Goal: Information Seeking & Learning: Learn about a topic

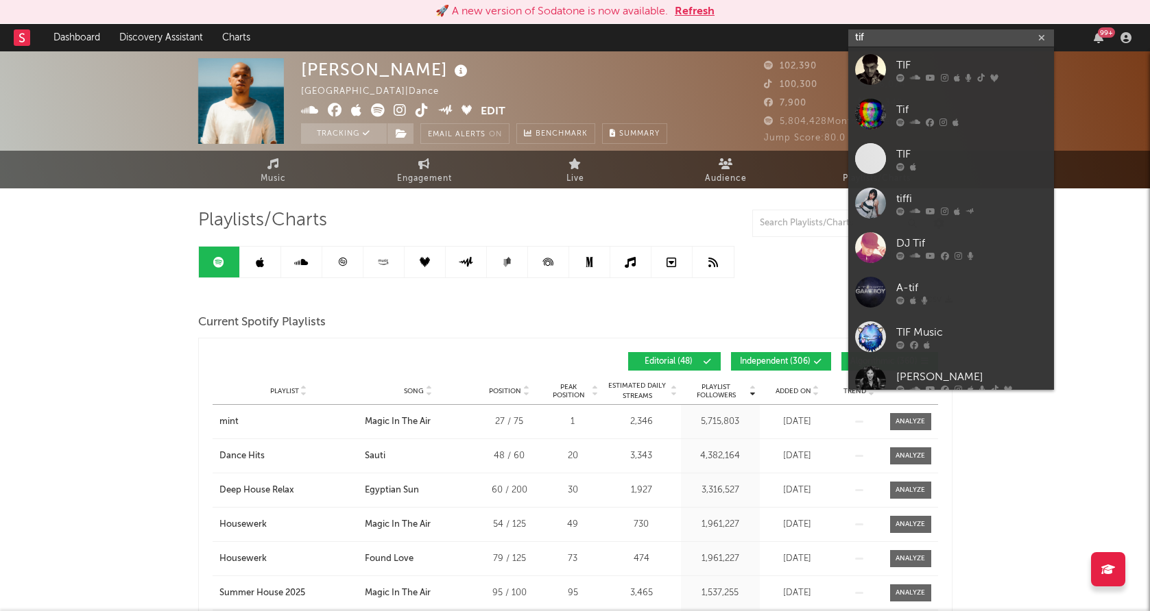
click at [884, 36] on input "tif" at bounding box center [951, 37] width 206 height 17
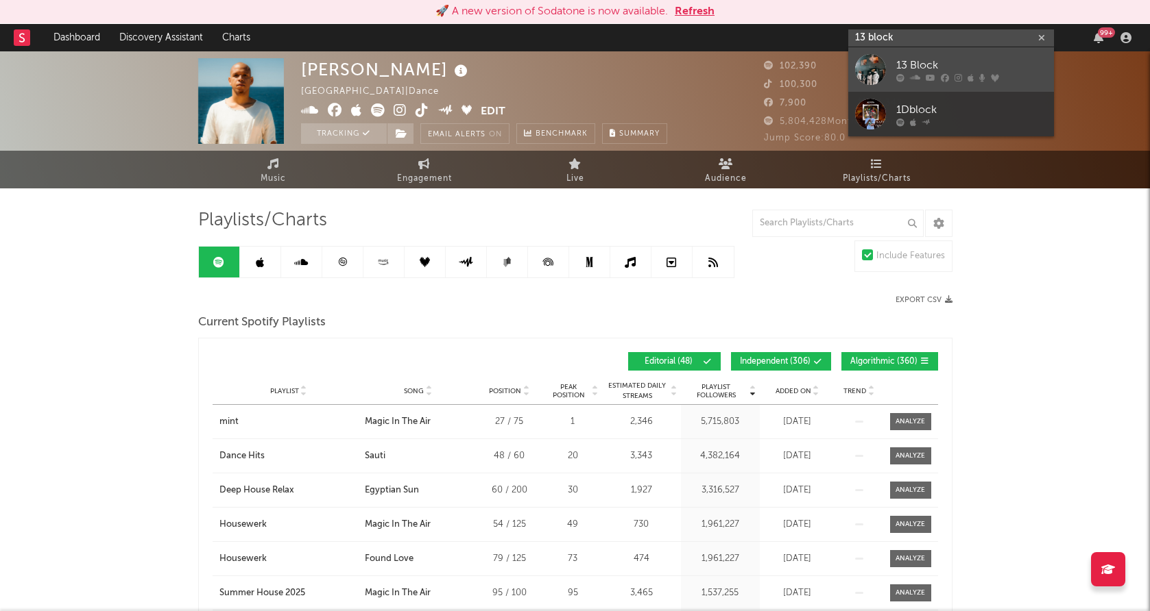
type input "13 block"
click at [862, 69] on div at bounding box center [870, 69] width 31 height 31
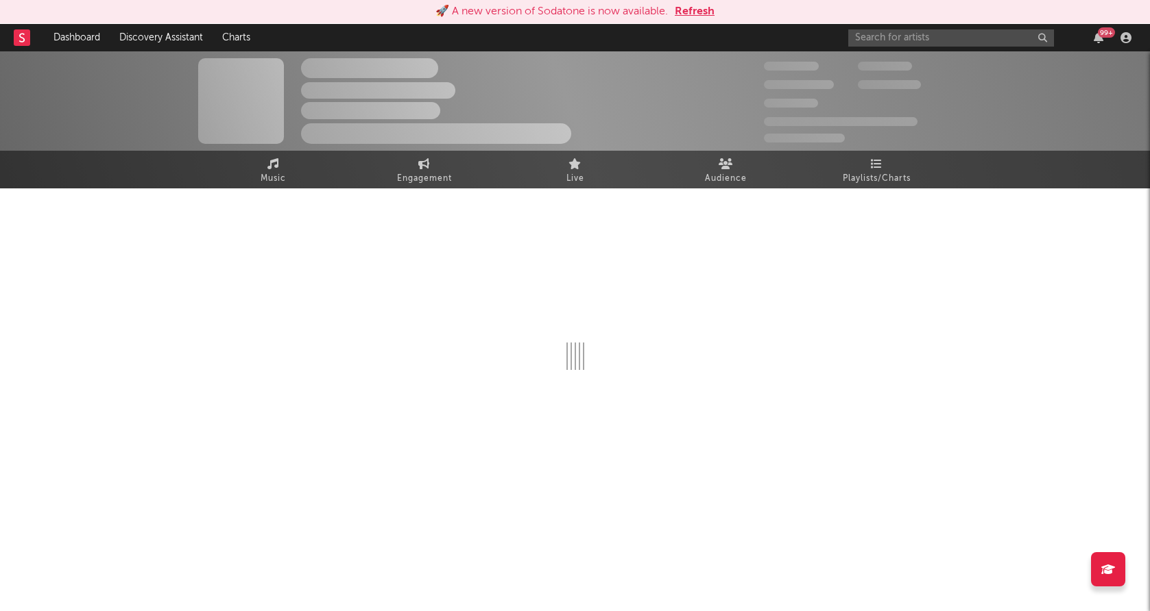
select select "6m"
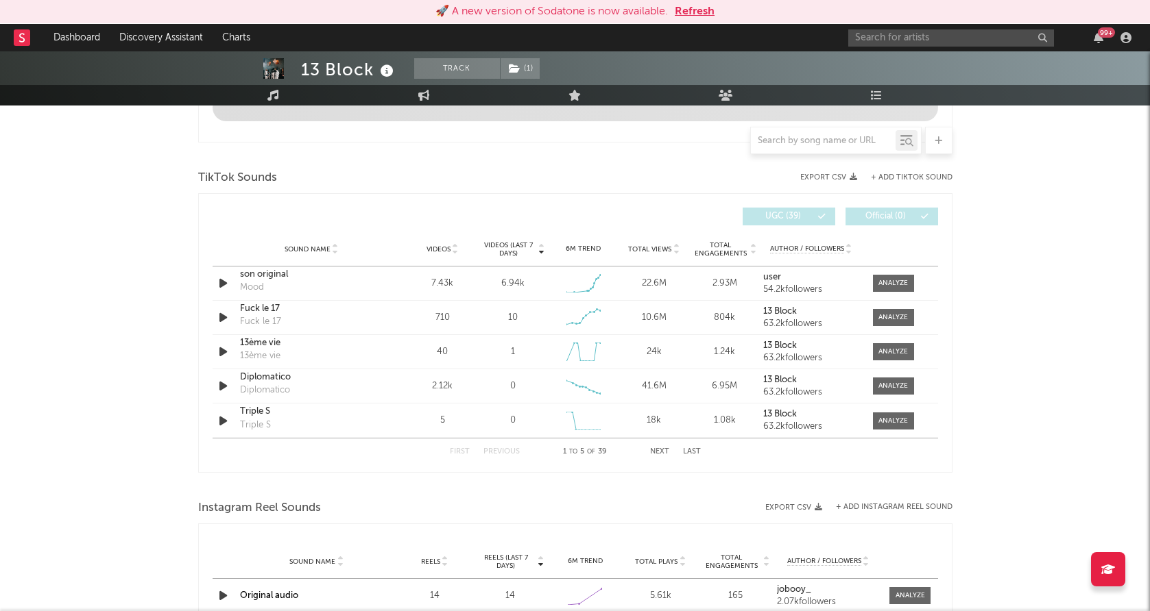
scroll to position [849, 0]
click at [224, 282] on icon "button" at bounding box center [223, 282] width 14 height 17
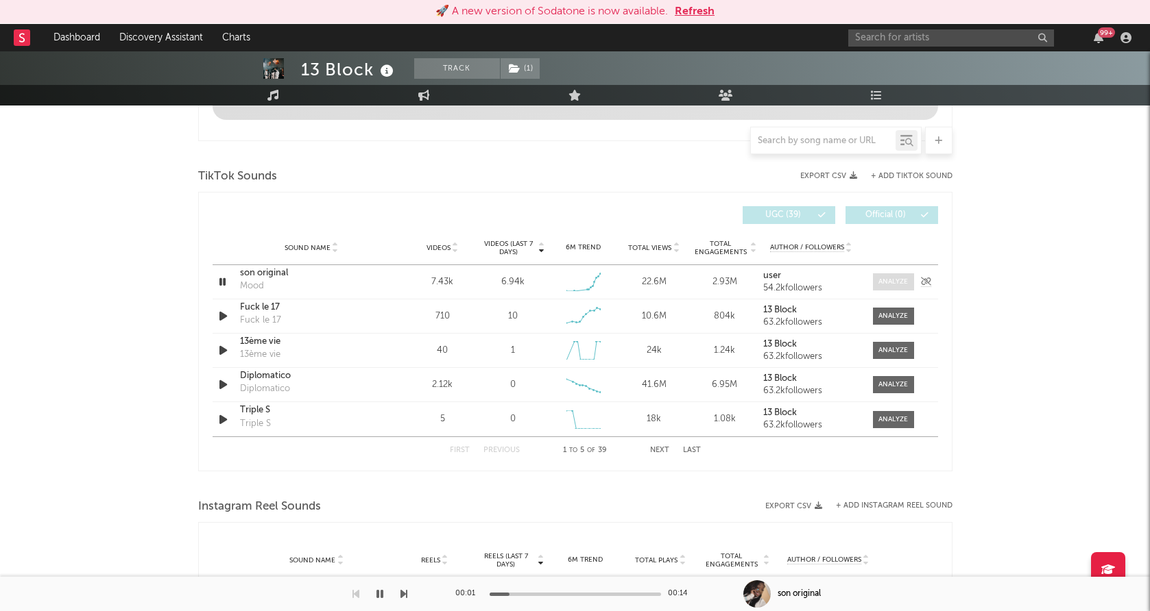
click at [884, 288] on span at bounding box center [893, 282] width 41 height 17
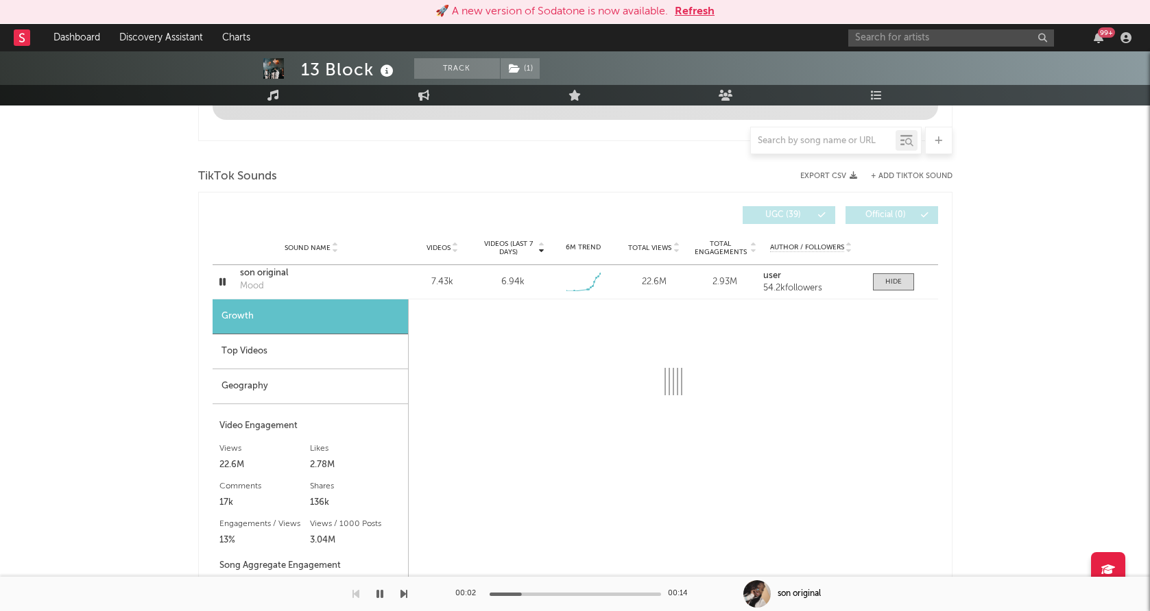
select select "1w"
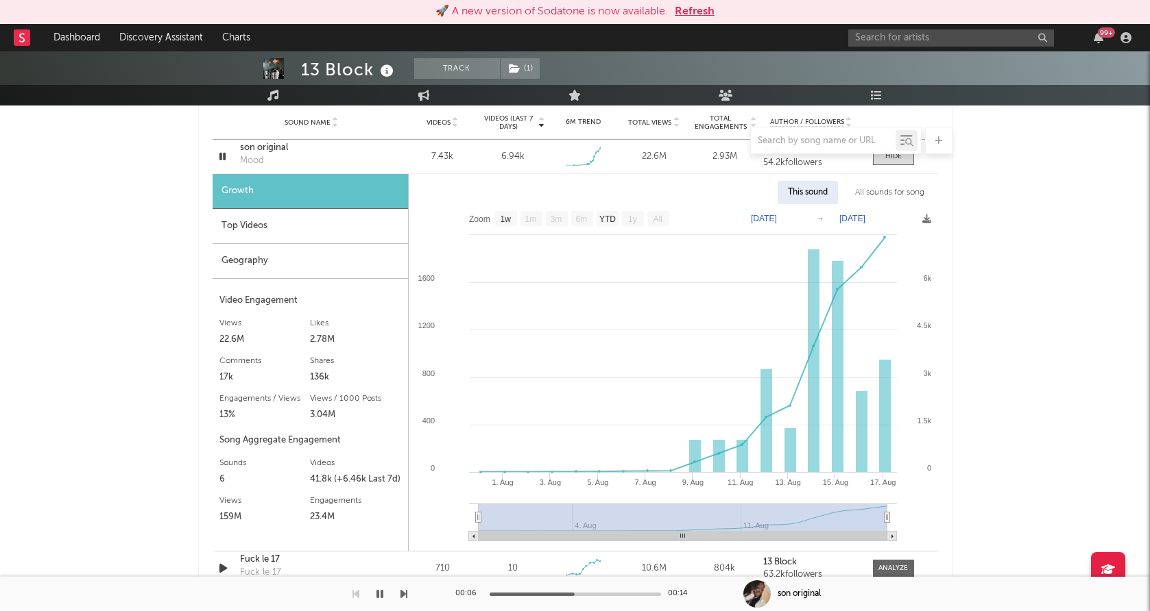
scroll to position [989, 0]
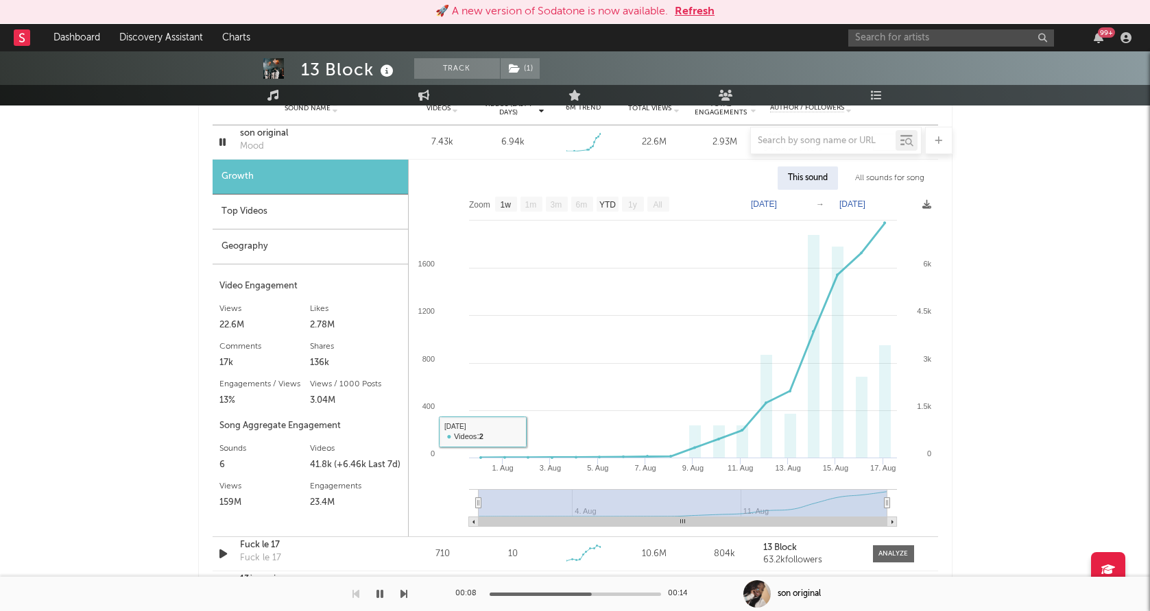
click at [216, 222] on div "Top Videos" at bounding box center [309, 212] width 195 height 35
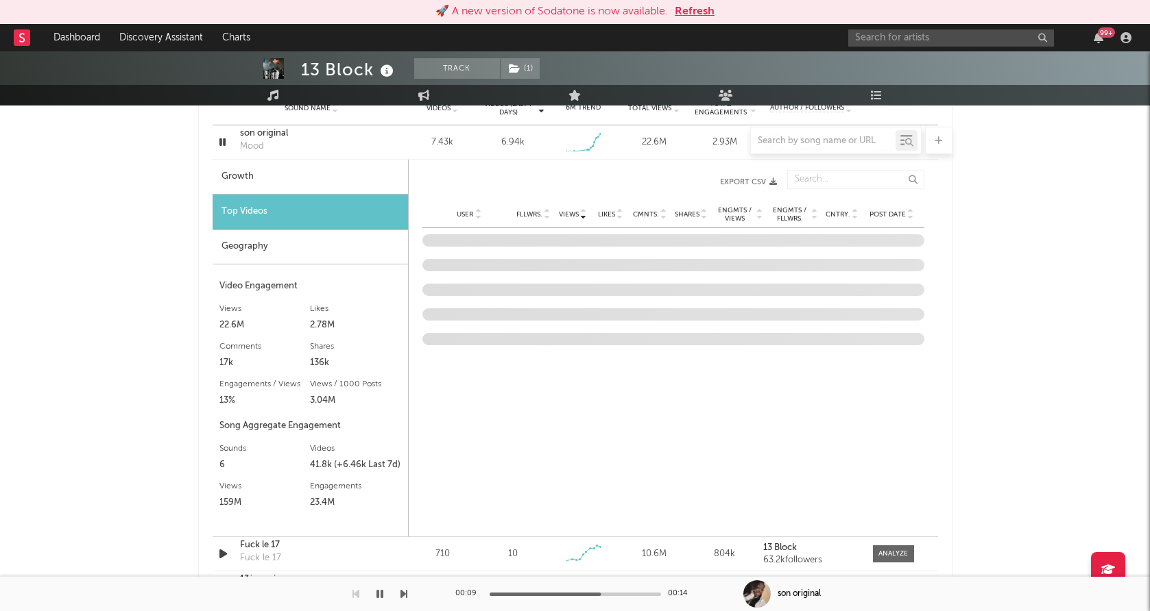
click at [232, 248] on div "Geography" at bounding box center [309, 247] width 195 height 35
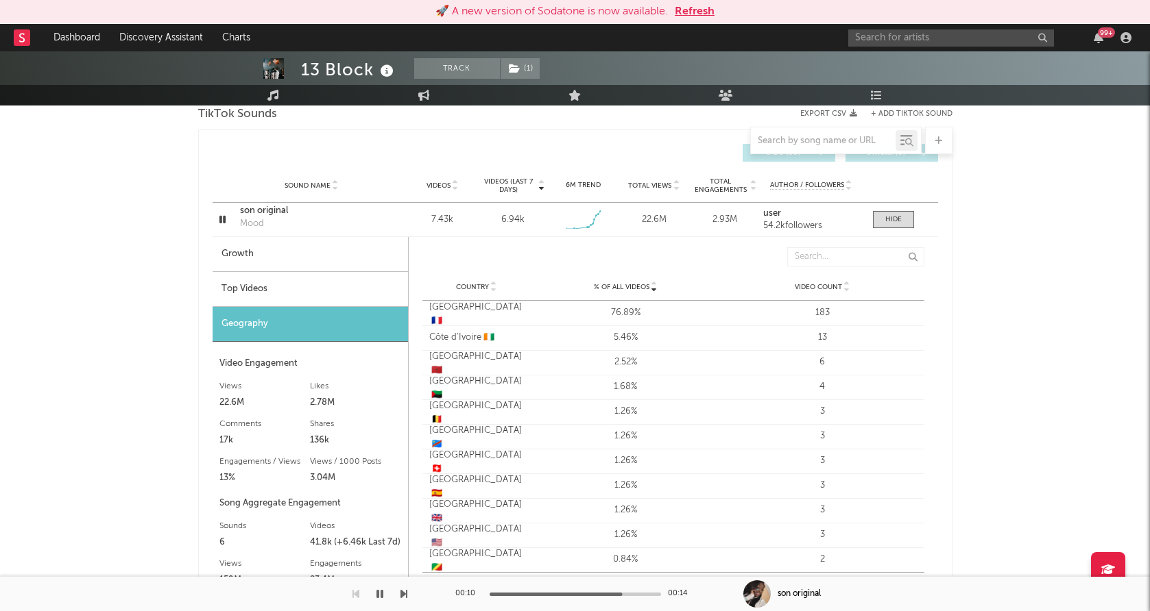
scroll to position [913, 0]
click at [897, 215] on div at bounding box center [893, 218] width 16 height 10
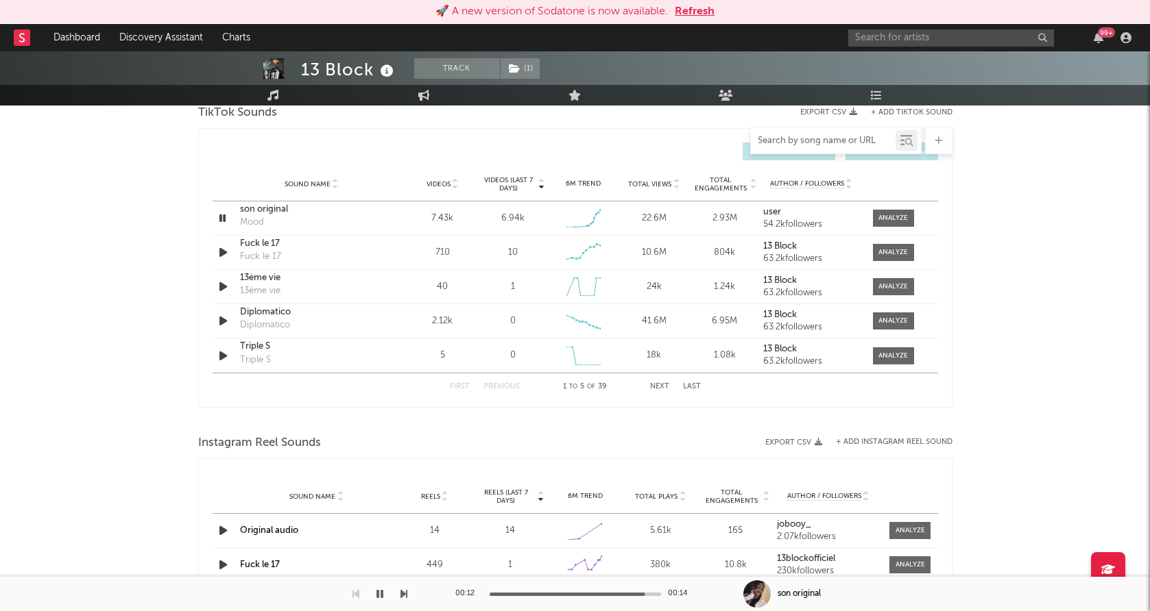
click at [833, 145] on input "text" at bounding box center [823, 141] width 145 height 11
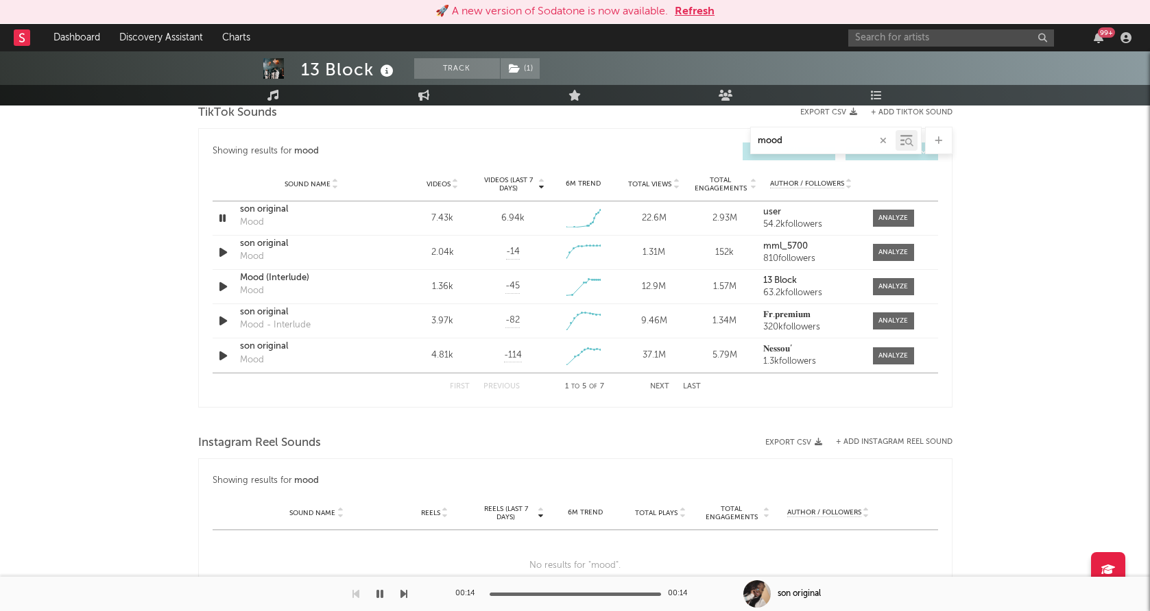
type input "mood"
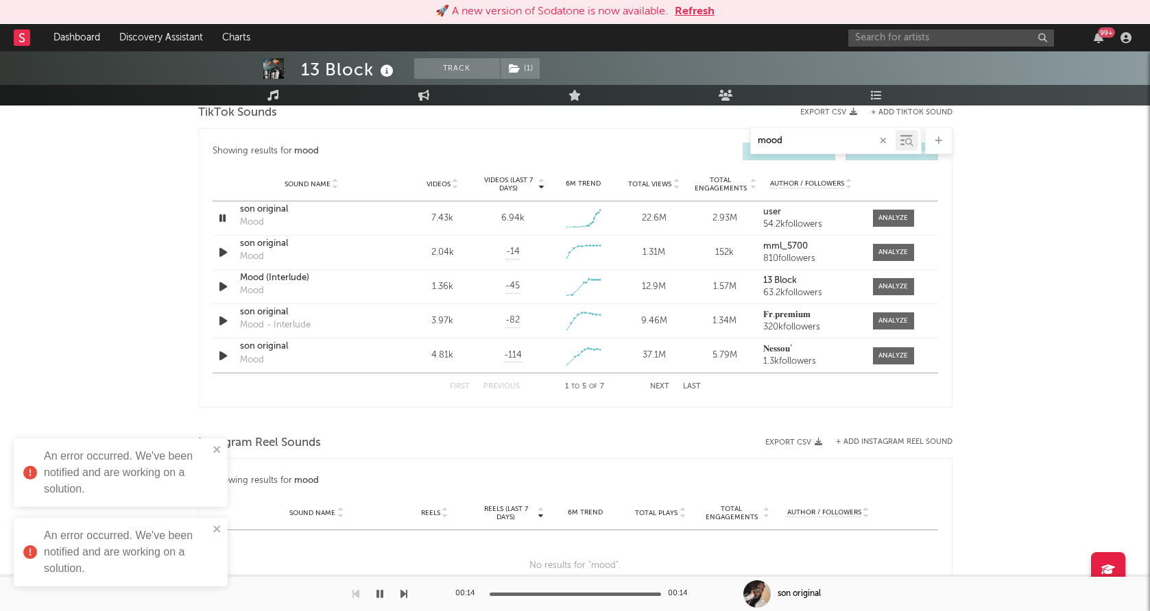
click at [955, 27] on div "99 +" at bounding box center [992, 37] width 288 height 27
click at [941, 36] on input "text" at bounding box center [951, 37] width 206 height 17
click at [691, 141] on div "mood" at bounding box center [575, 140] width 754 height 27
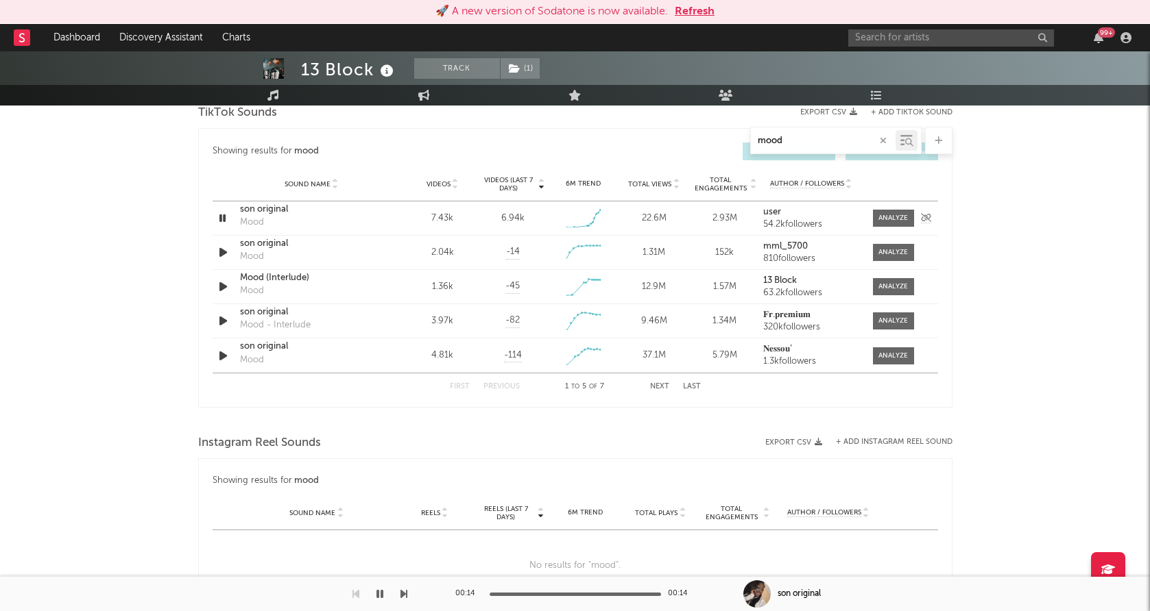
click at [871, 207] on div "Sound Name son original Mood Videos 7.43k Videos (last 7 days) 6.94k Weekly Gro…" at bounding box center [574, 219] width 725 height 34
click at [895, 227] on div "Sound Name son original Mood Videos 7.43k Videos (last 7 days) 6.94k Weekly Gro…" at bounding box center [574, 219] width 725 height 34
click at [895, 215] on div at bounding box center [892, 218] width 29 height 10
select select "1w"
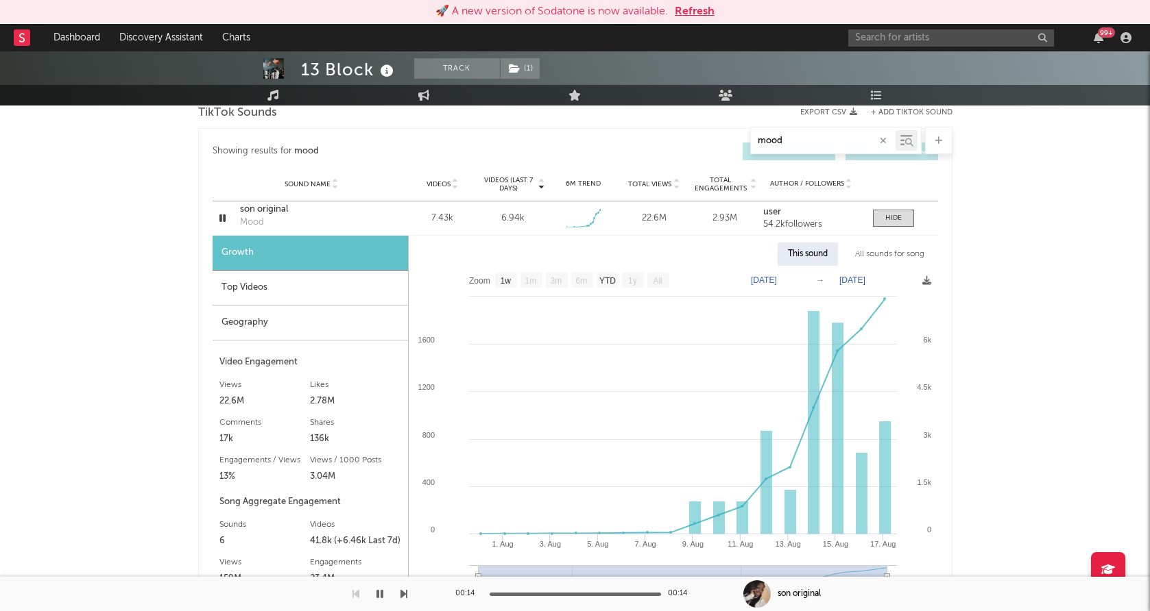
click at [333, 315] on div "Geography" at bounding box center [309, 323] width 195 height 35
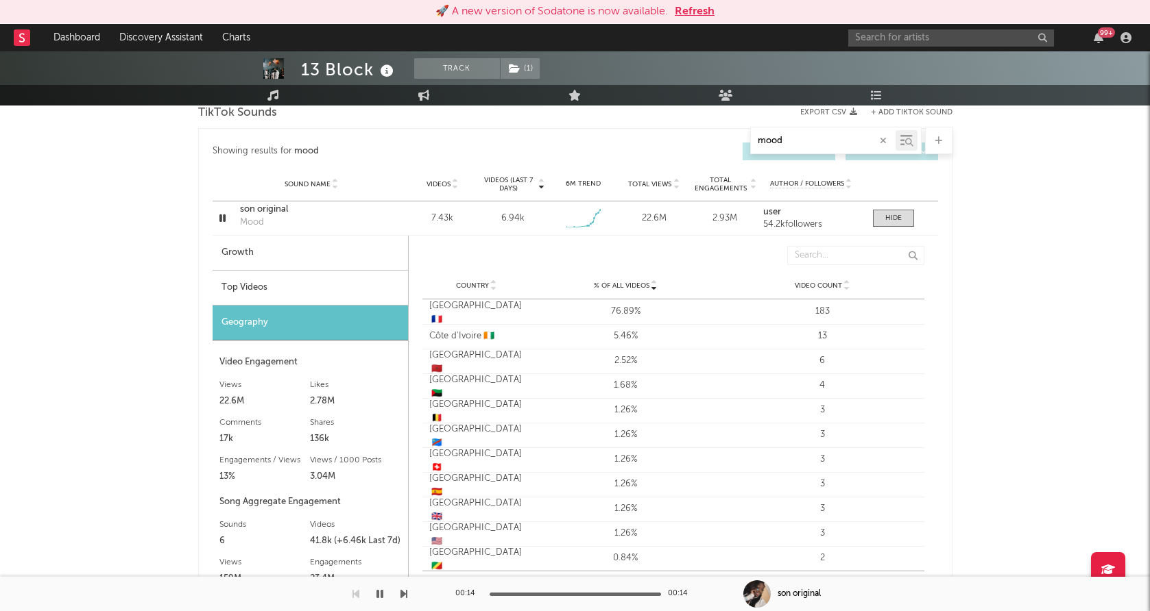
click at [322, 285] on div "Top Videos" at bounding box center [309, 288] width 195 height 35
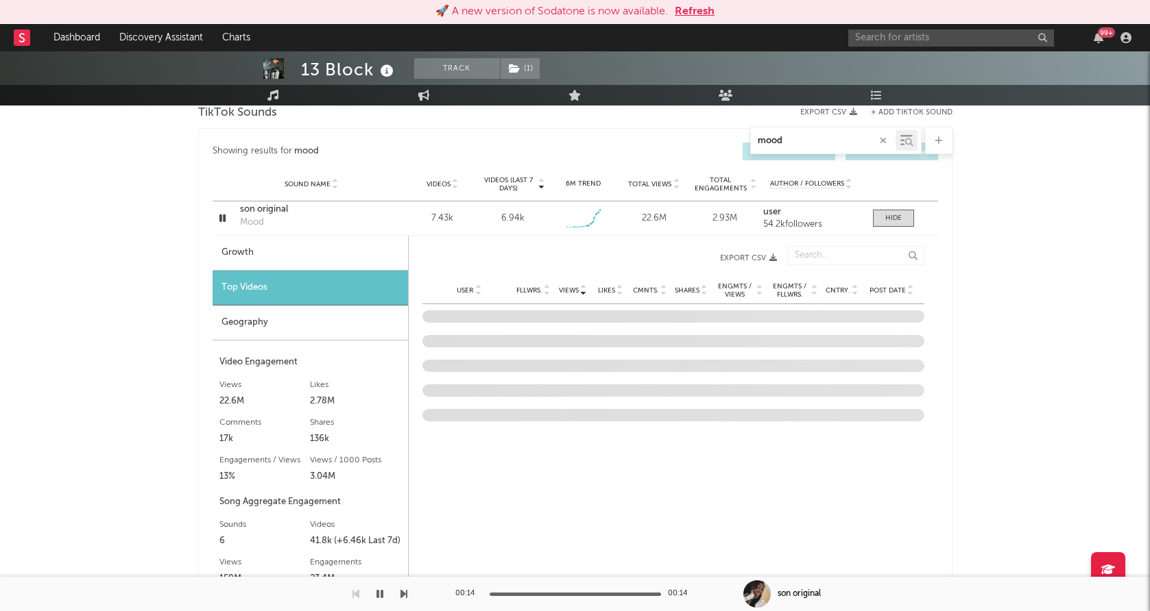
click at [371, 251] on div "Growth" at bounding box center [309, 253] width 195 height 35
select select "1w"
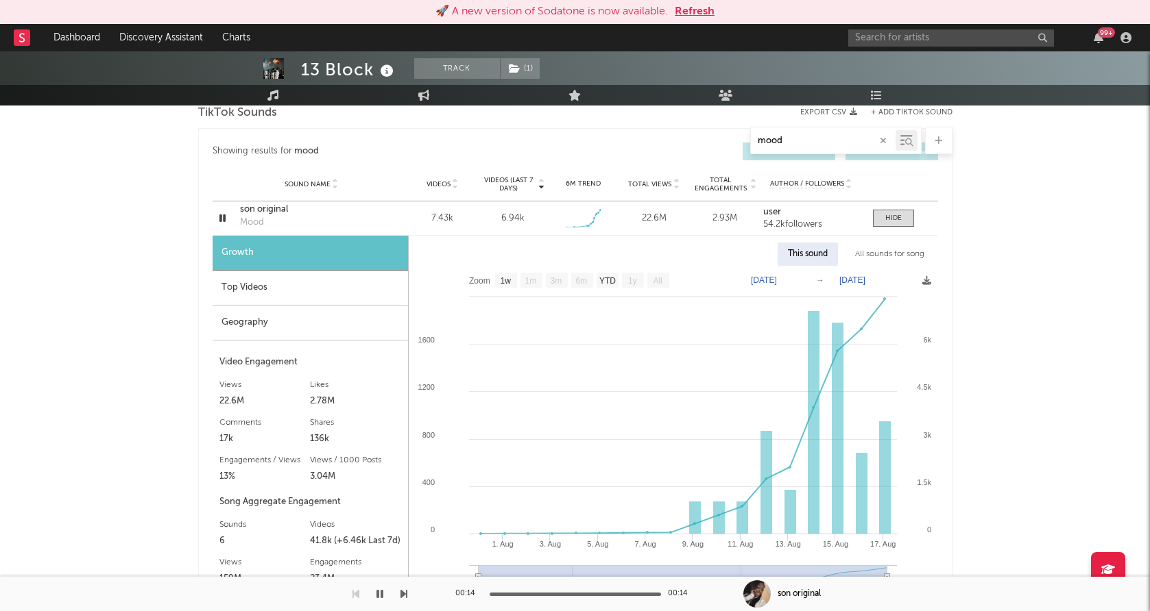
click at [359, 299] on div "Top Videos" at bounding box center [309, 288] width 195 height 35
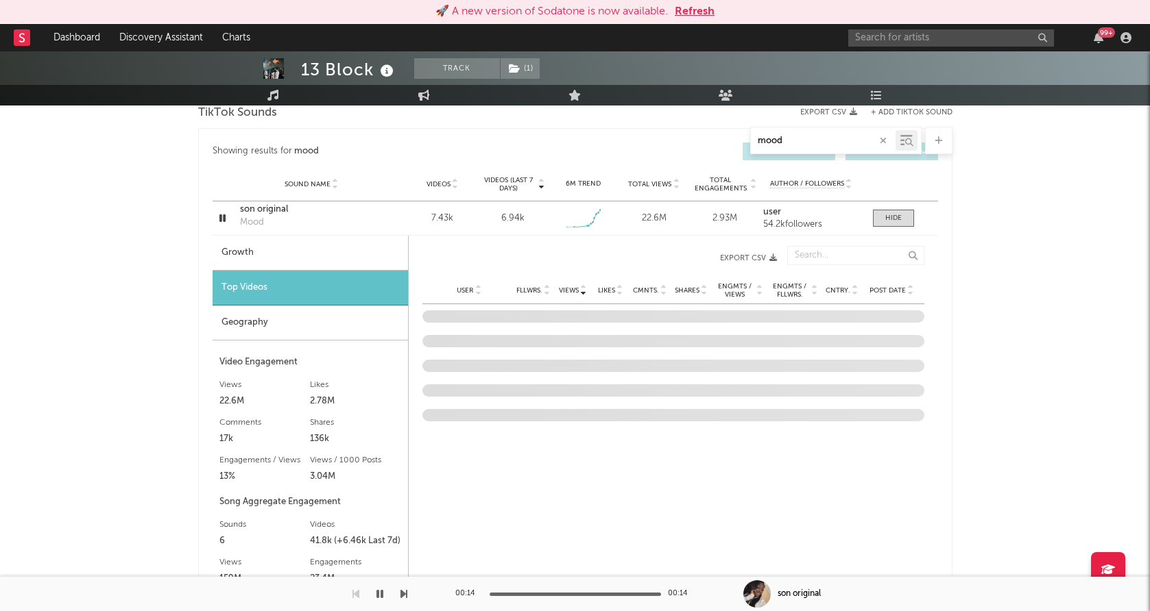
click at [897, 285] on div "Post Date" at bounding box center [891, 290] width 51 height 10
click at [928, 27] on div "99 +" at bounding box center [992, 37] width 288 height 27
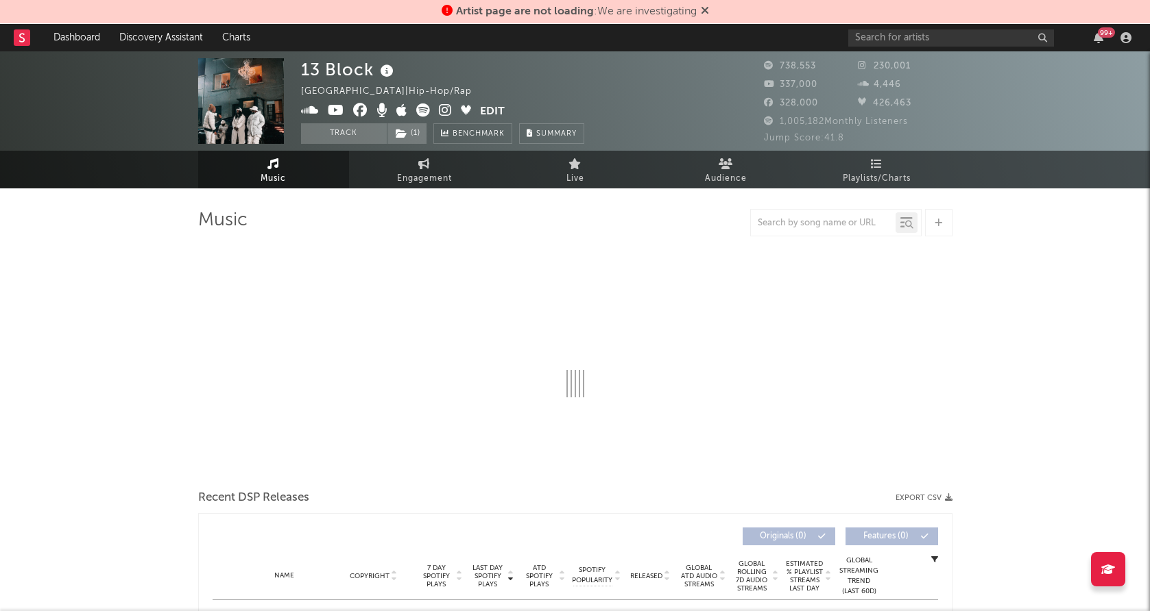
select select "6m"
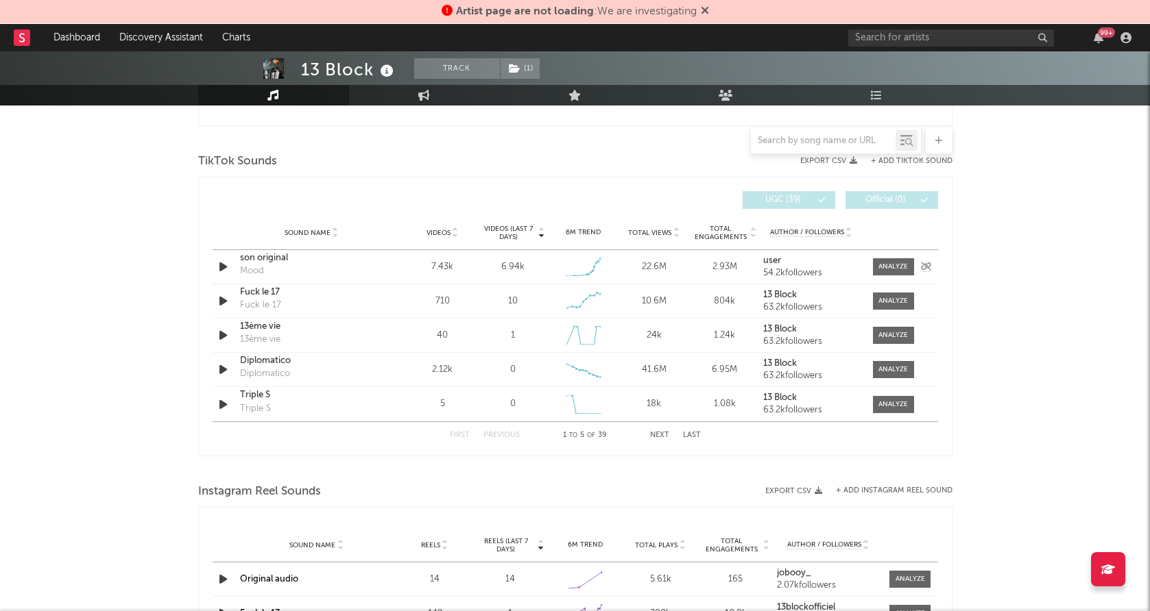
scroll to position [860, 0]
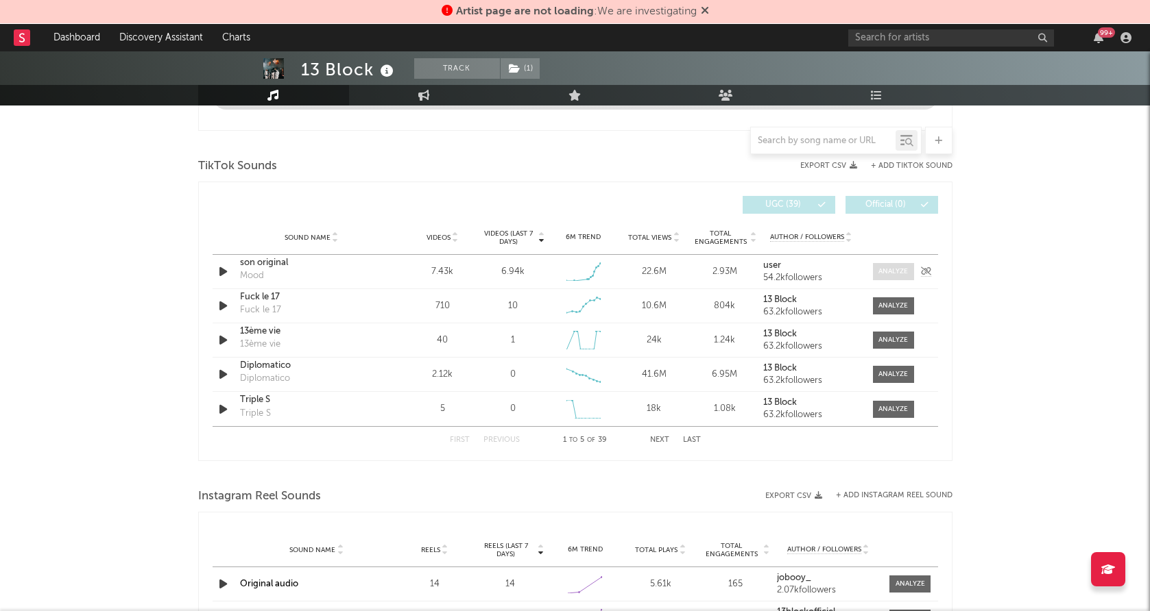
click at [908, 275] on span at bounding box center [893, 271] width 41 height 17
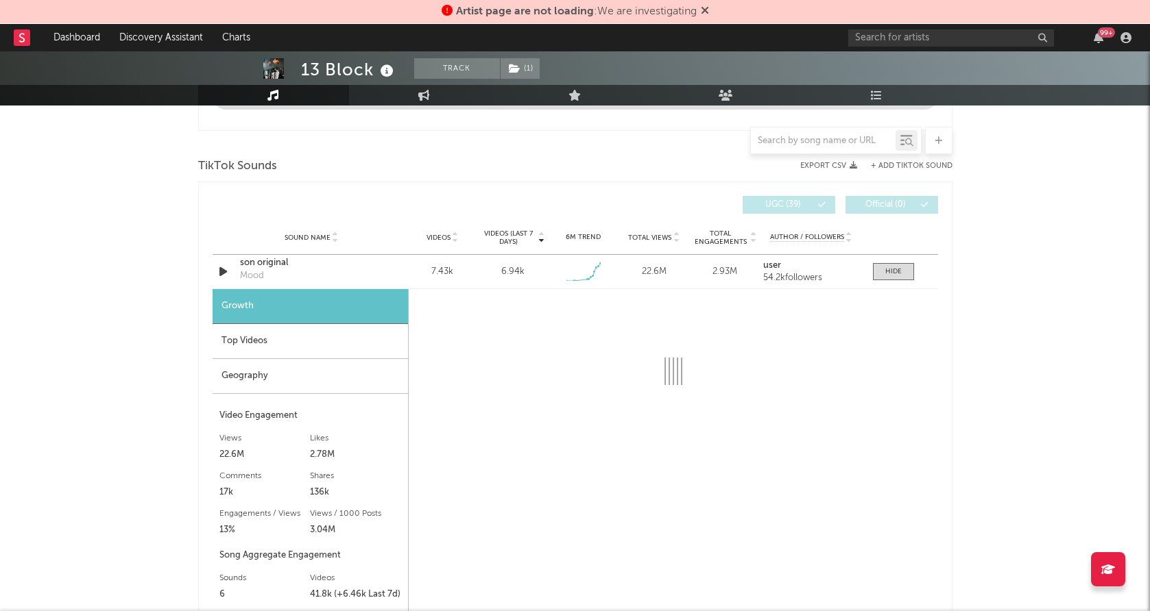
select select "1w"
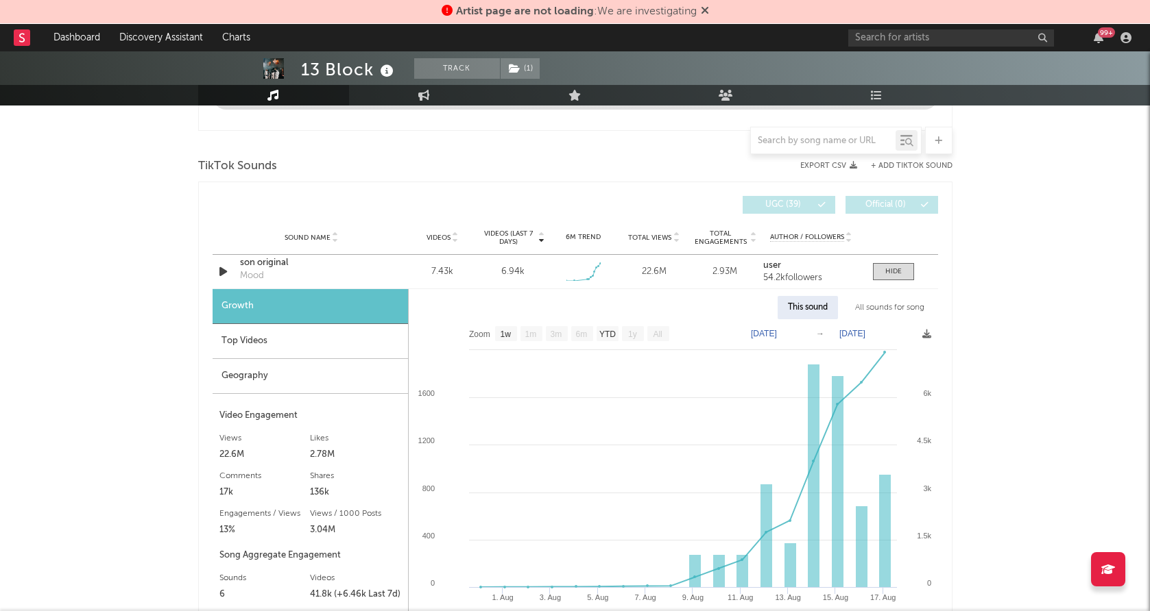
click at [269, 384] on div "Geography" at bounding box center [309, 376] width 195 height 35
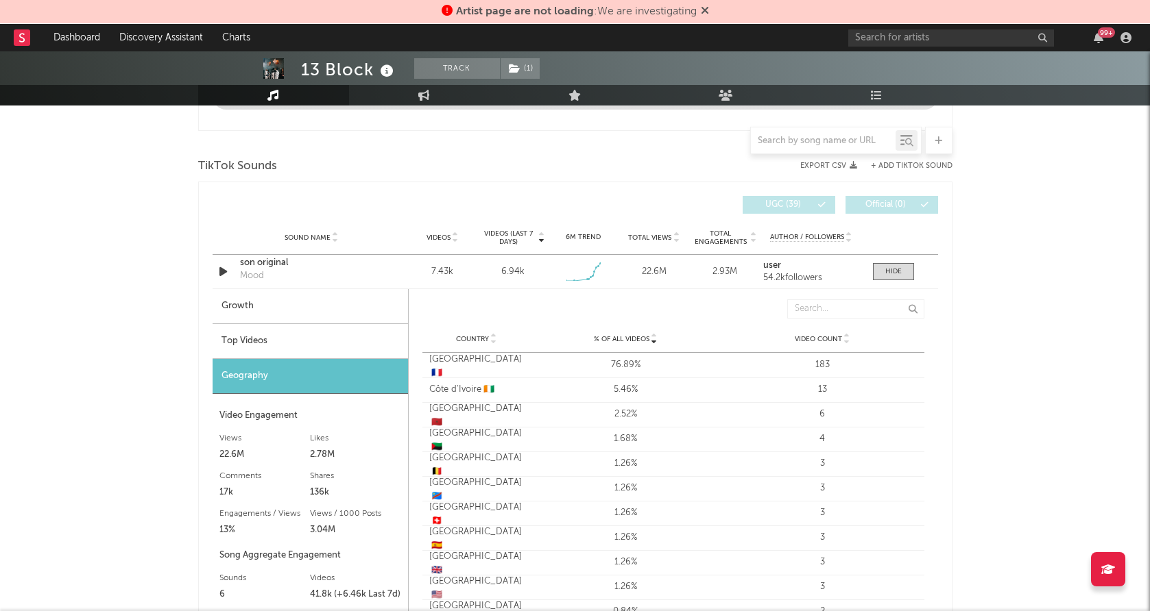
click at [324, 337] on div "Top Videos" at bounding box center [309, 341] width 195 height 35
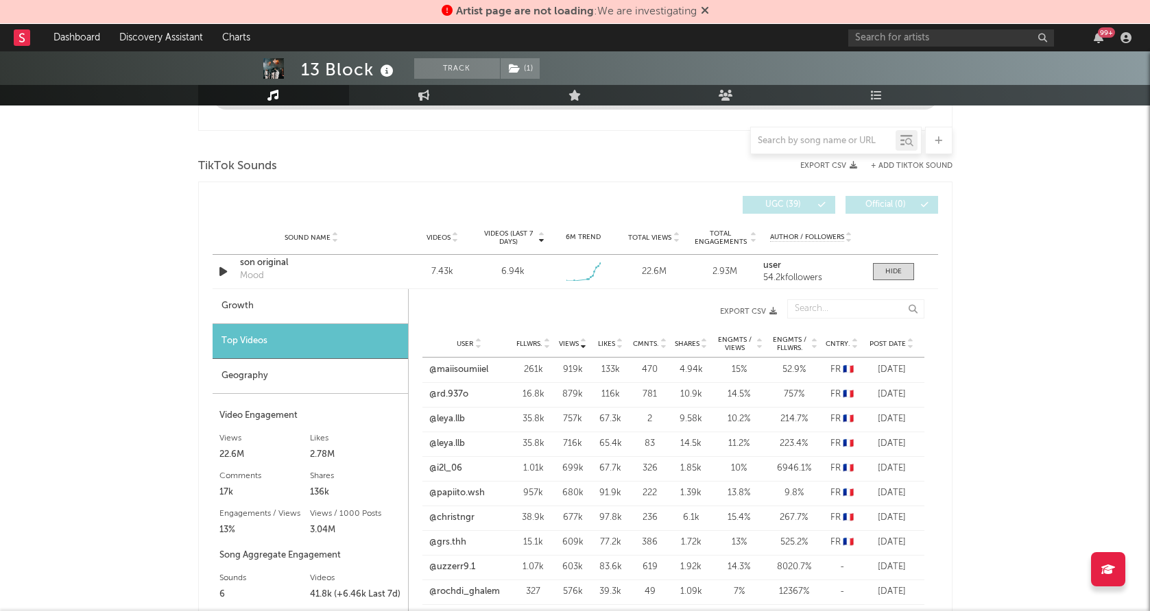
click at [887, 344] on span "Post Date" at bounding box center [887, 344] width 36 height 8
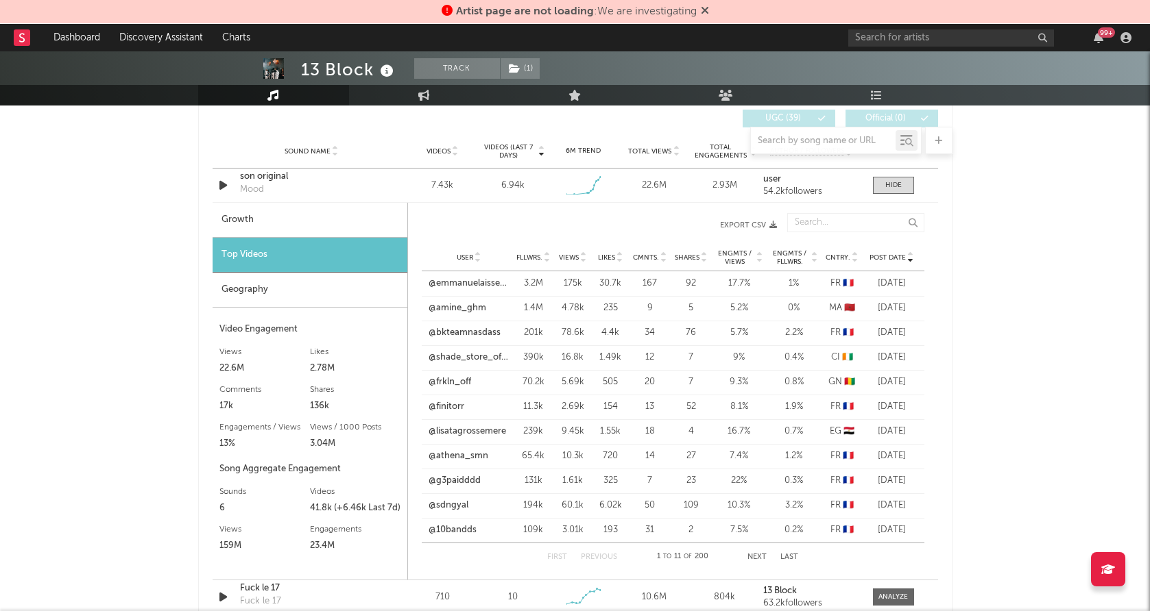
scroll to position [985, 0]
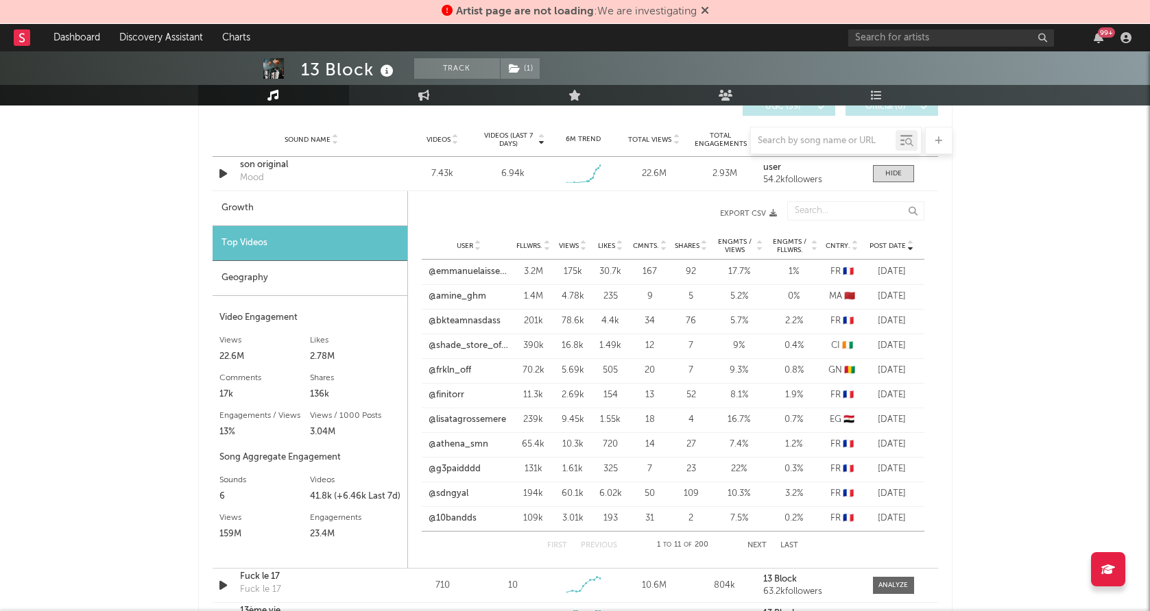
click at [749, 544] on button "Next" at bounding box center [756, 546] width 19 height 8
click at [457, 342] on link "@ranyny__225" at bounding box center [459, 346] width 62 height 14
click at [463, 466] on link "@https.meir4" at bounding box center [456, 470] width 56 height 14
click at [182, 228] on div "13 Block Track ( 1 ) France | Hip-Hop/Rap Edit Track ( 1 ) Benchmark Summary 73…" at bounding box center [575, 290] width 1150 height 2448
click at [166, 189] on div "13 Block Track ( 1 ) France | Hip-Hop/Rap Edit Track ( 1 ) Benchmark Summary 73…" at bounding box center [575, 290] width 1150 height 2448
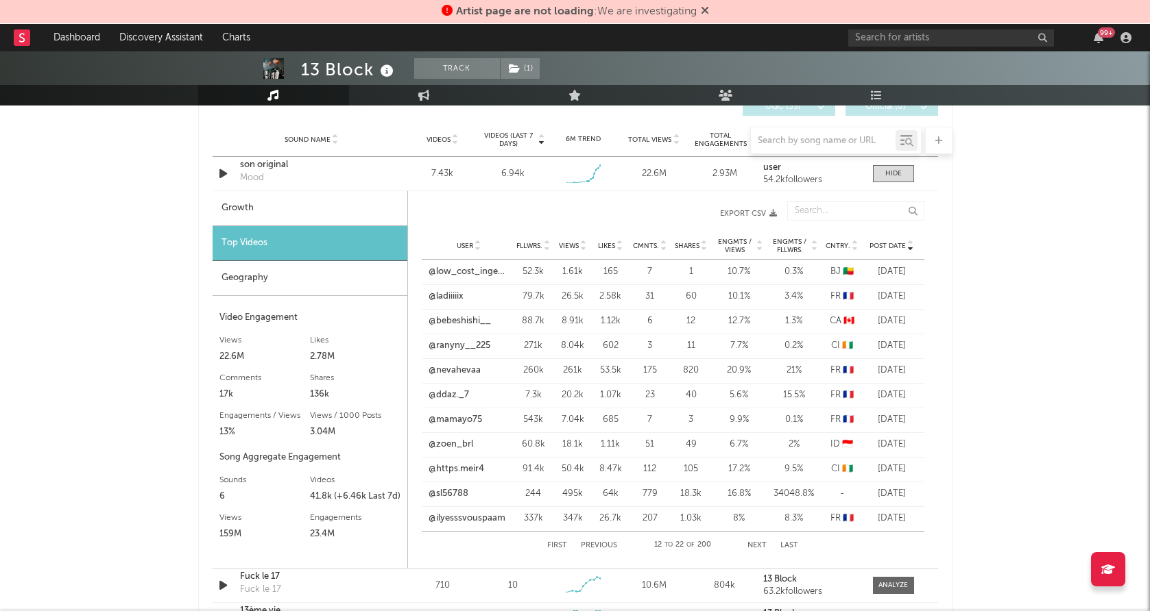
click at [167, 212] on div "13 Block Track ( 1 ) France | Hip-Hop/Rap Edit Track ( 1 ) Benchmark Summary 73…" at bounding box center [575, 290] width 1150 height 2448
click at [756, 549] on button "Next" at bounding box center [756, 546] width 19 height 8
click at [455, 439] on link "@yourprinces.ss" at bounding box center [469, 445] width 80 height 14
click at [555, 540] on div "First Previous 34 to 44 of 200 Next Last" at bounding box center [673, 545] width 251 height 27
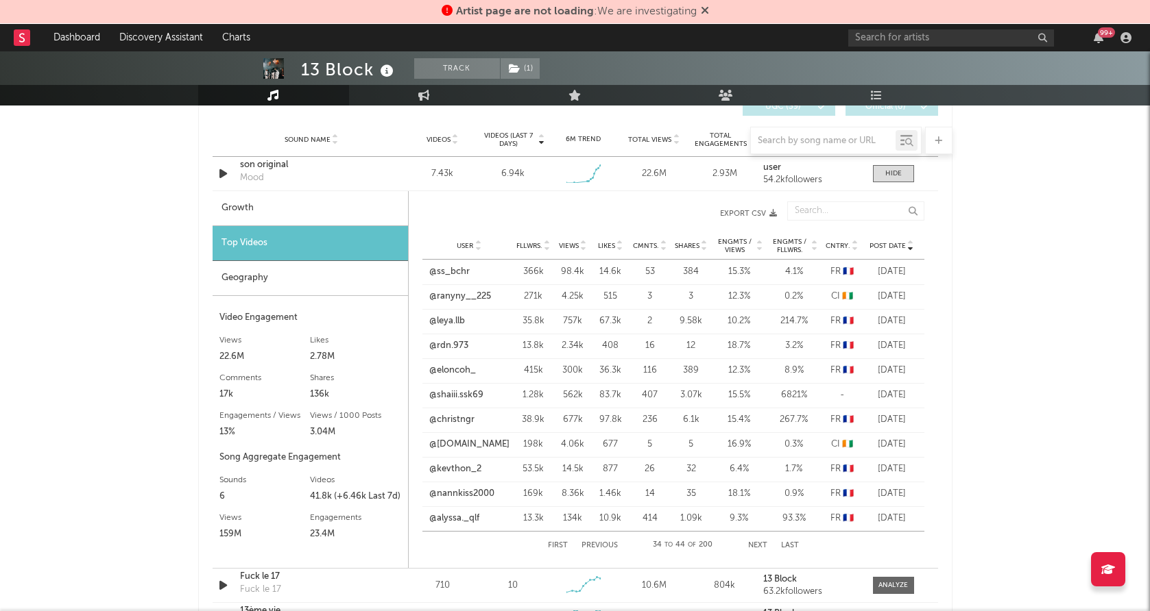
click at [555, 540] on div "First Previous 34 to 44 of 200 Next Last" at bounding box center [673, 545] width 251 height 27
click at [555, 542] on button "First" at bounding box center [558, 546] width 20 height 8
click at [555, 542] on button "First" at bounding box center [557, 546] width 20 height 8
click at [464, 271] on link "@emmanuelaissembe" at bounding box center [468, 272] width 81 height 14
click at [463, 321] on link "@bkteamnasdass" at bounding box center [464, 322] width 72 height 14
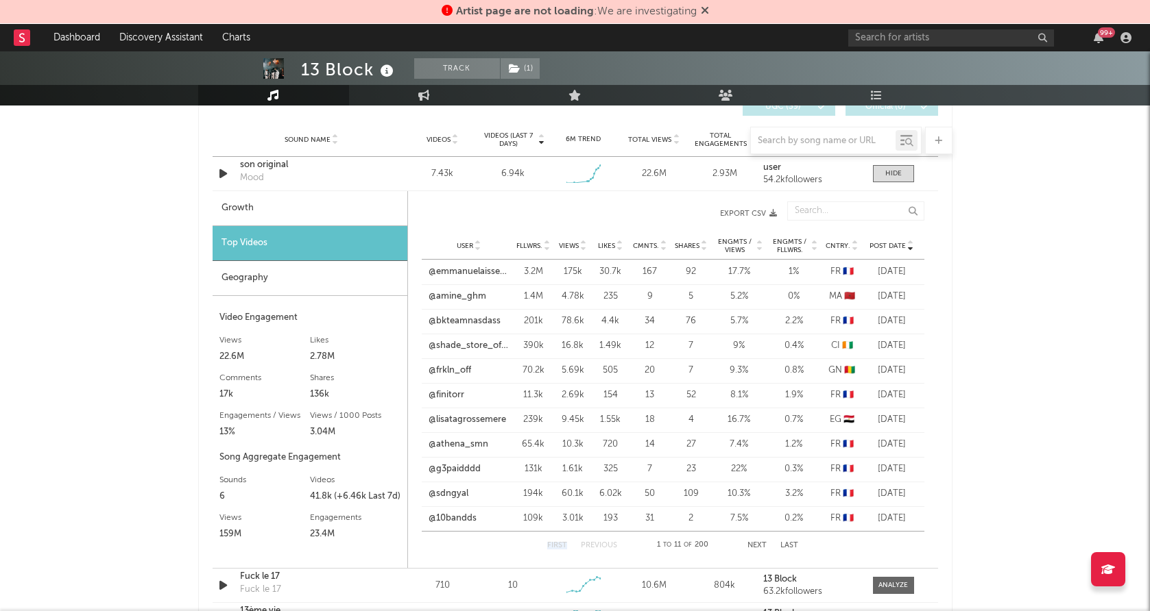
click at [761, 545] on button "Next" at bounding box center [756, 546] width 19 height 8
click at [757, 544] on button "Next" at bounding box center [756, 546] width 19 height 8
click at [451, 367] on link "@malikcisse1" at bounding box center [454, 371] width 53 height 14
click at [760, 545] on button "Next" at bounding box center [756, 546] width 19 height 8
click at [459, 298] on link "@ranyny__225" at bounding box center [460, 297] width 62 height 14
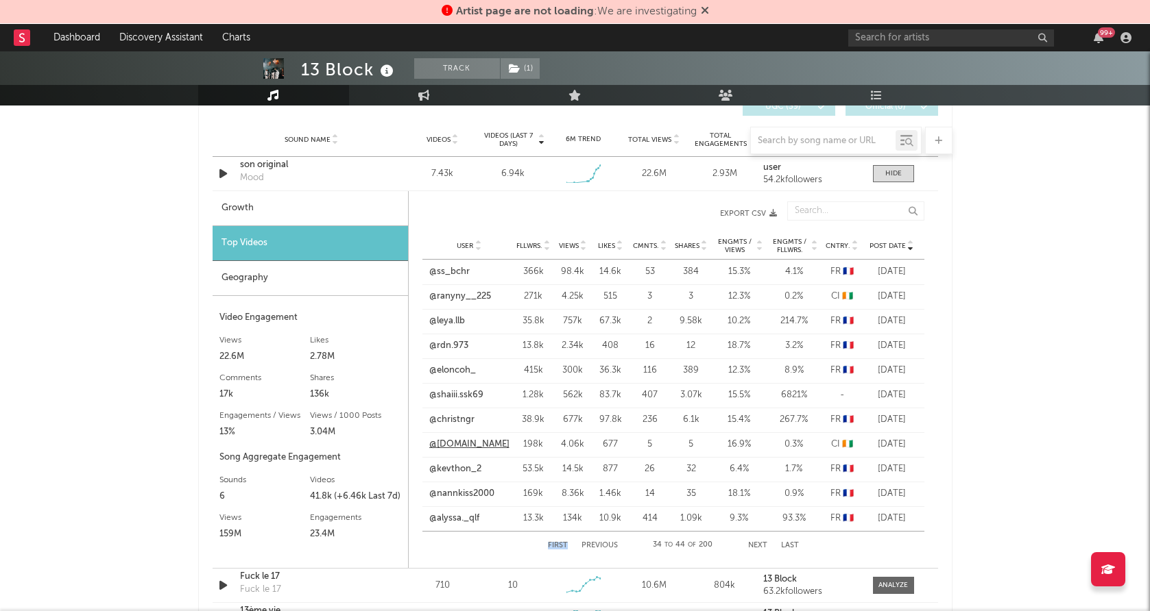
click at [473, 443] on link "@yourprinces.ss" at bounding box center [469, 445] width 80 height 14
click at [463, 298] on link "@ranyny__225" at bounding box center [460, 297] width 62 height 14
click at [561, 545] on button "First" at bounding box center [558, 546] width 20 height 8
click at [461, 348] on link "@shade_store_officiel" at bounding box center [468, 346] width 81 height 14
click at [757, 542] on button "Next" at bounding box center [756, 546] width 19 height 8
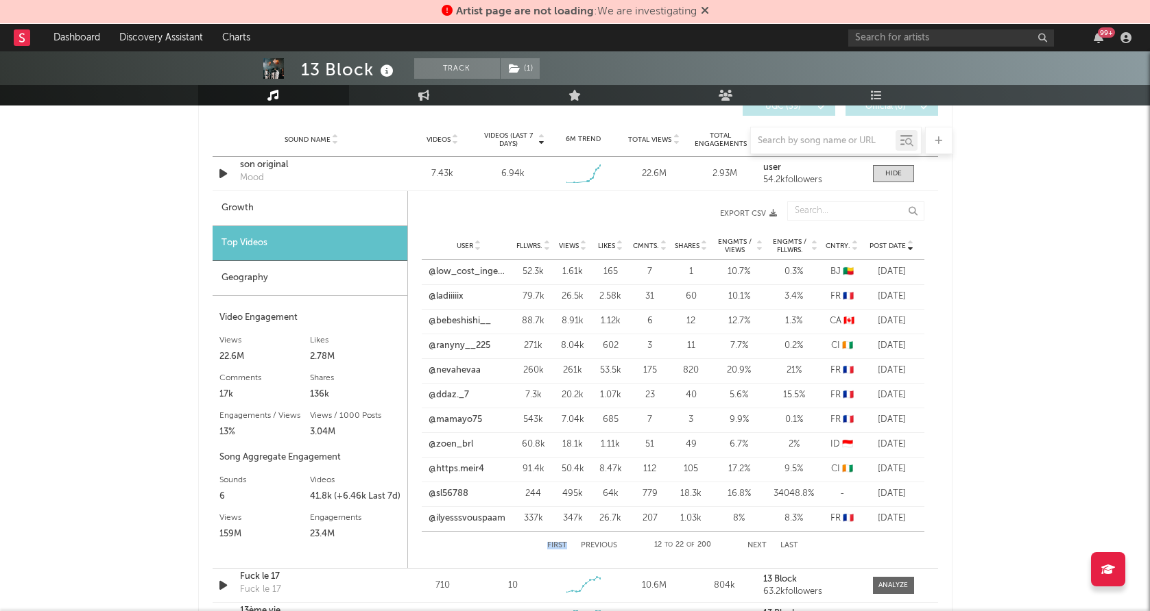
click at [757, 542] on button "Next" at bounding box center [756, 546] width 19 height 8
click at [445, 443] on link "@yourprinces.ss" at bounding box center [469, 445] width 80 height 14
click at [475, 296] on link "@ranyny__225" at bounding box center [460, 297] width 62 height 14
click at [753, 542] on button "Next" at bounding box center [757, 546] width 19 height 8
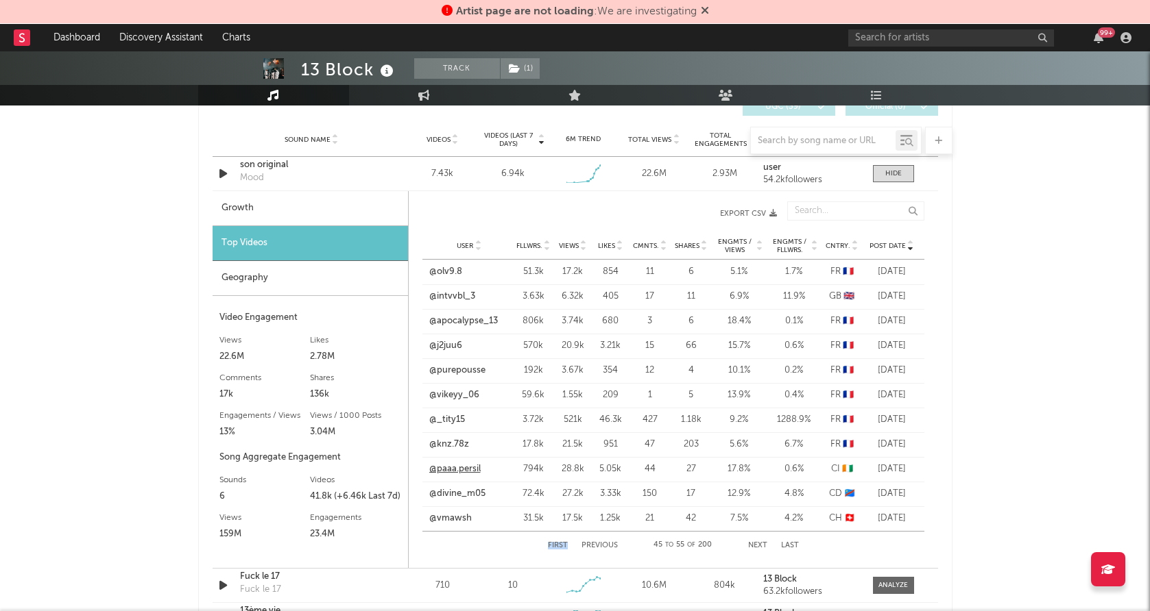
click at [467, 474] on link "@paaa.persil" at bounding box center [454, 470] width 51 height 14
click at [457, 493] on link "@divine_m05" at bounding box center [457, 494] width 56 height 14
click at [450, 523] on link "@vmawsh" at bounding box center [450, 519] width 42 height 14
click at [758, 544] on button "Next" at bounding box center [757, 546] width 19 height 8
click at [458, 321] on link "@christ._.brl" at bounding box center [468, 322] width 81 height 14
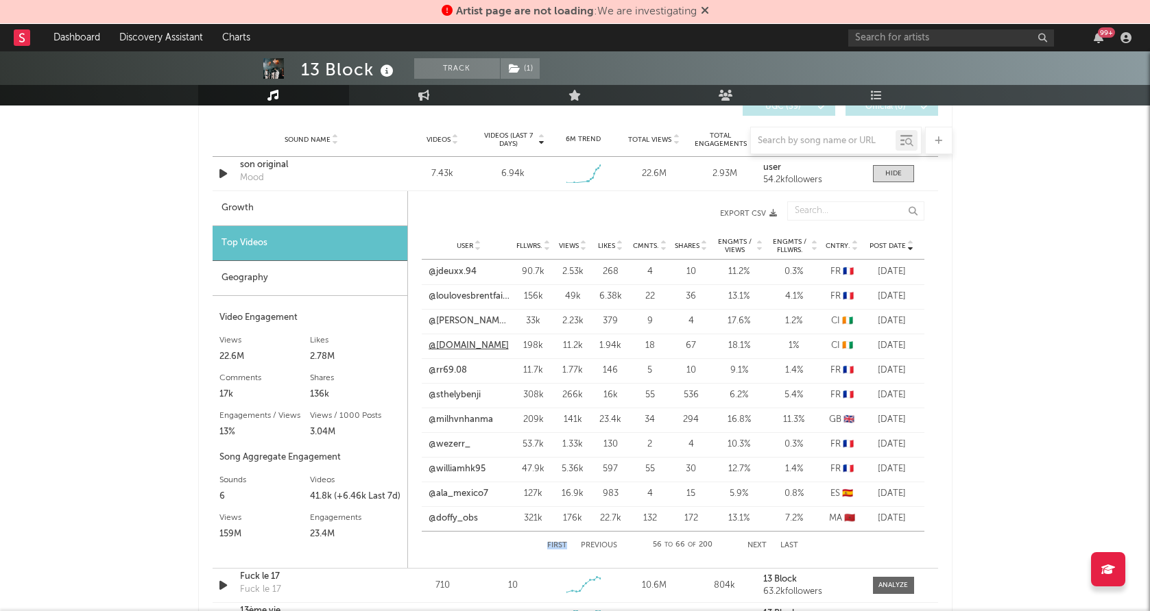
click at [487, 344] on link "@yourprinces.ss" at bounding box center [468, 346] width 80 height 14
click at [760, 546] on button "Next" at bounding box center [756, 546] width 19 height 8
click at [760, 546] on button "Next" at bounding box center [757, 546] width 19 height 8
click at [469, 322] on link "@ketsia_serach" at bounding box center [460, 322] width 64 height 14
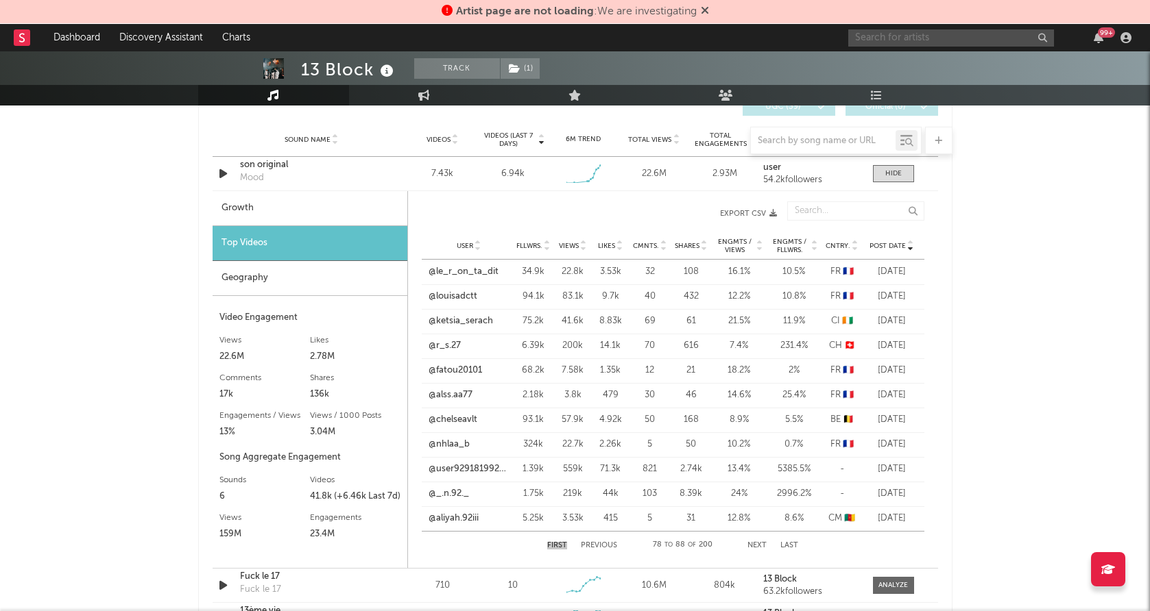
click at [911, 40] on input "text" at bounding box center [951, 37] width 206 height 17
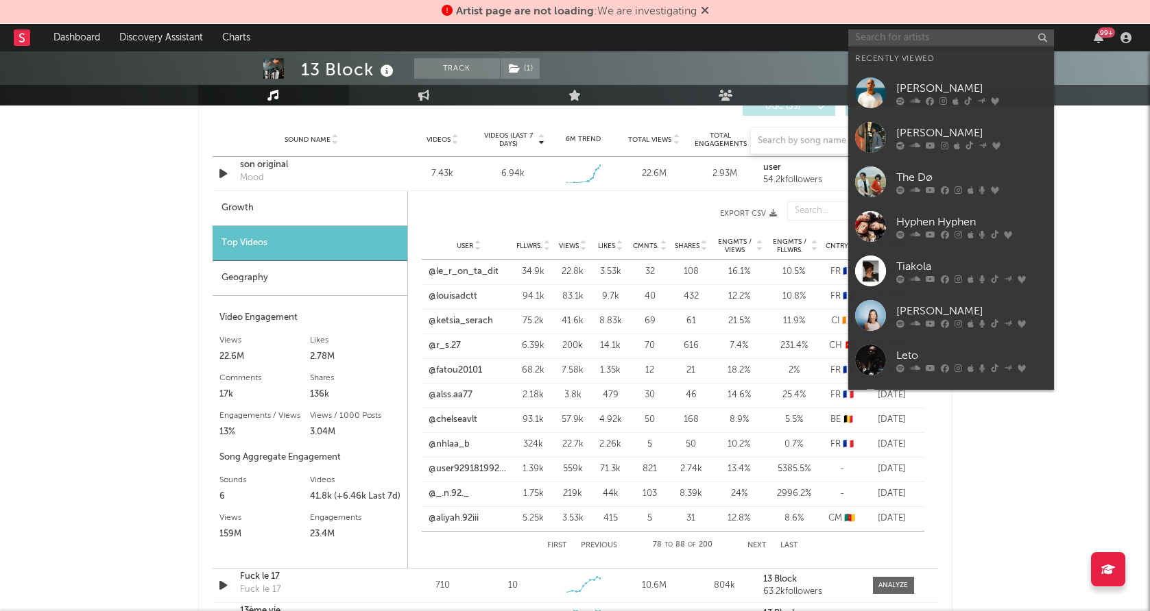
paste input "3xdavs"
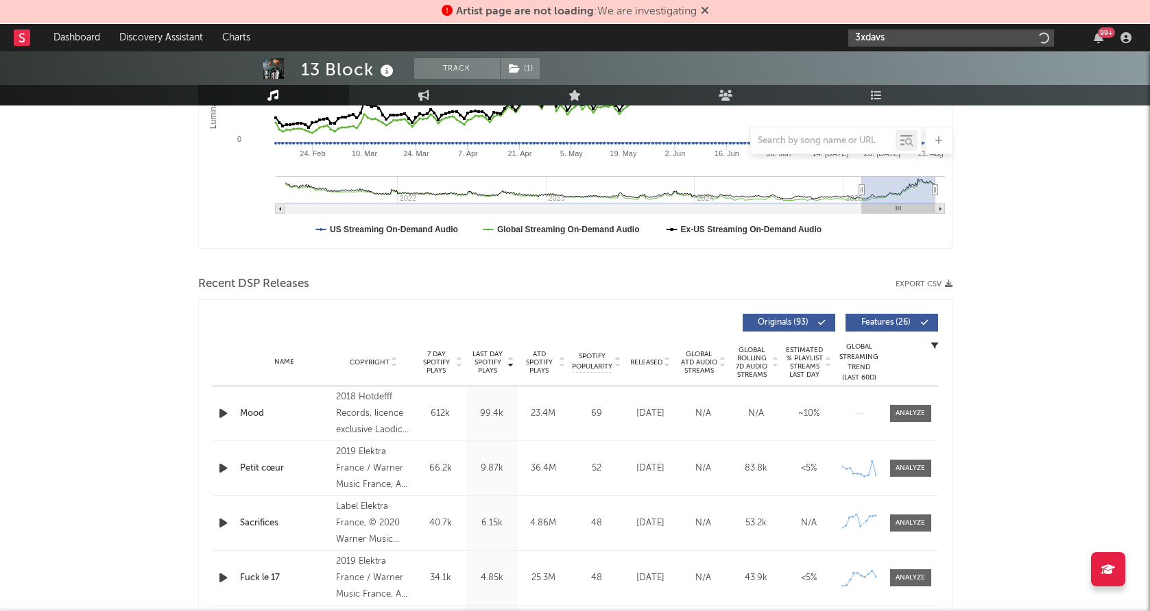
scroll to position [0, 0]
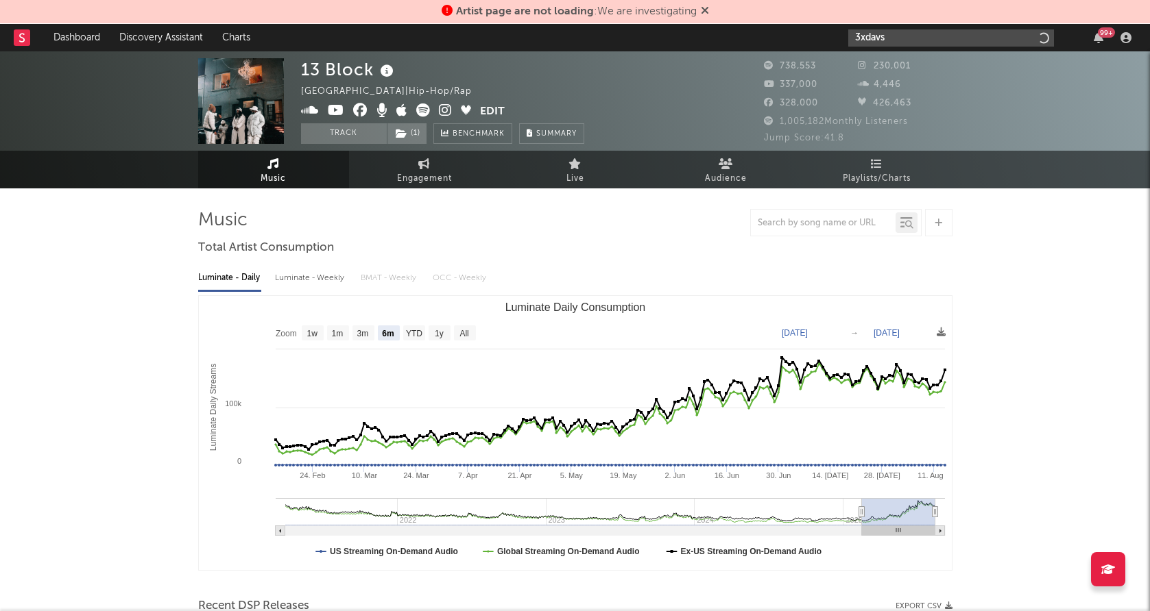
type input "3xdavs"
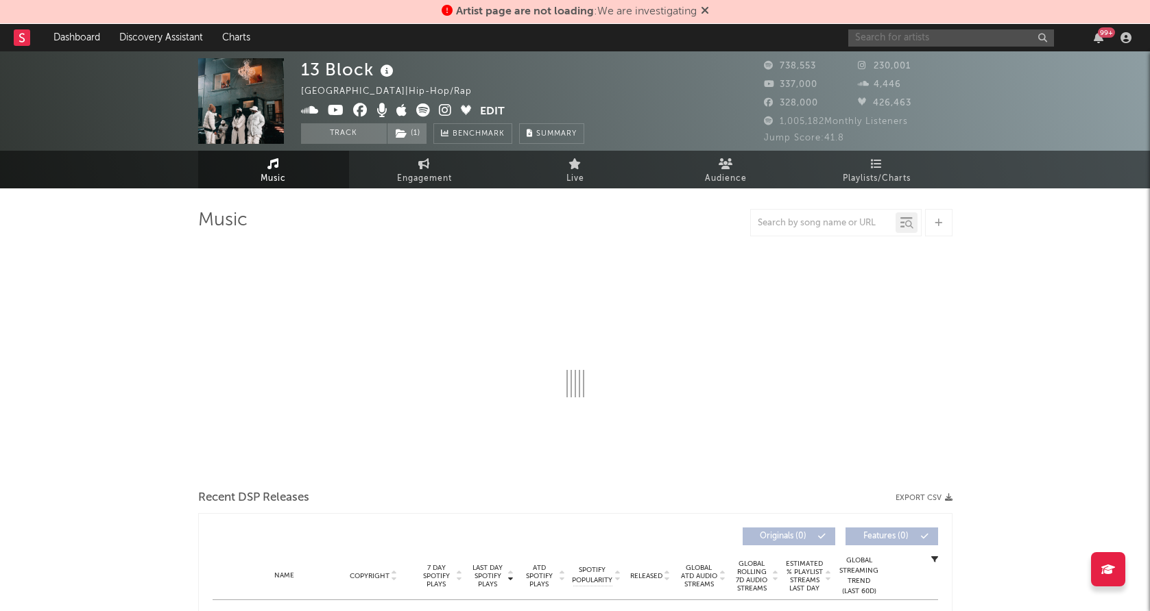
click at [901, 36] on input "text" at bounding box center [951, 37] width 206 height 17
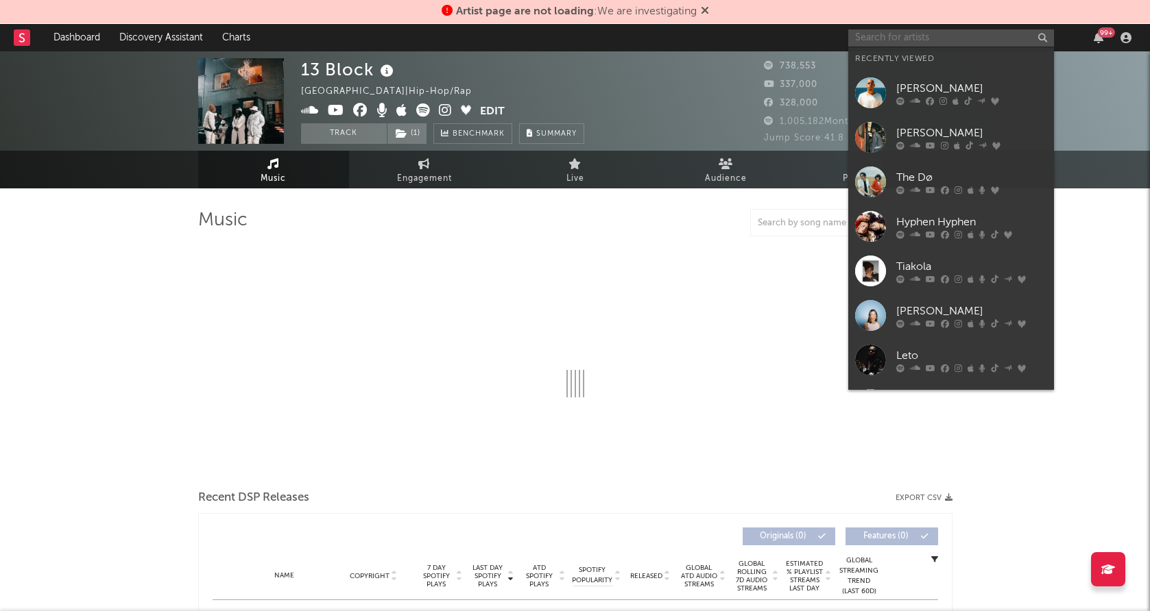
paste input "3xdavs"
type input "3xdavs"
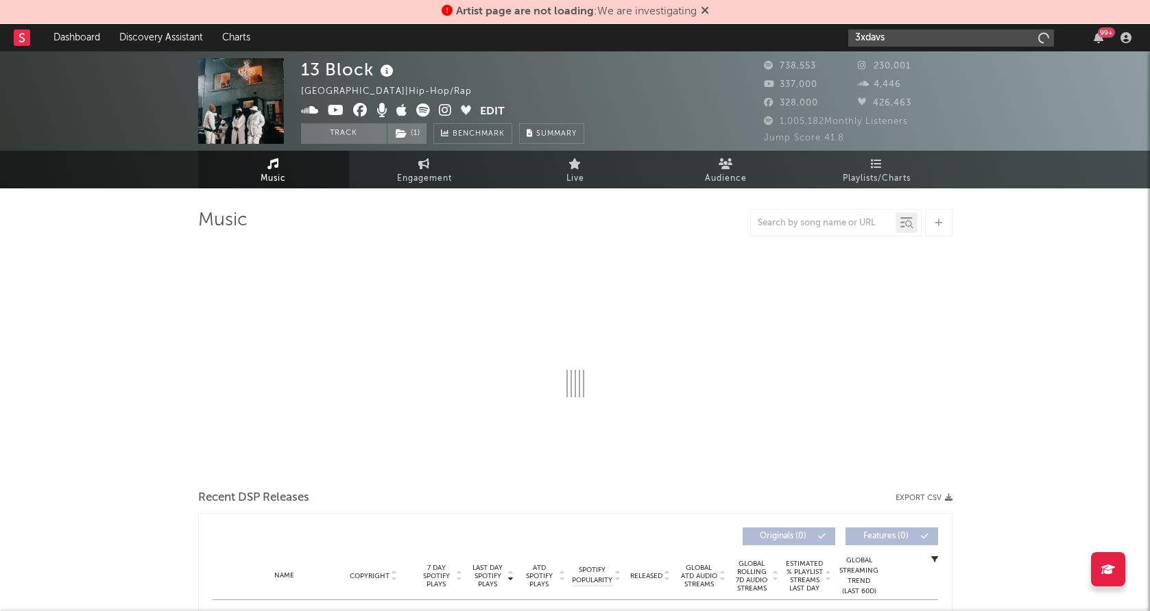
select select "6m"
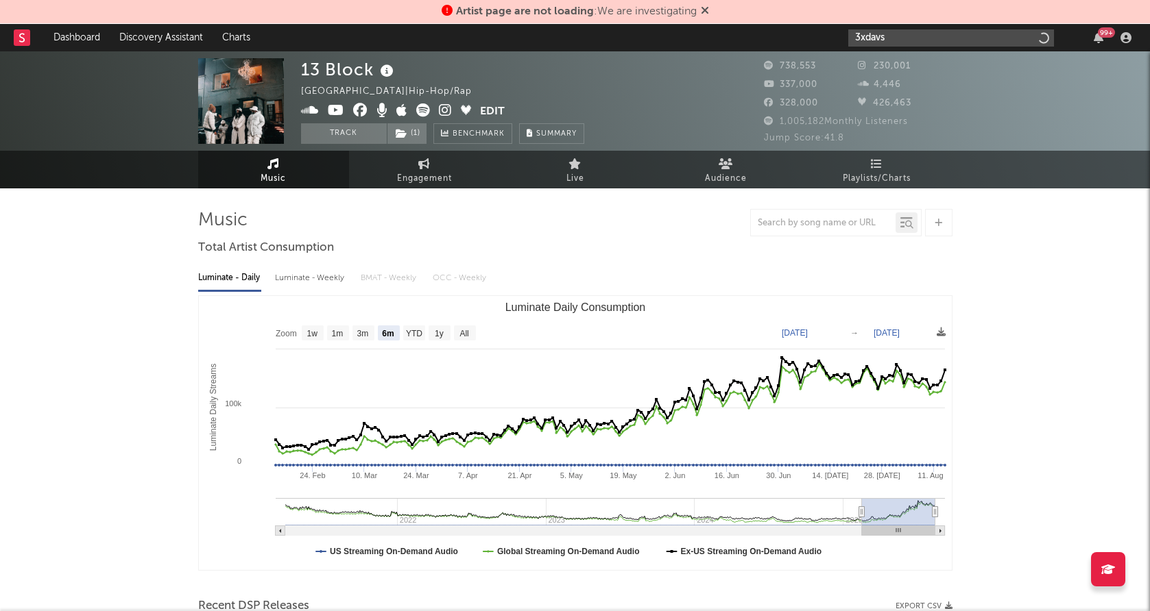
click at [898, 37] on input "3xdavs" at bounding box center [951, 37] width 206 height 17
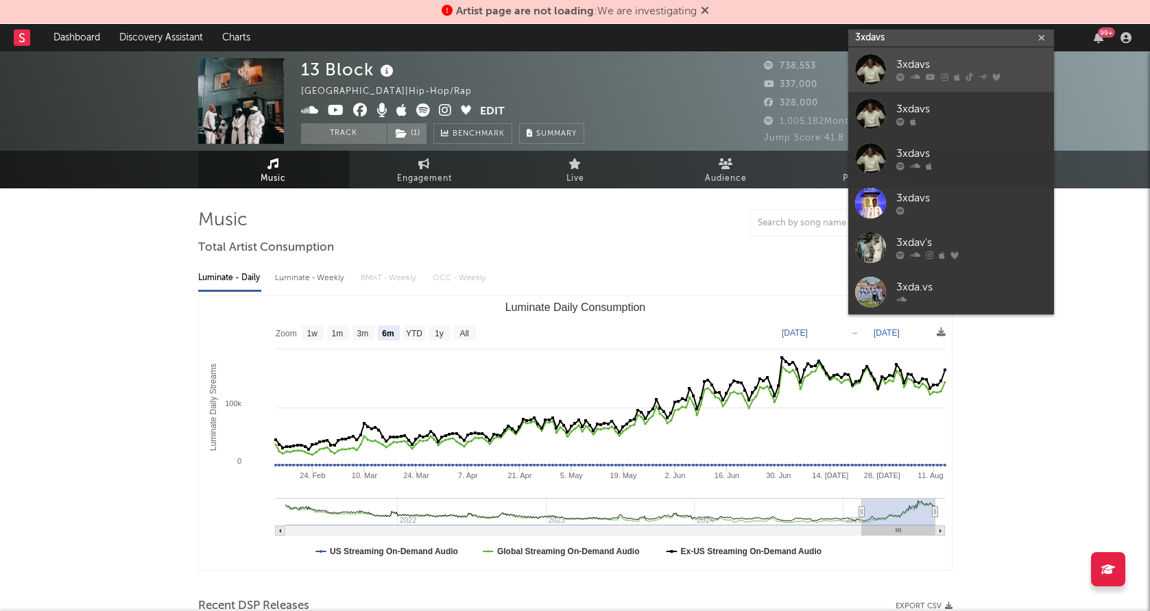
type input "3xdavs"
click at [882, 59] on div at bounding box center [870, 69] width 31 height 31
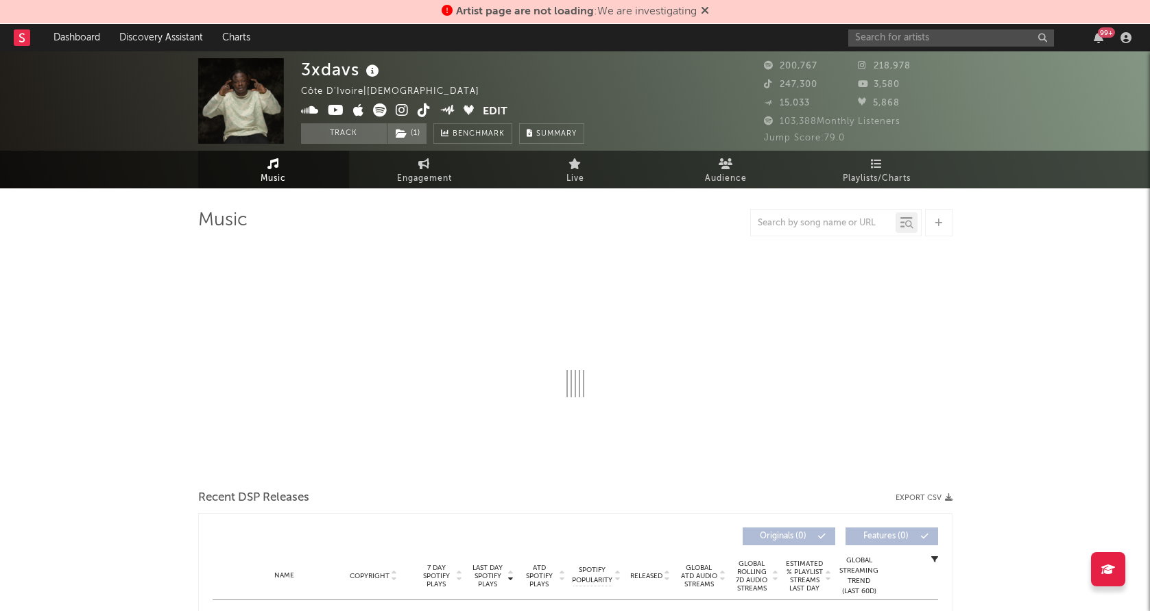
select select "6m"
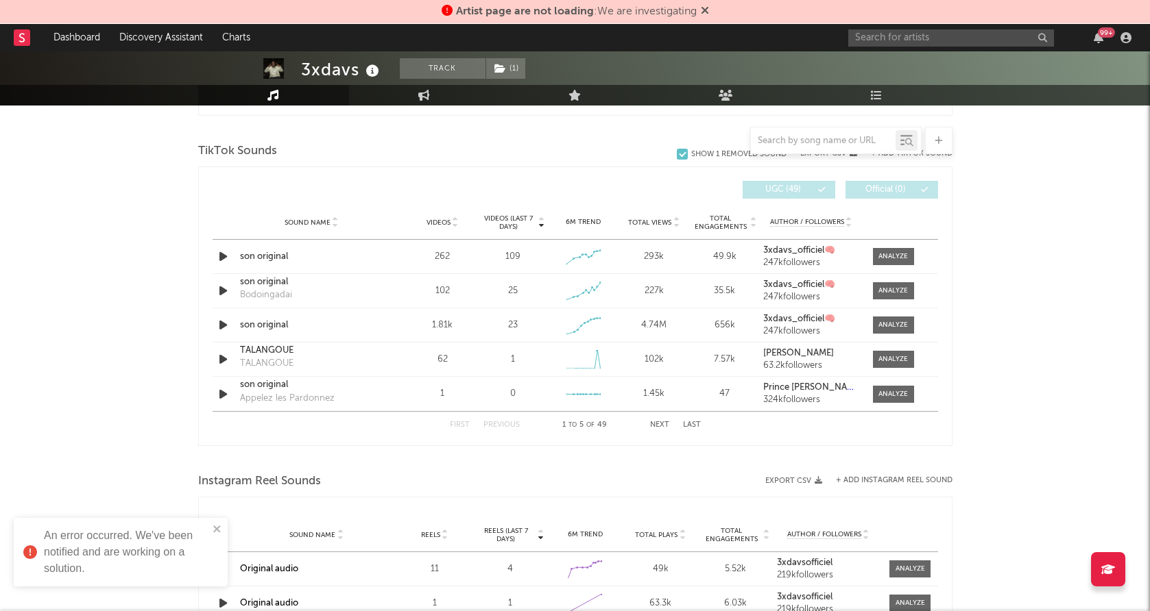
scroll to position [877, 0]
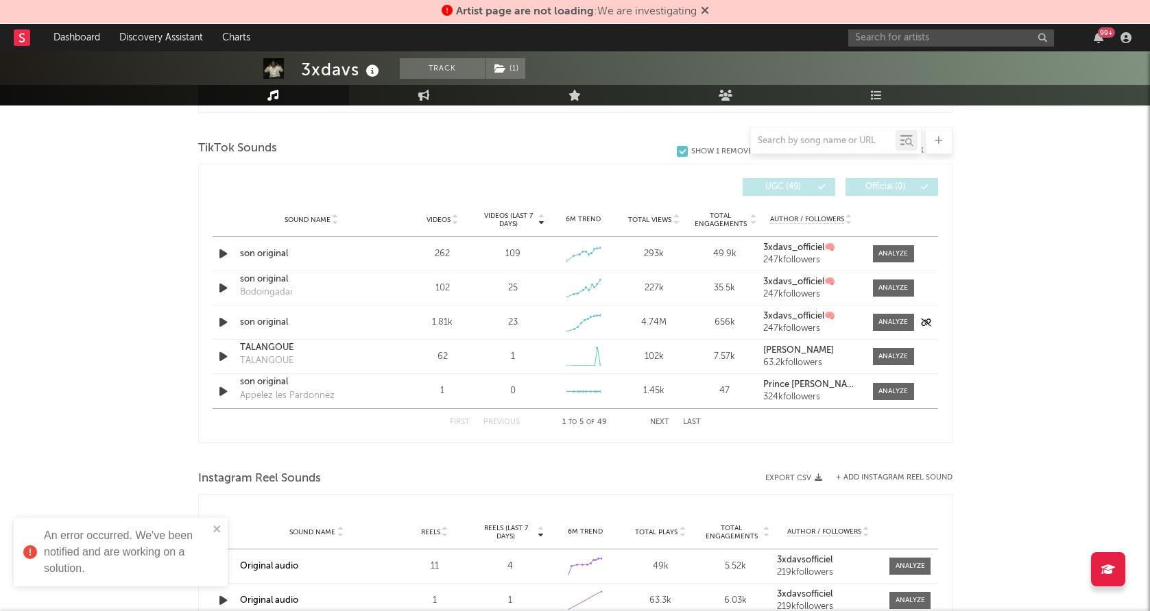
click at [219, 317] on icon "button" at bounding box center [223, 322] width 14 height 17
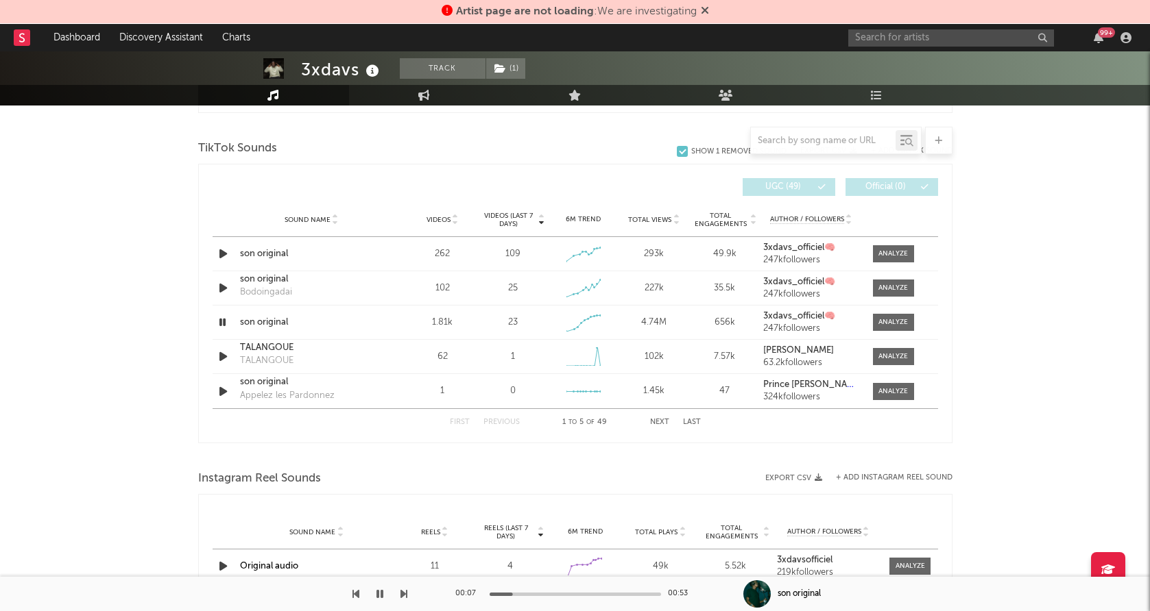
click at [379, 597] on icon "button" at bounding box center [379, 594] width 7 height 11
click at [256, 324] on div "son original" at bounding box center [311, 323] width 143 height 14
click at [226, 254] on icon "button" at bounding box center [223, 253] width 14 height 17
click at [226, 254] on icon "button" at bounding box center [222, 253] width 13 height 17
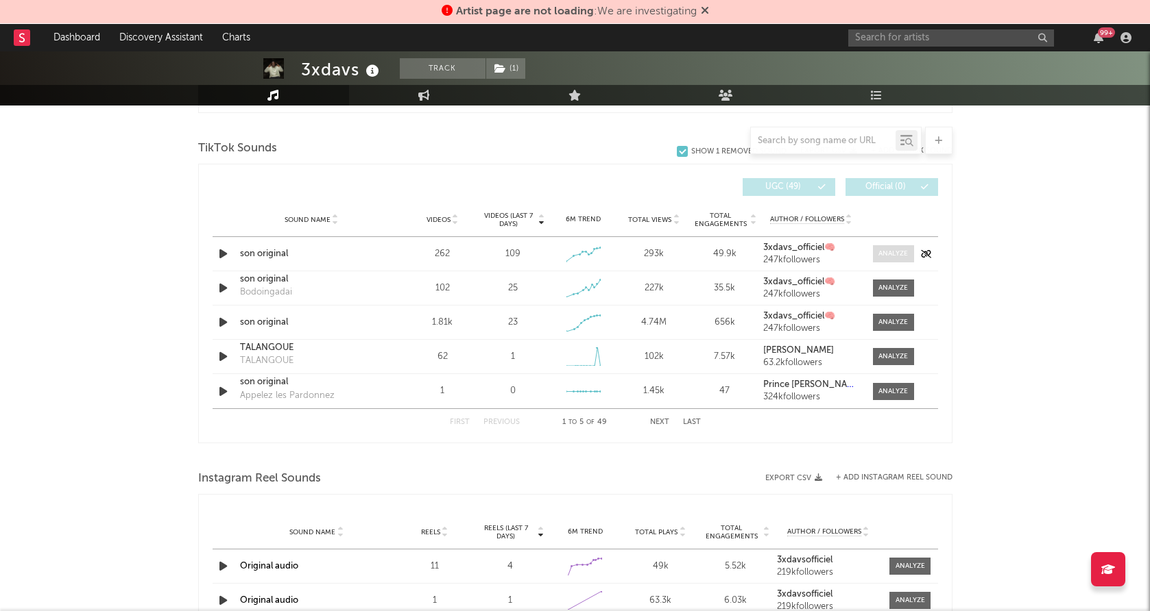
click at [903, 258] on div at bounding box center [892, 254] width 29 height 10
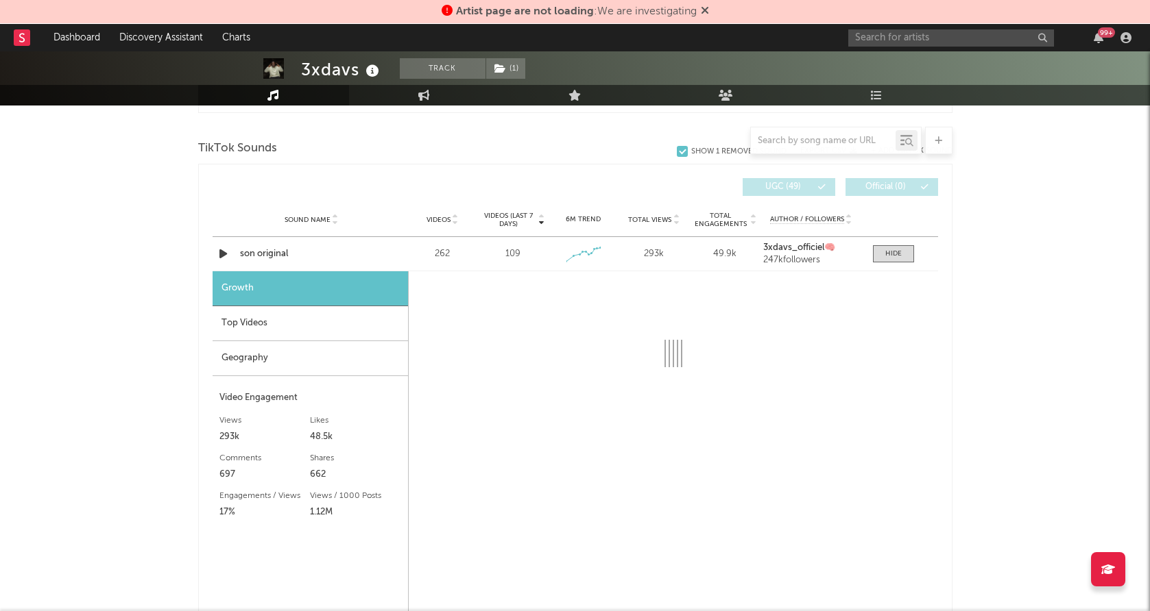
click at [320, 358] on div "Geography" at bounding box center [309, 358] width 195 height 35
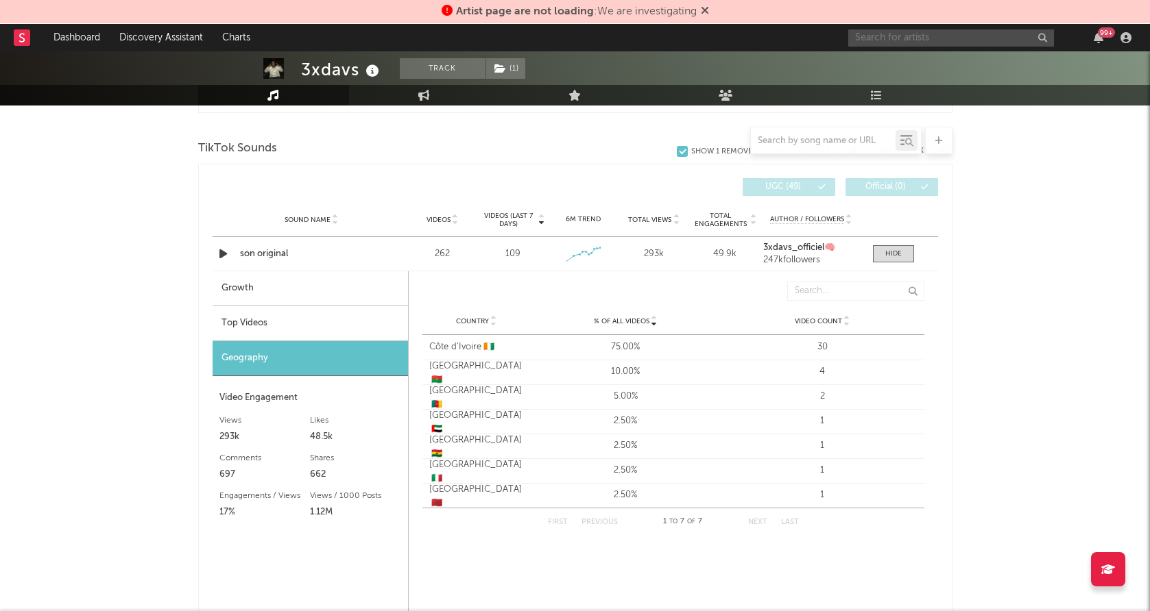
click at [921, 45] on input "text" at bounding box center [951, 37] width 206 height 17
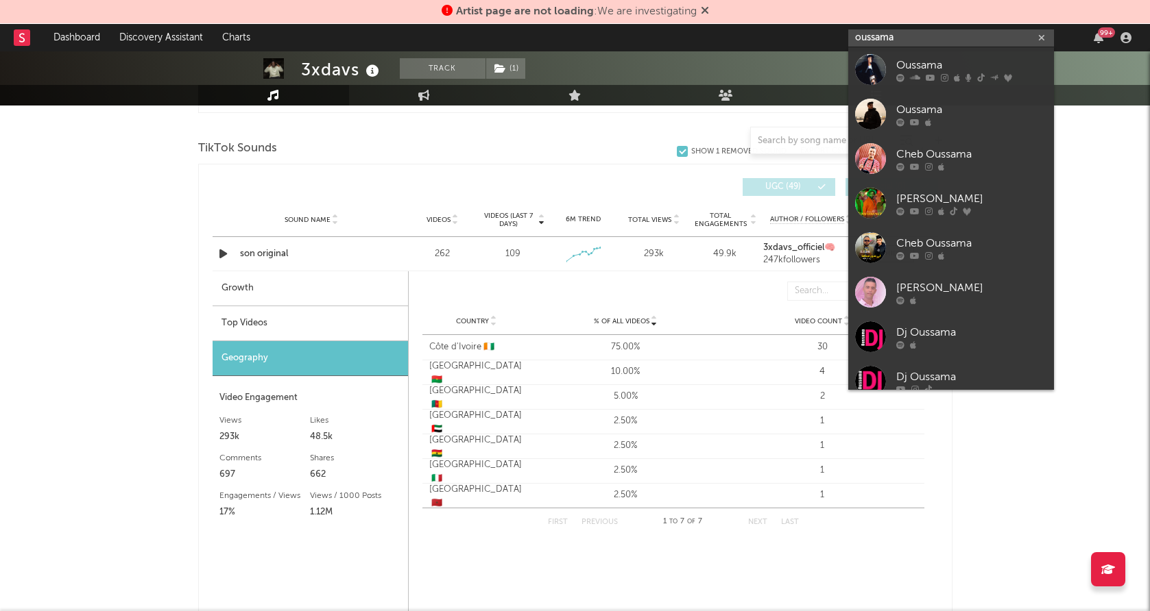
click at [915, 40] on input "oussama" at bounding box center [951, 37] width 206 height 17
type input "oussama"
click at [871, 69] on div at bounding box center [870, 69] width 31 height 31
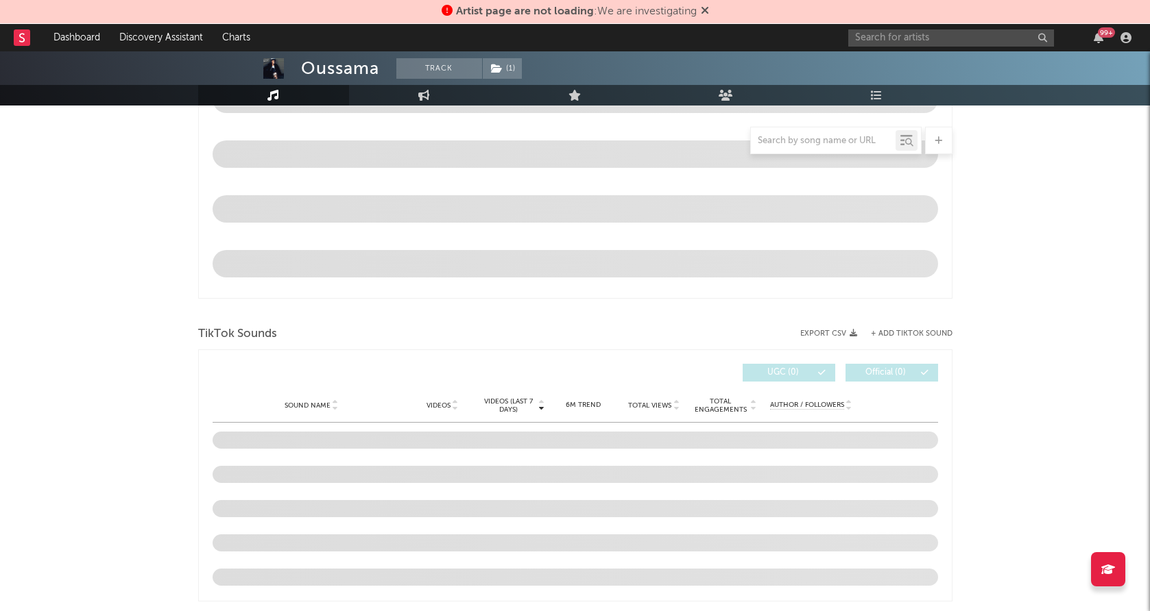
select select "6m"
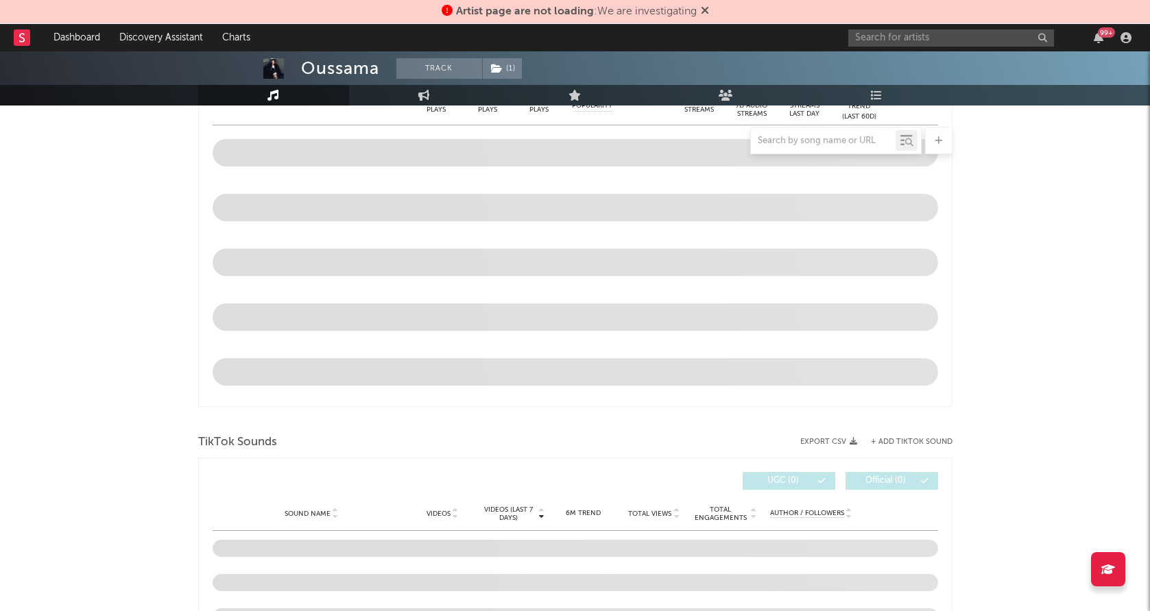
scroll to position [692, 0]
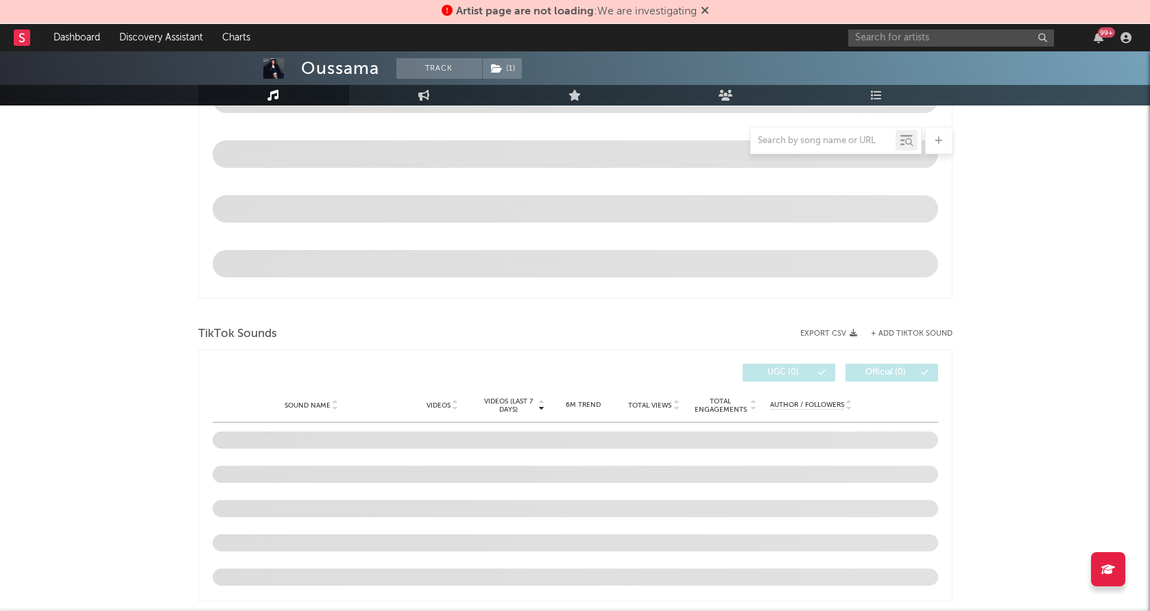
click at [988, 235] on div "Oussama Track ( 1 ) France | French Pop Edit Track ( 1 ) Benchmark Summary 73,0…" at bounding box center [575, 354] width 1150 height 1989
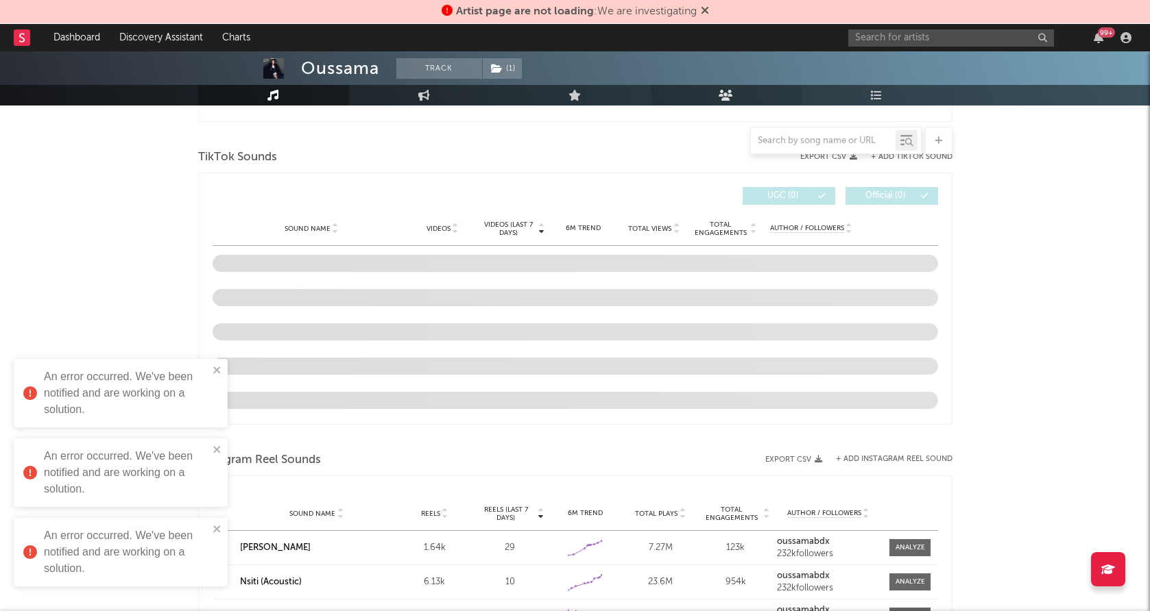
scroll to position [894, 0]
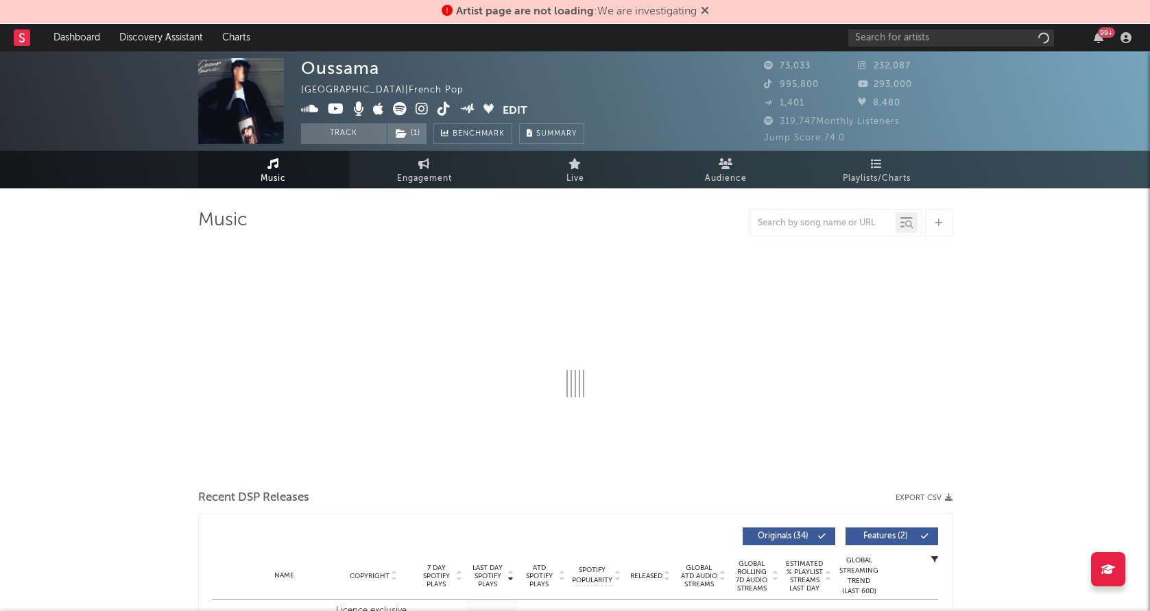
select select "6m"
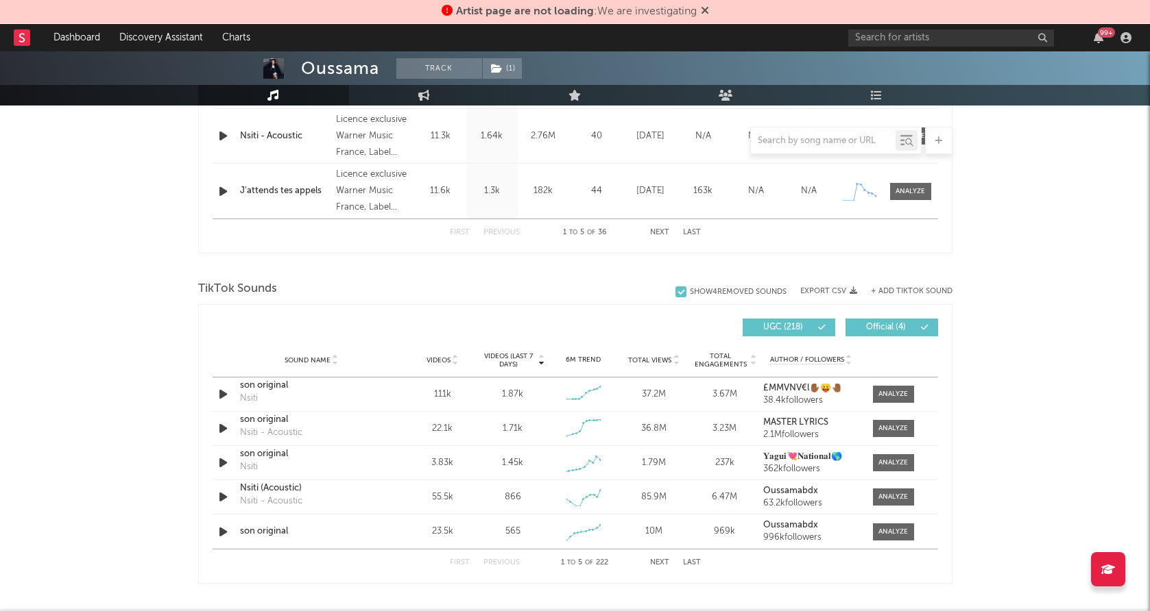
scroll to position [755, 0]
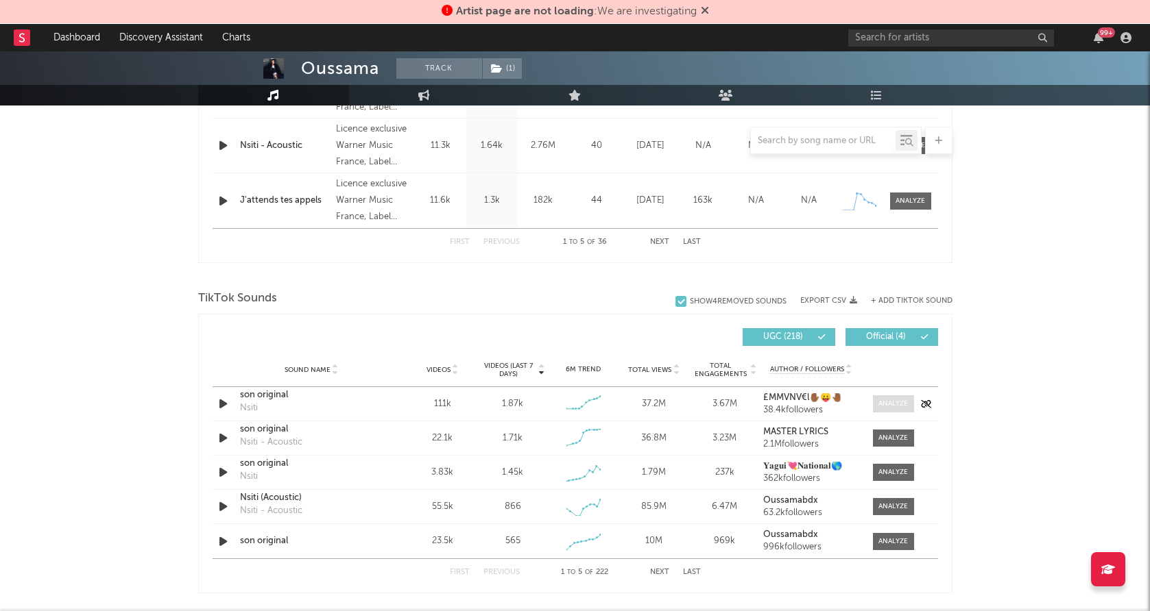
click at [879, 407] on div at bounding box center [892, 404] width 29 height 10
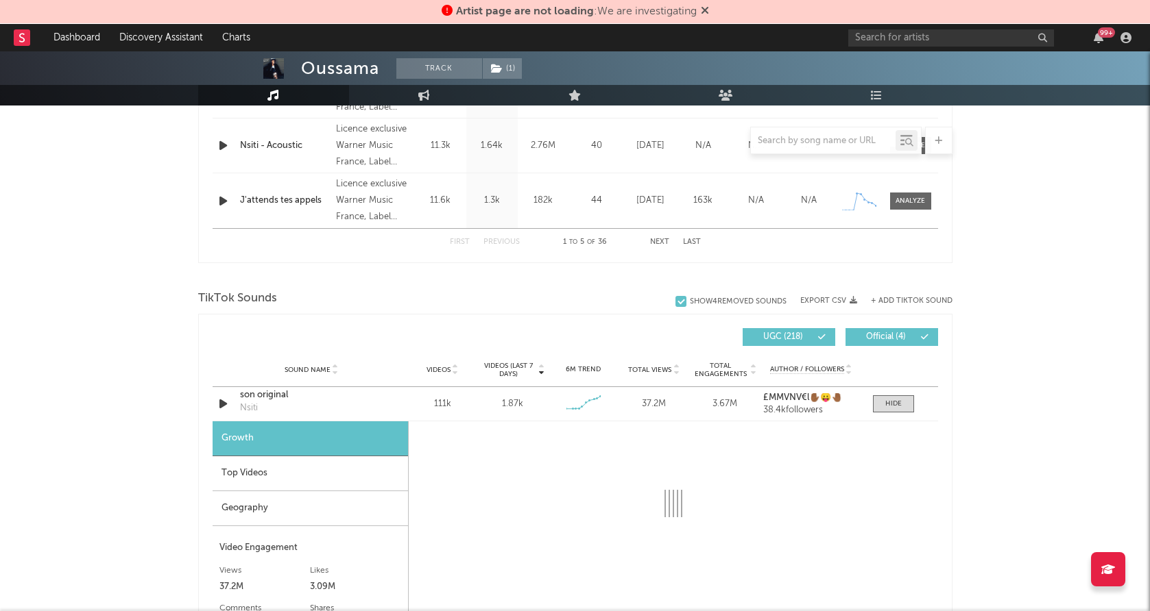
click at [276, 523] on div "Geography" at bounding box center [309, 508] width 195 height 35
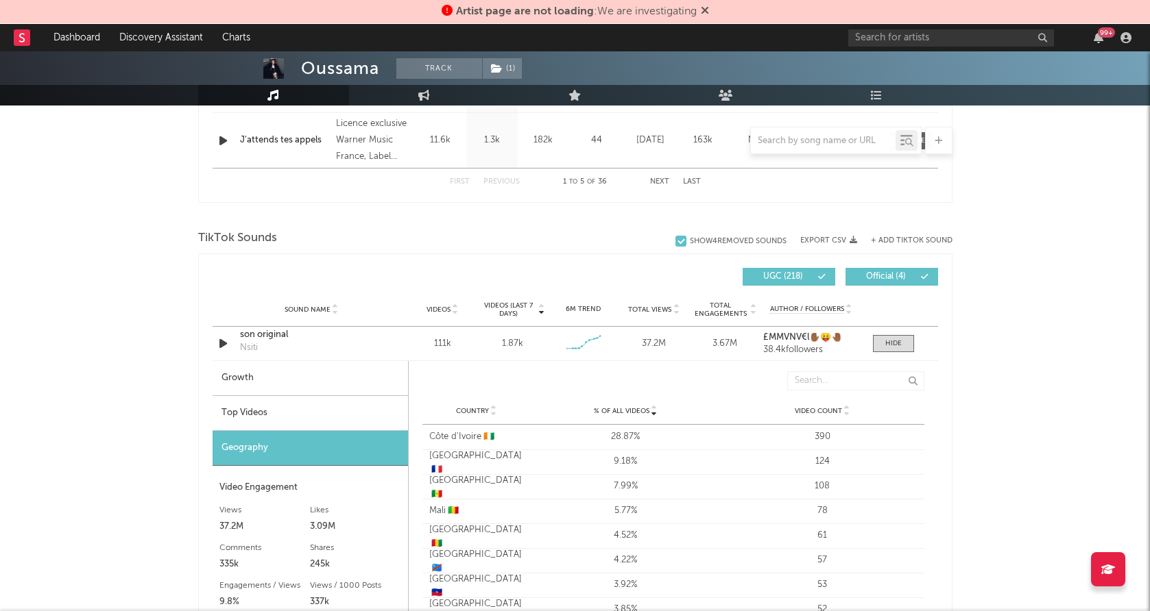
scroll to position [827, 0]
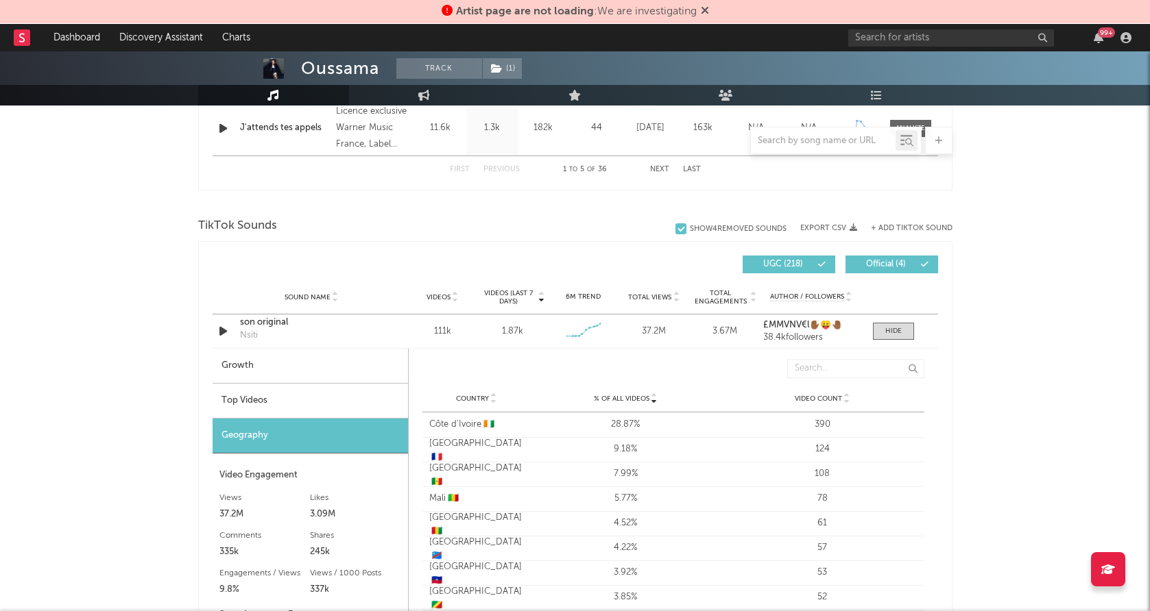
click at [335, 404] on div "Top Videos" at bounding box center [309, 401] width 195 height 35
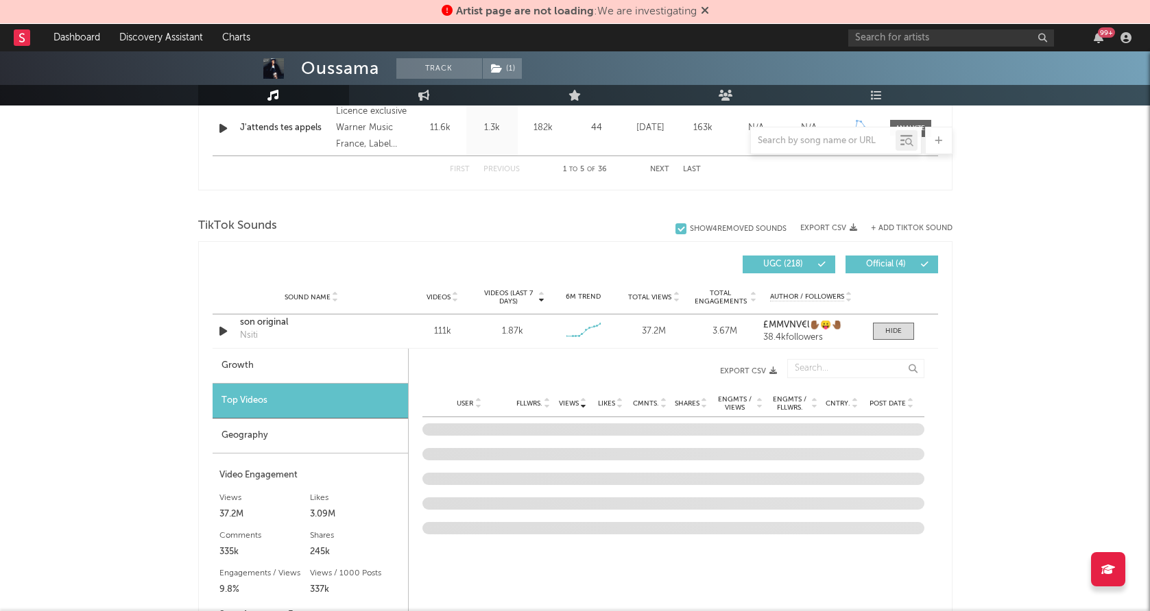
click at [883, 400] on span "Post Date" at bounding box center [887, 404] width 36 height 8
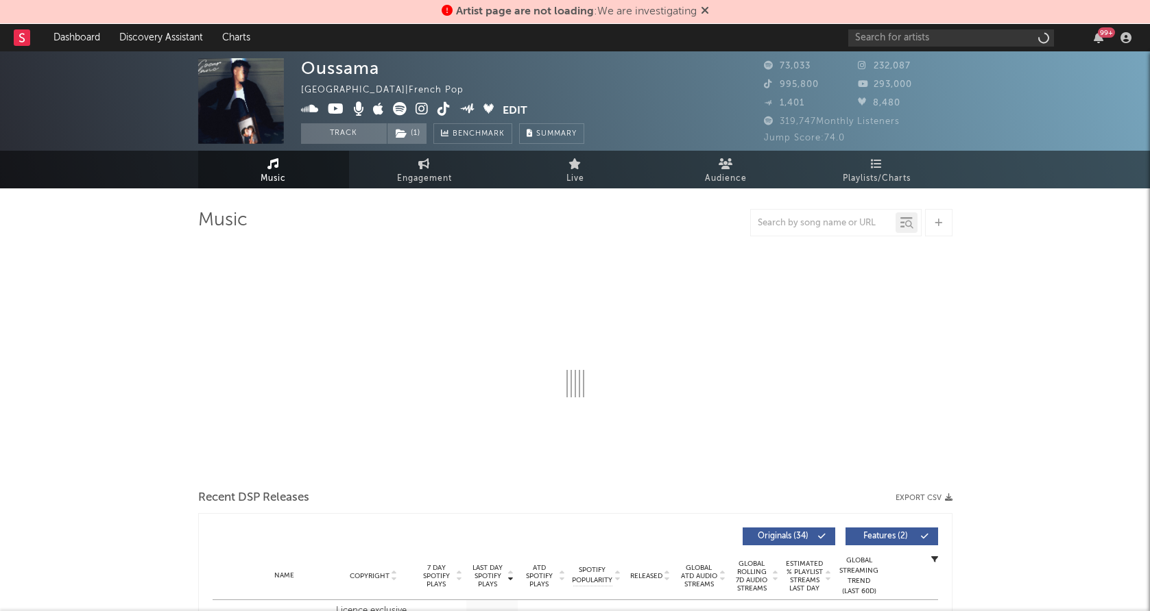
select select "6m"
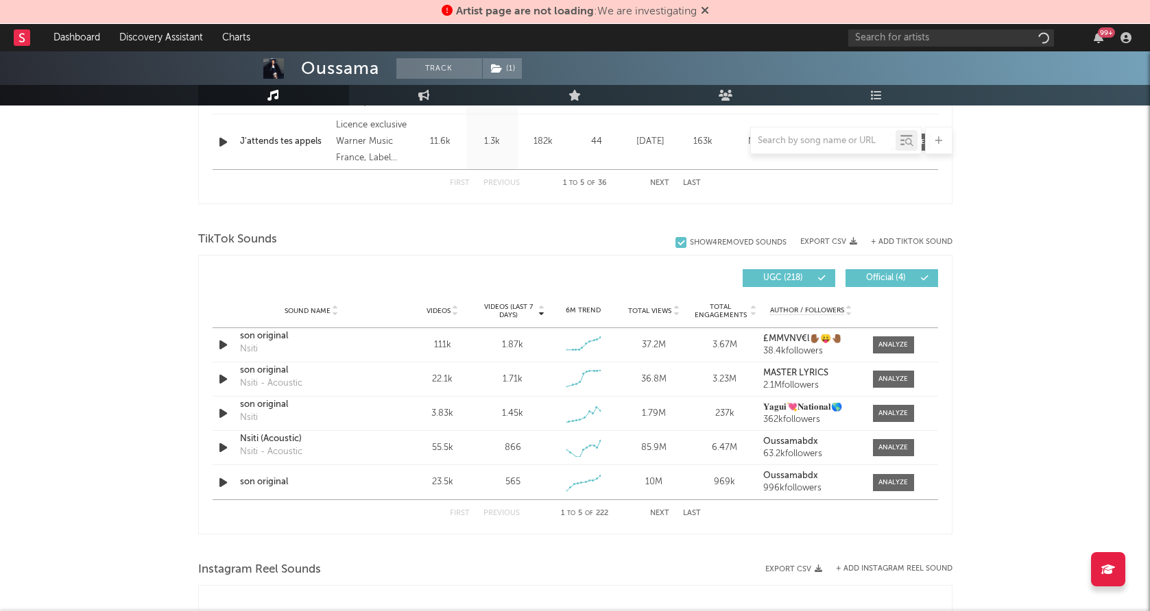
scroll to position [817, 0]
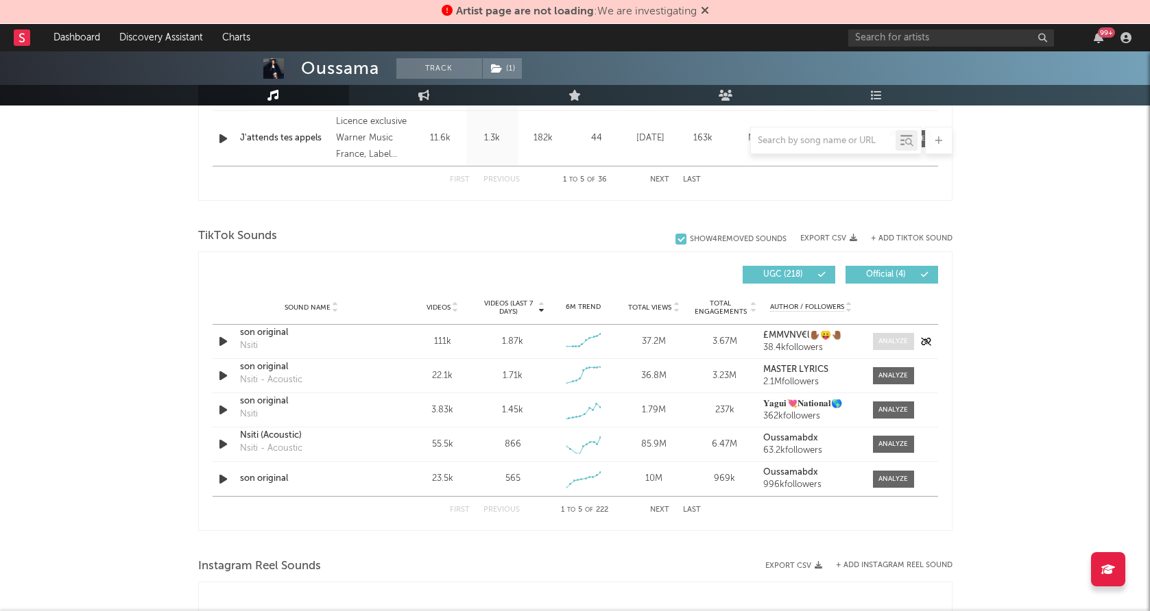
click at [897, 341] on div at bounding box center [892, 342] width 29 height 10
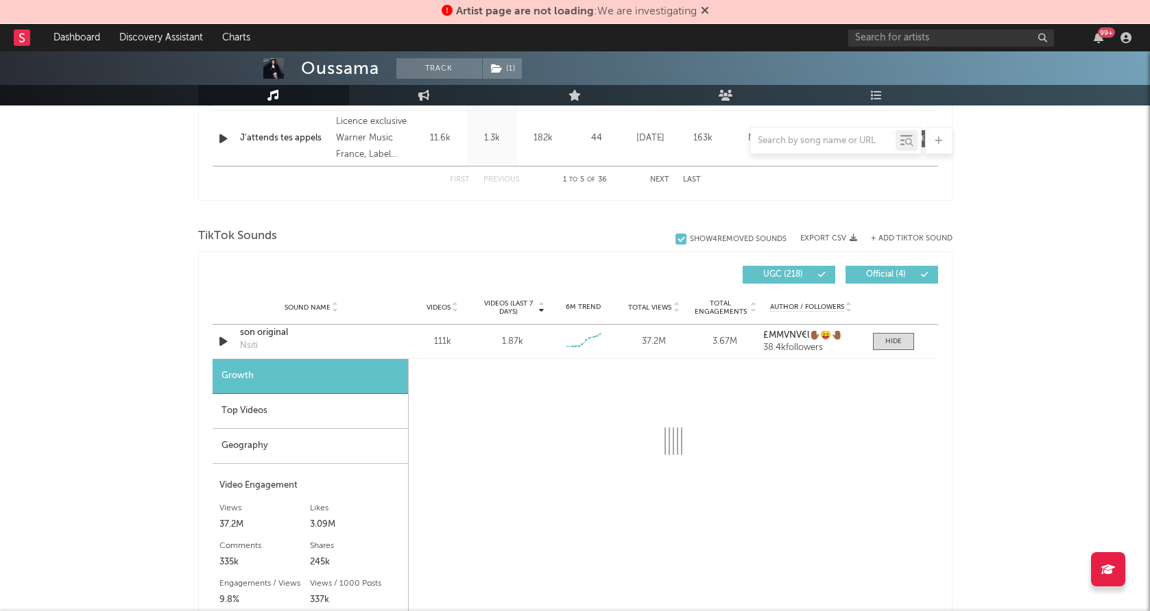
click at [273, 448] on div "Geography" at bounding box center [309, 446] width 195 height 35
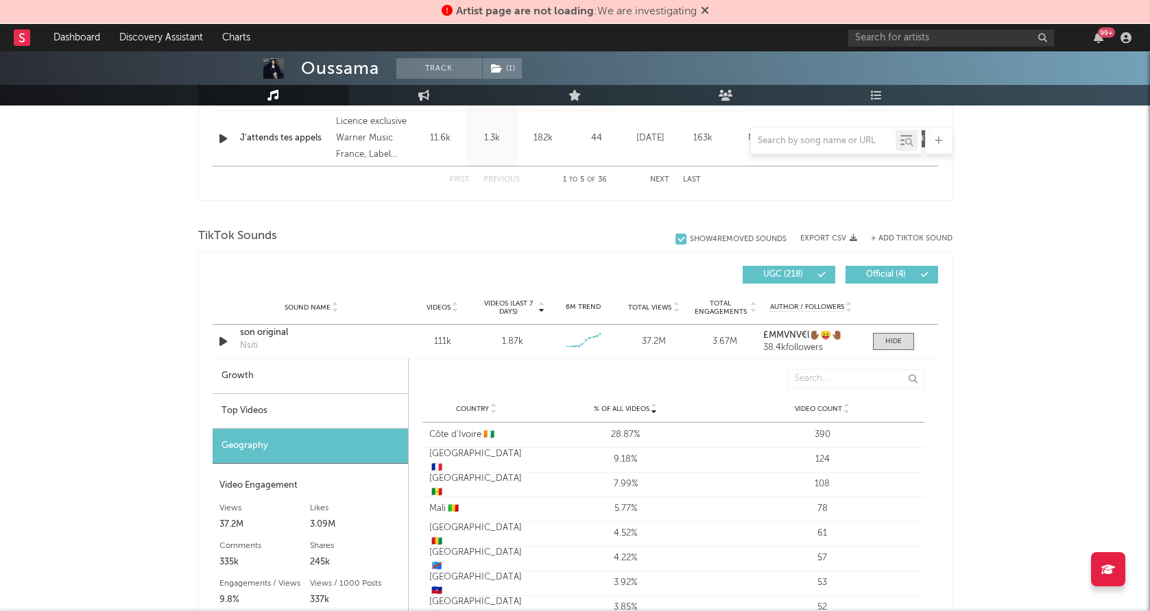
click at [287, 417] on div "Top Videos" at bounding box center [309, 411] width 195 height 35
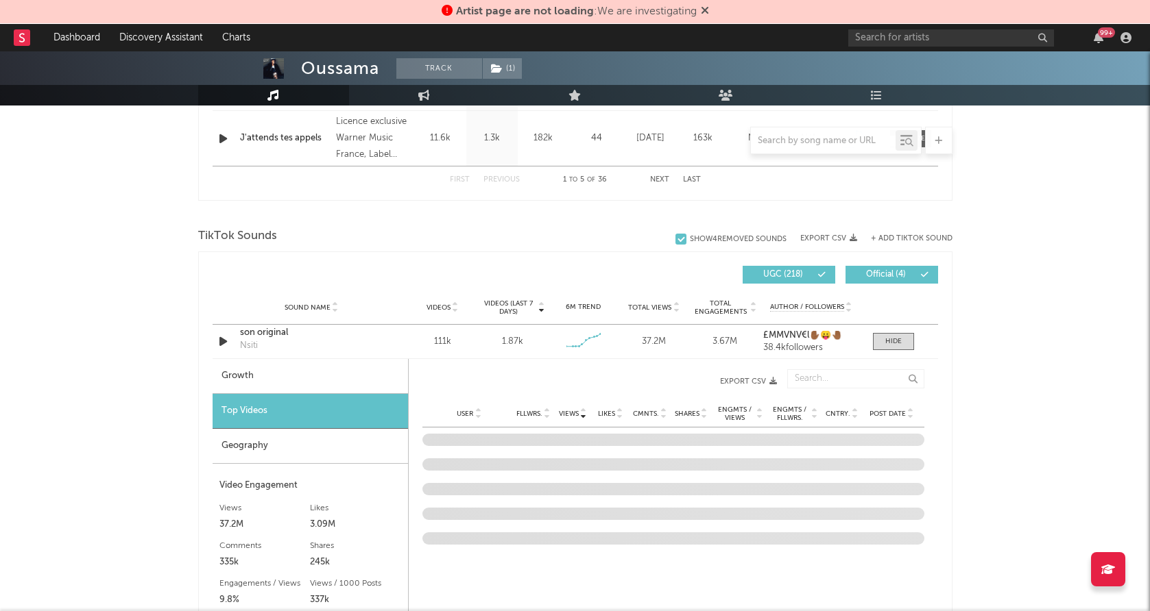
click at [884, 411] on span "Post Date" at bounding box center [887, 414] width 36 height 8
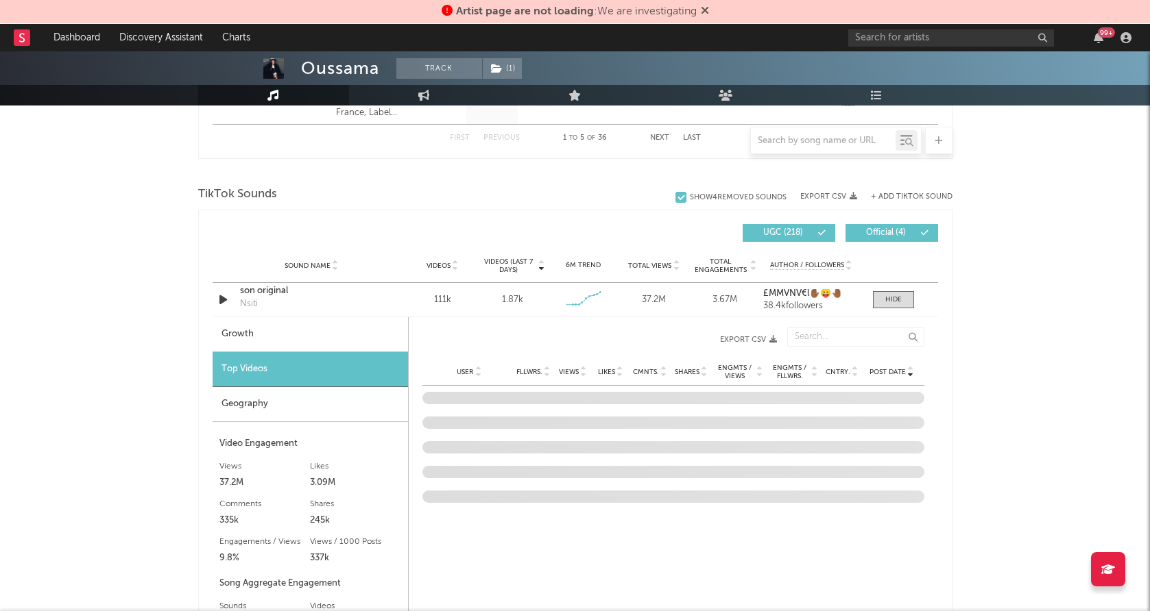
scroll to position [869, 0]
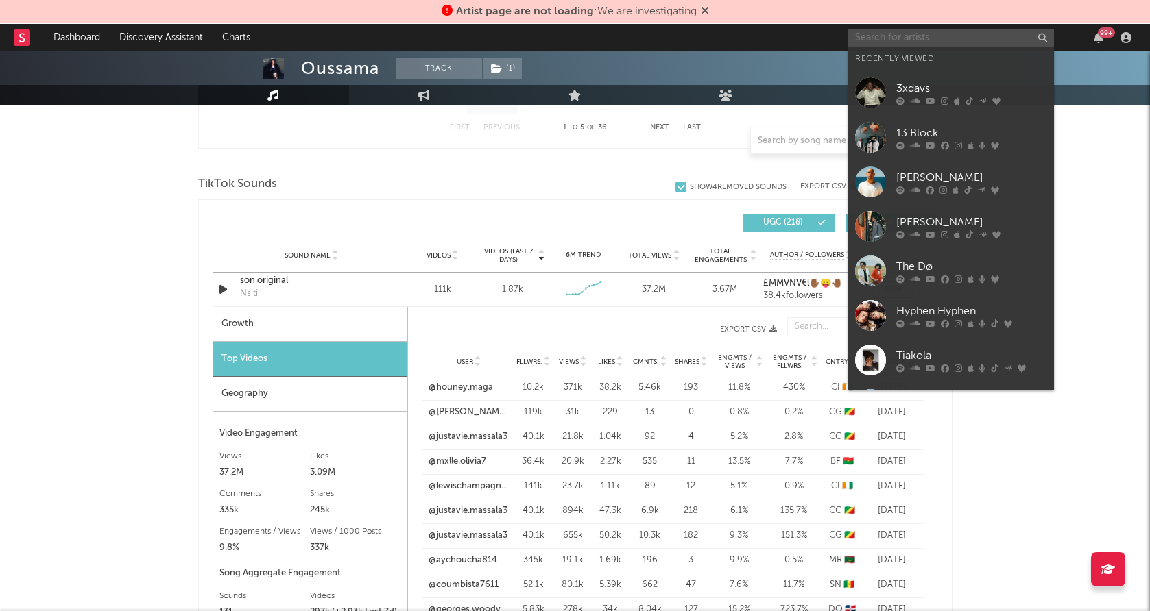
click at [942, 45] on input "text" at bounding box center [951, 37] width 206 height 17
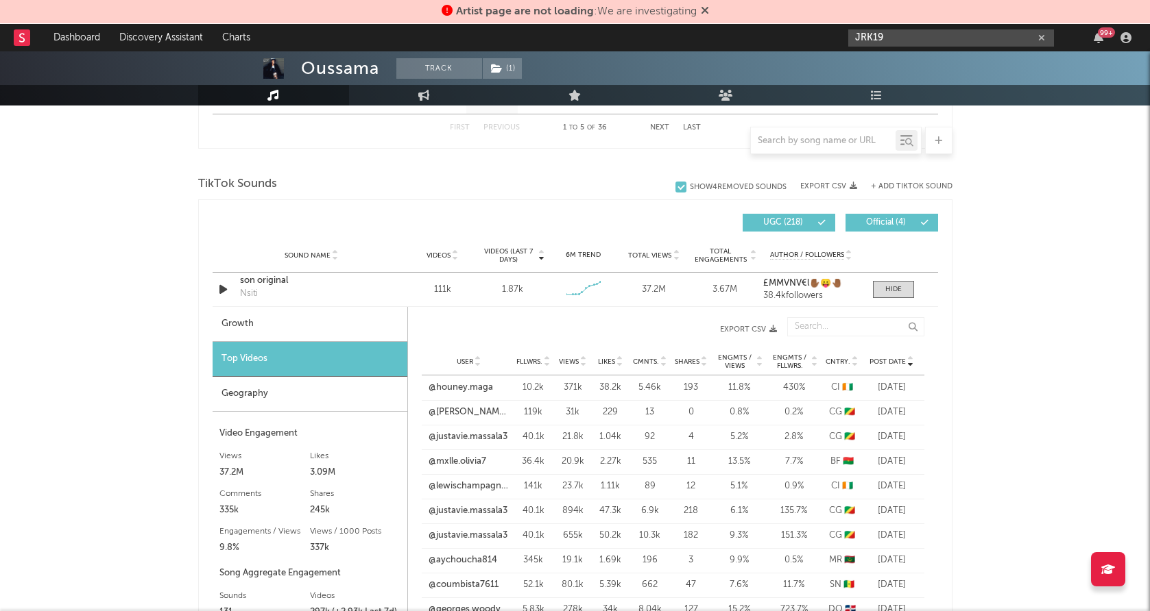
click at [917, 33] on input "JRK19" at bounding box center [951, 37] width 206 height 17
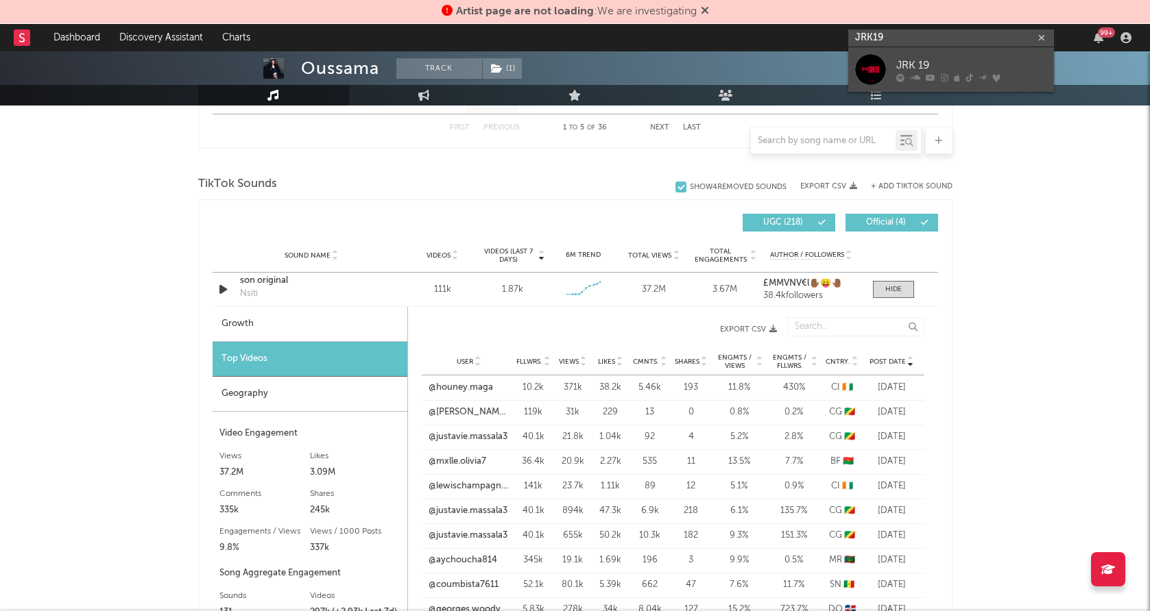
type input "JRK19"
click at [873, 66] on div at bounding box center [870, 69] width 31 height 31
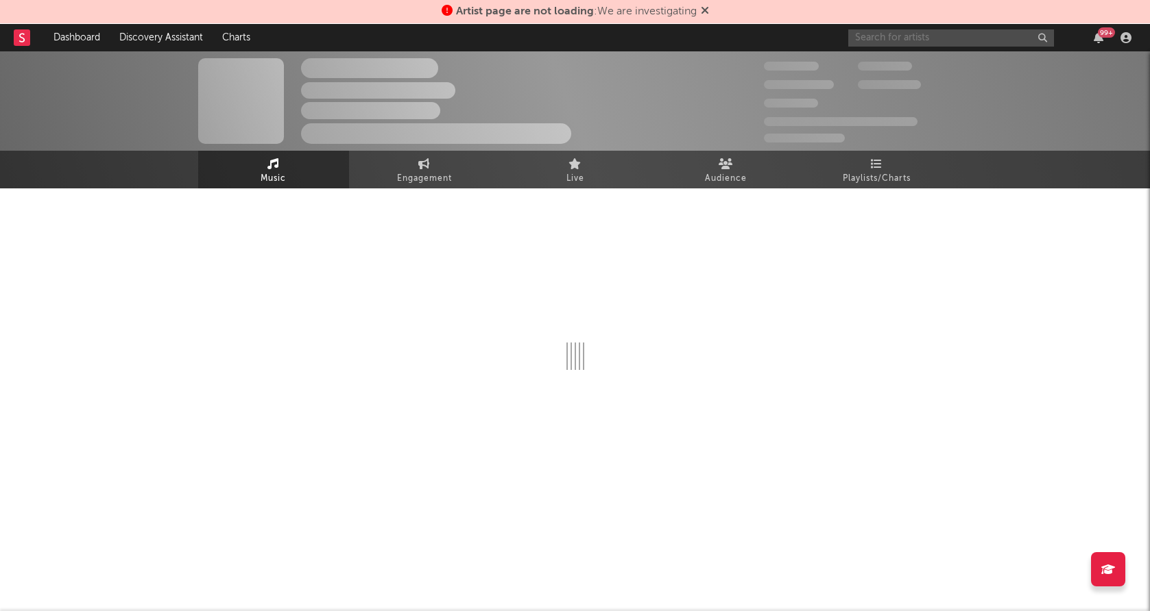
click at [894, 36] on input "text" at bounding box center [951, 37] width 206 height 17
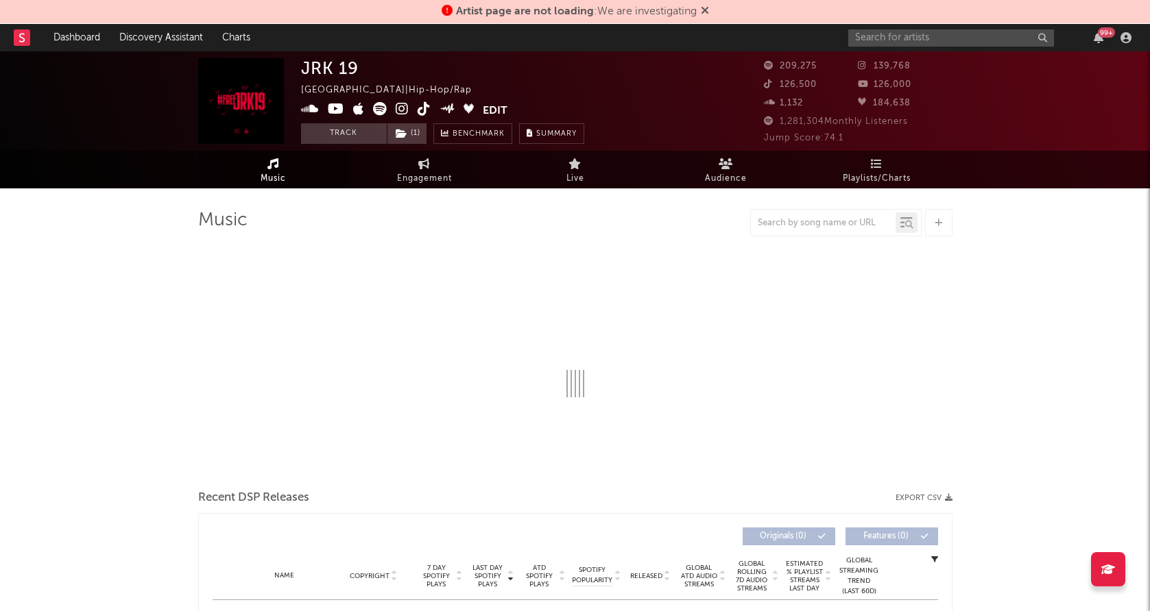
select select "6m"
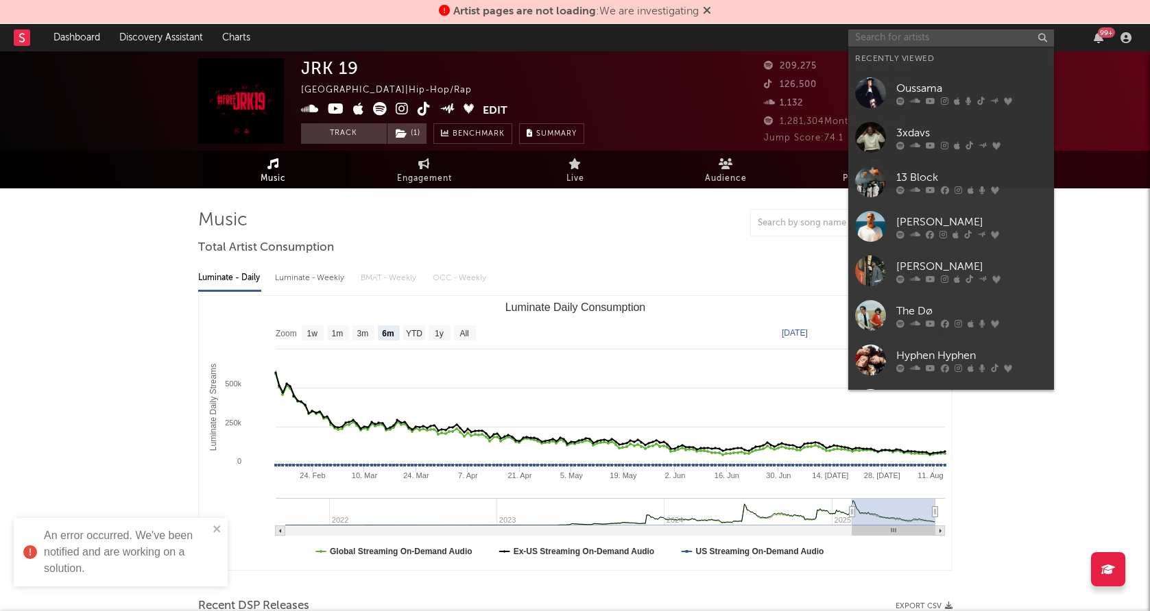
click at [919, 33] on input "text" at bounding box center [951, 37] width 206 height 17
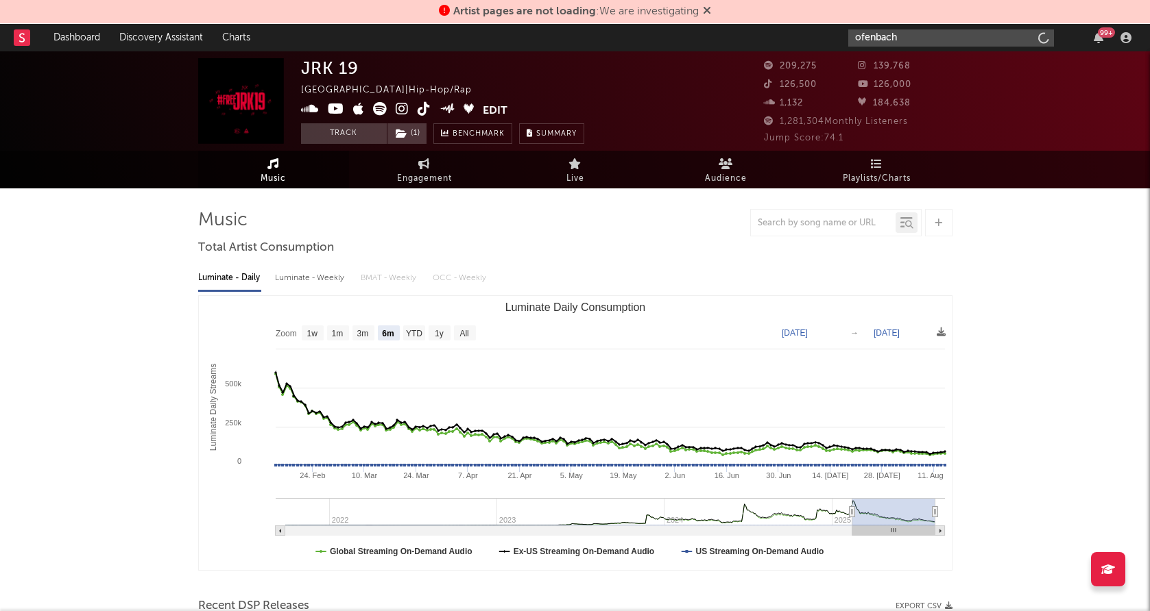
click at [909, 42] on input "ofenbach" at bounding box center [951, 37] width 206 height 17
type input "ofenbach"
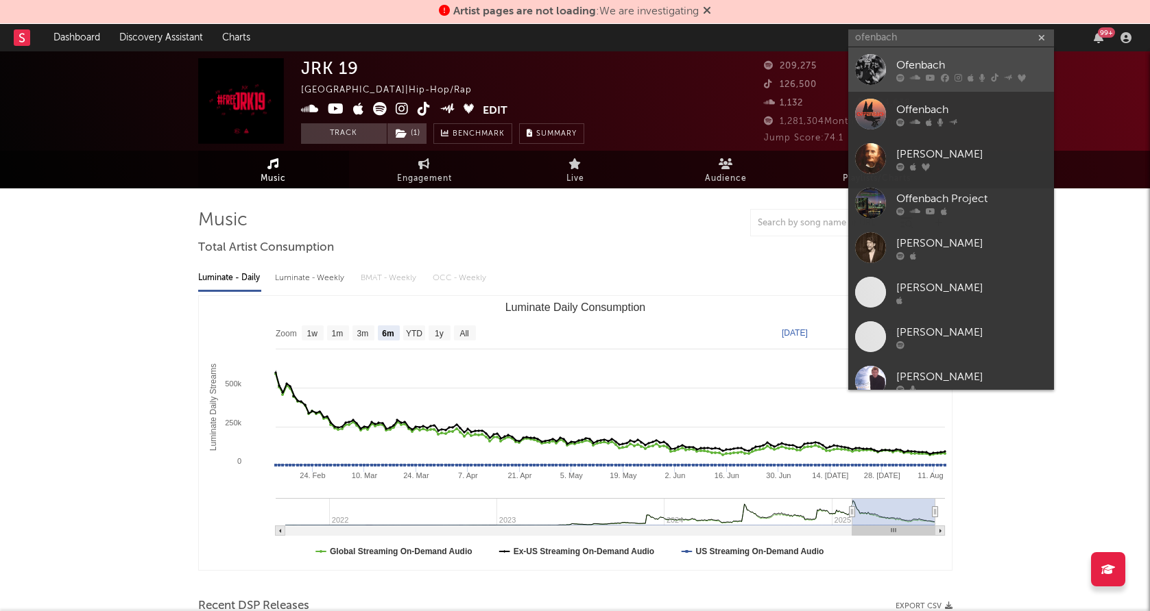
click at [871, 66] on div at bounding box center [870, 69] width 31 height 31
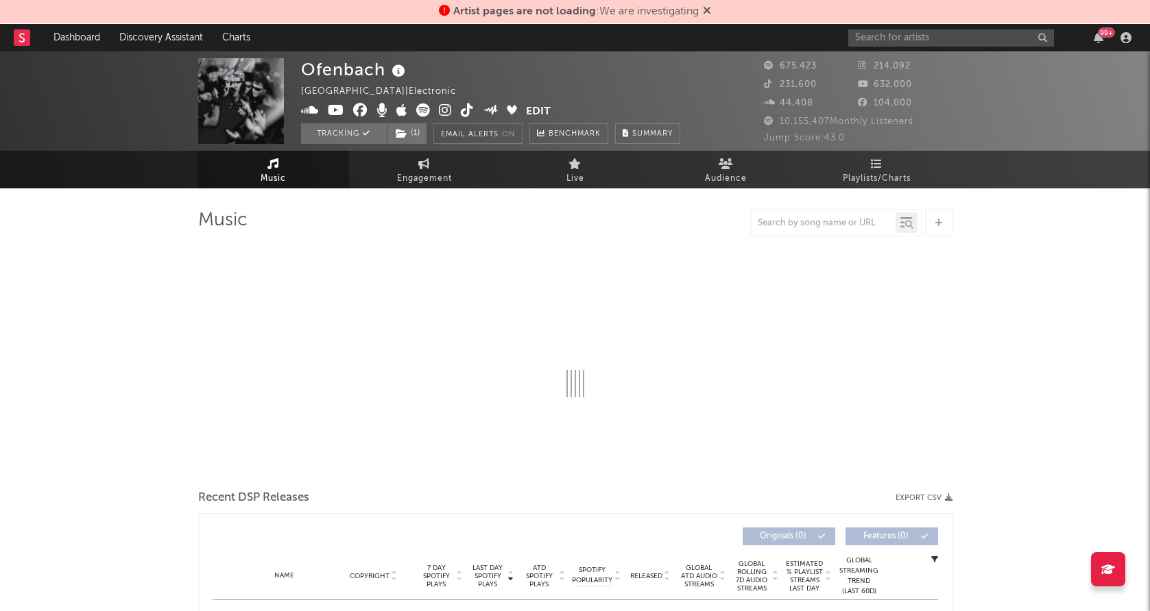
select select "6m"
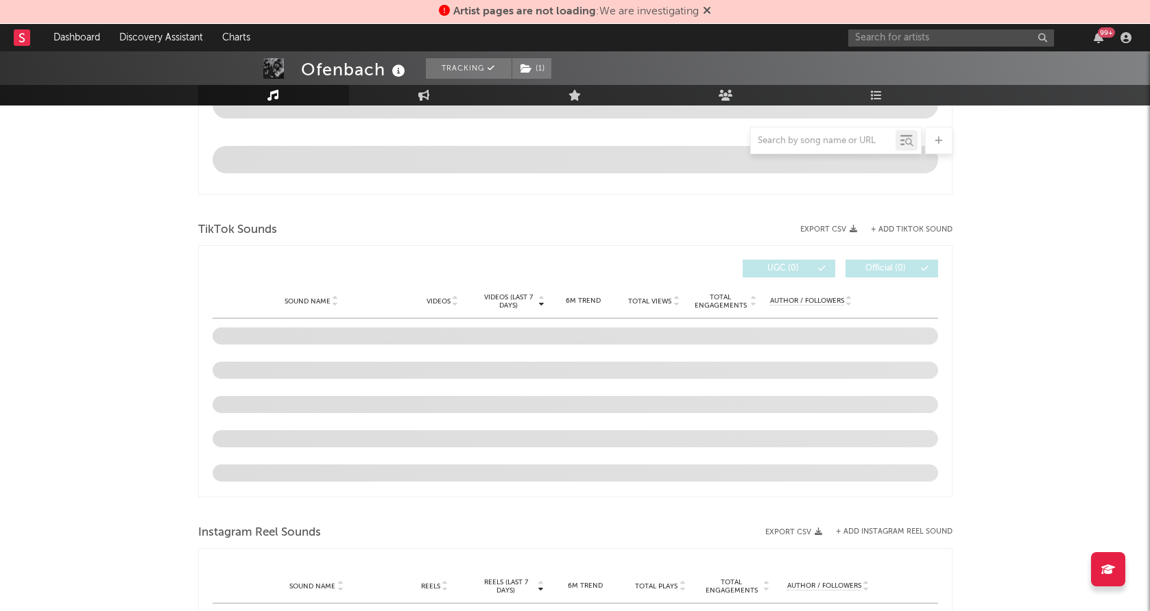
scroll to position [816, 0]
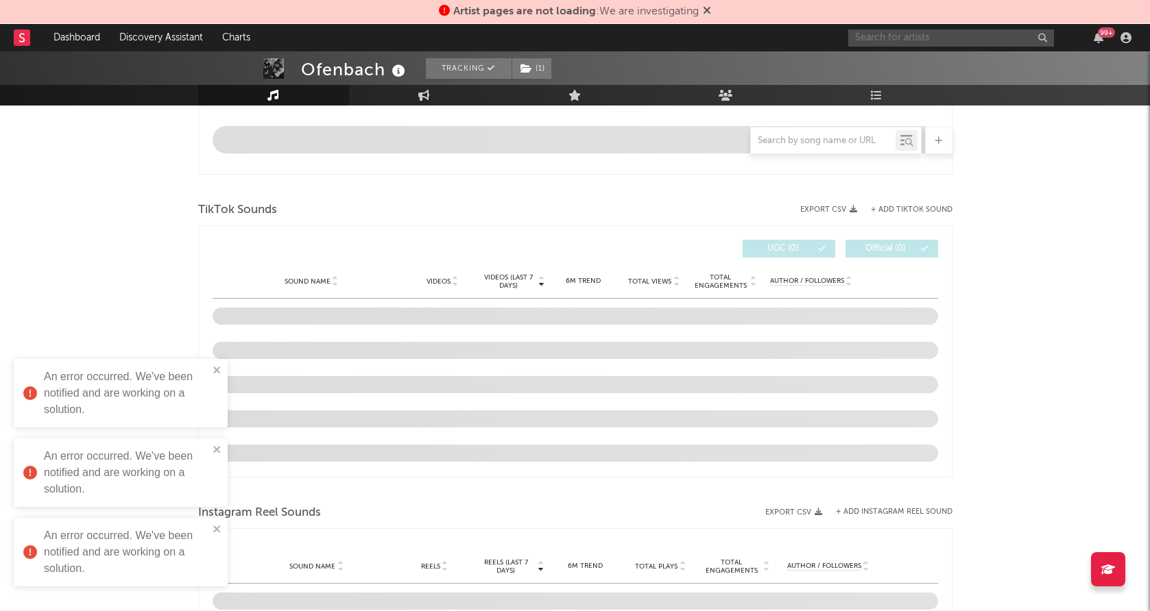
click at [927, 38] on input "text" at bounding box center [951, 37] width 206 height 17
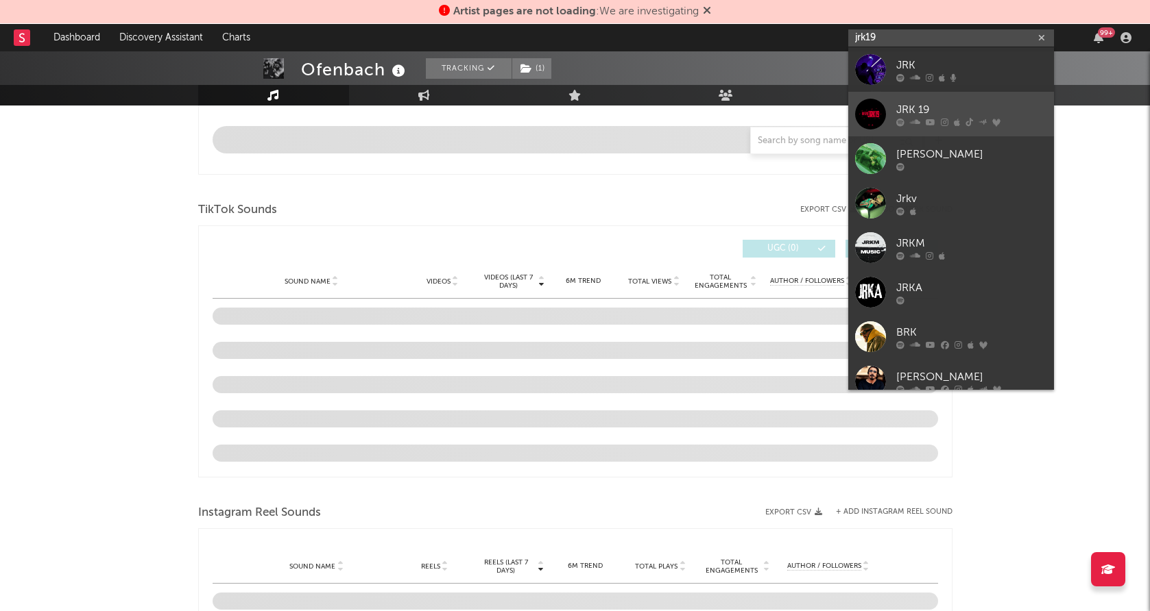
type input "jrk19"
click at [885, 108] on div at bounding box center [870, 114] width 31 height 31
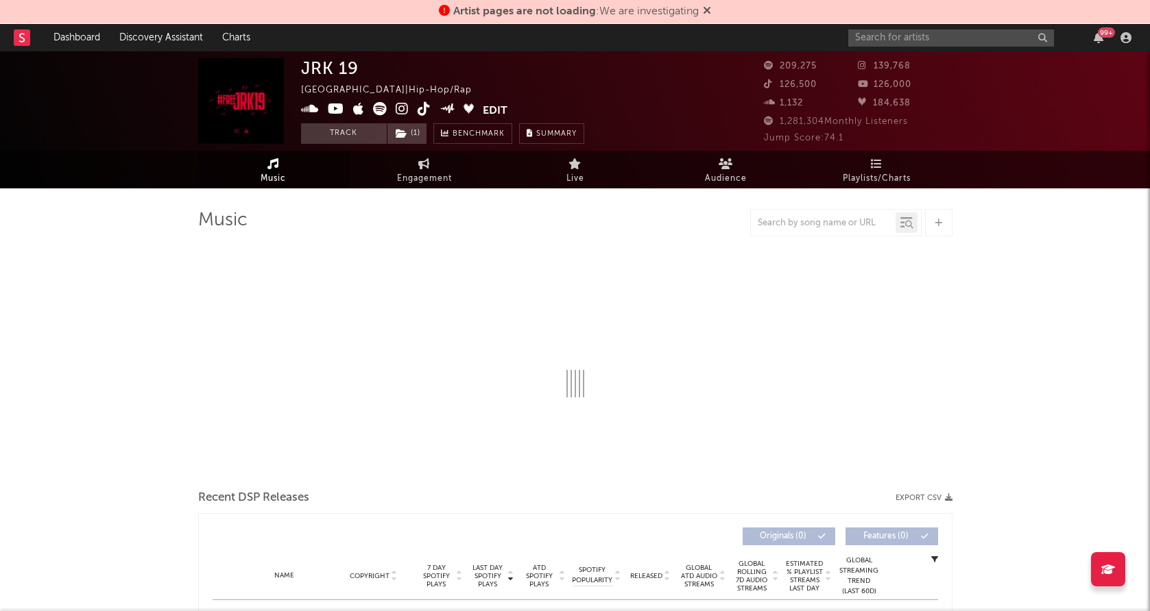
select select "6m"
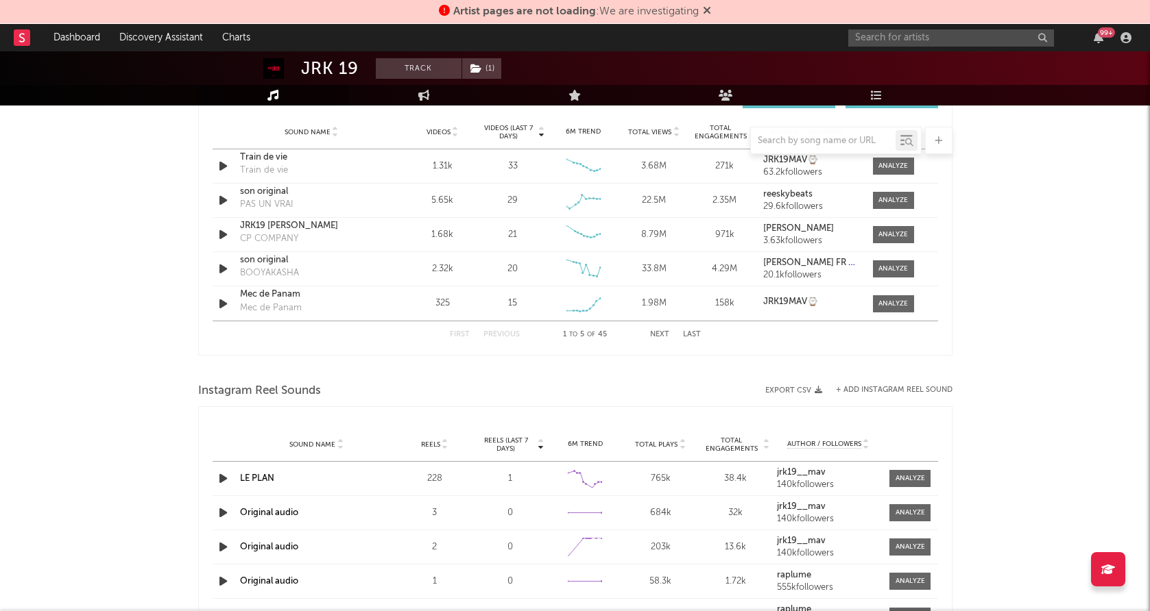
scroll to position [973, 0]
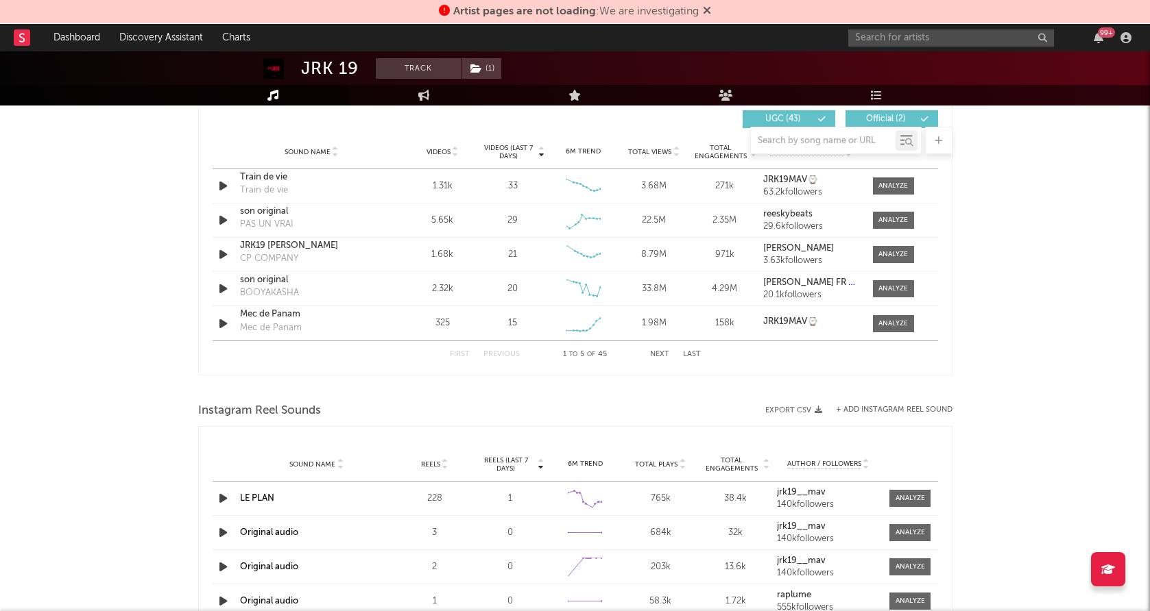
click at [435, 152] on div at bounding box center [575, 140] width 754 height 27
click at [441, 149] on div at bounding box center [575, 140] width 754 height 27
click at [443, 151] on div at bounding box center [575, 140] width 754 height 27
click at [442, 151] on div at bounding box center [575, 140] width 754 height 27
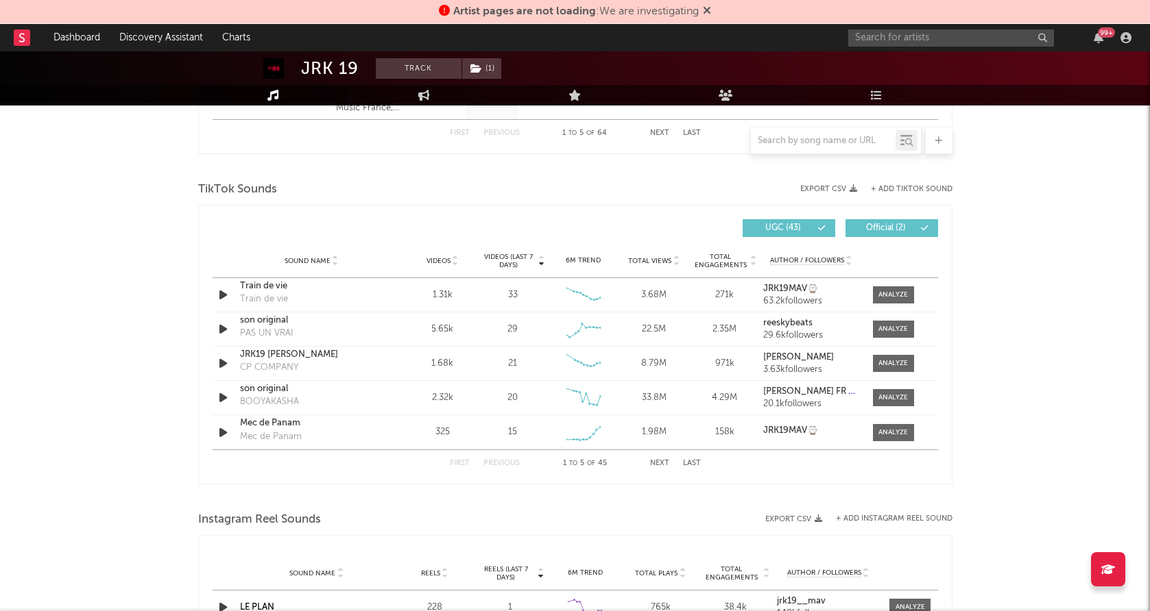
scroll to position [854, 0]
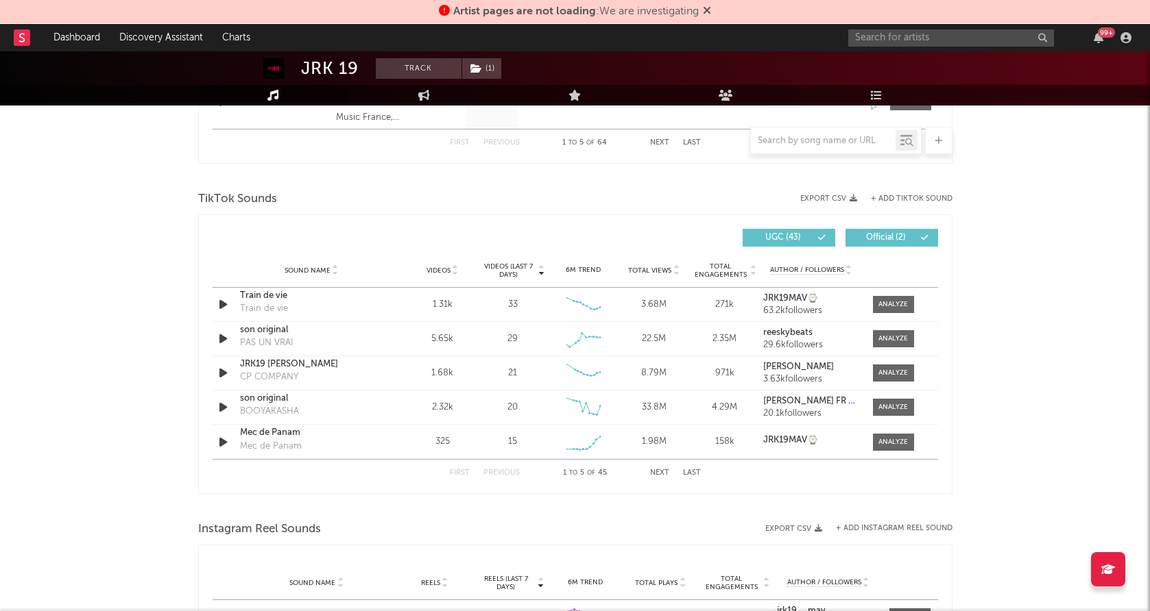
click at [441, 270] on span "Videos" at bounding box center [438, 271] width 24 height 8
click at [890, 200] on button "+ Add TikTok Sound" at bounding box center [912, 199] width 82 height 8
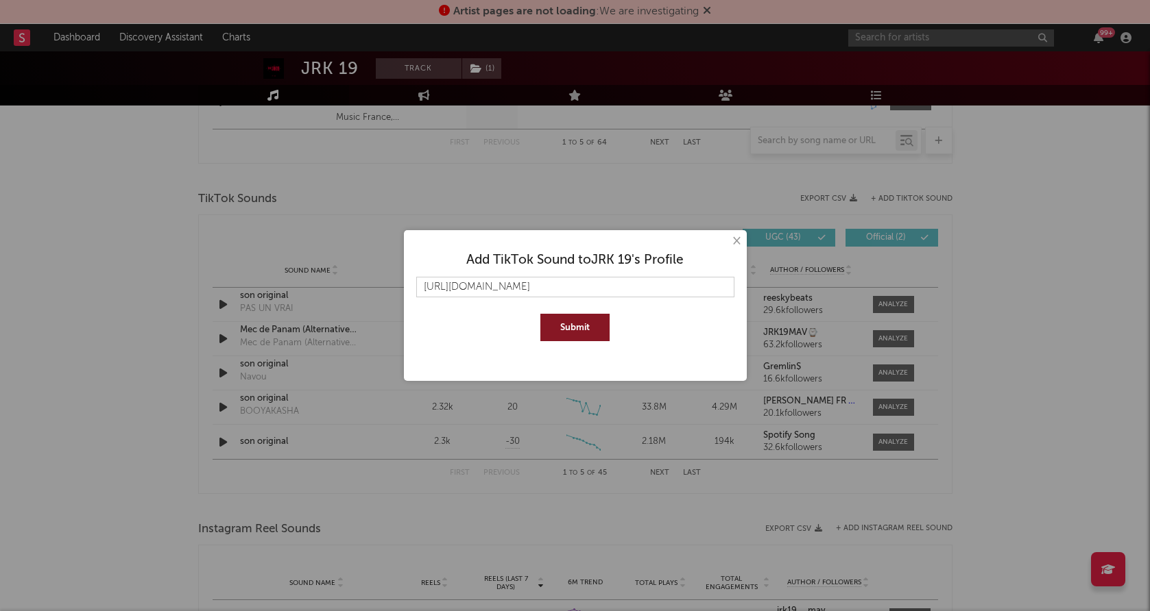
type input "[URL][DOMAIN_NAME]"
click at [556, 319] on button "Submit" at bounding box center [574, 327] width 69 height 27
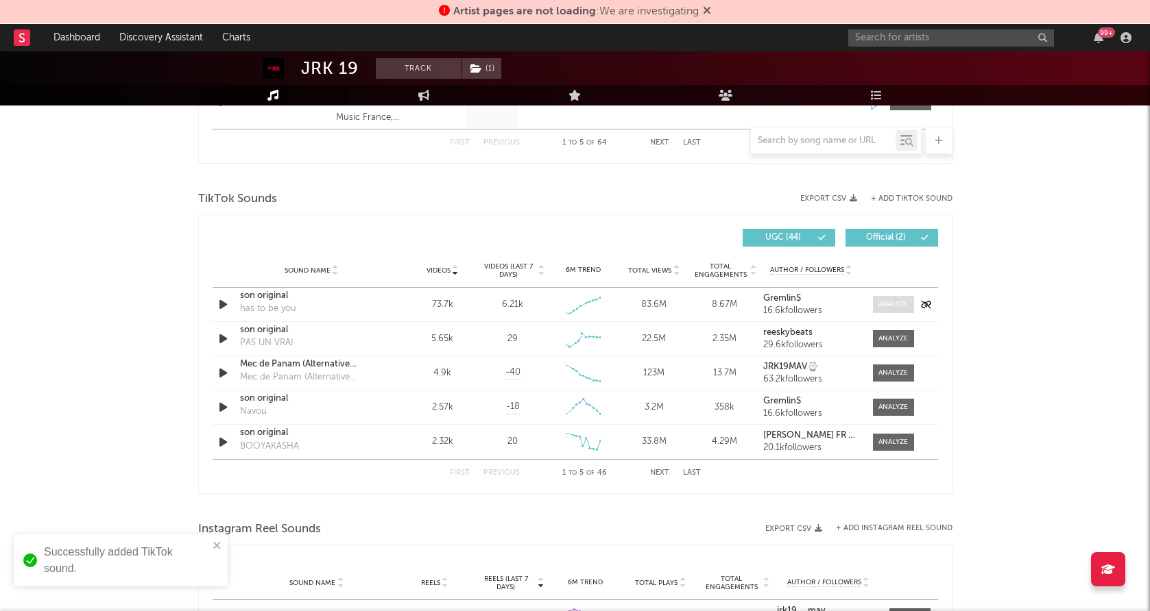
click at [890, 307] on div at bounding box center [892, 305] width 29 height 10
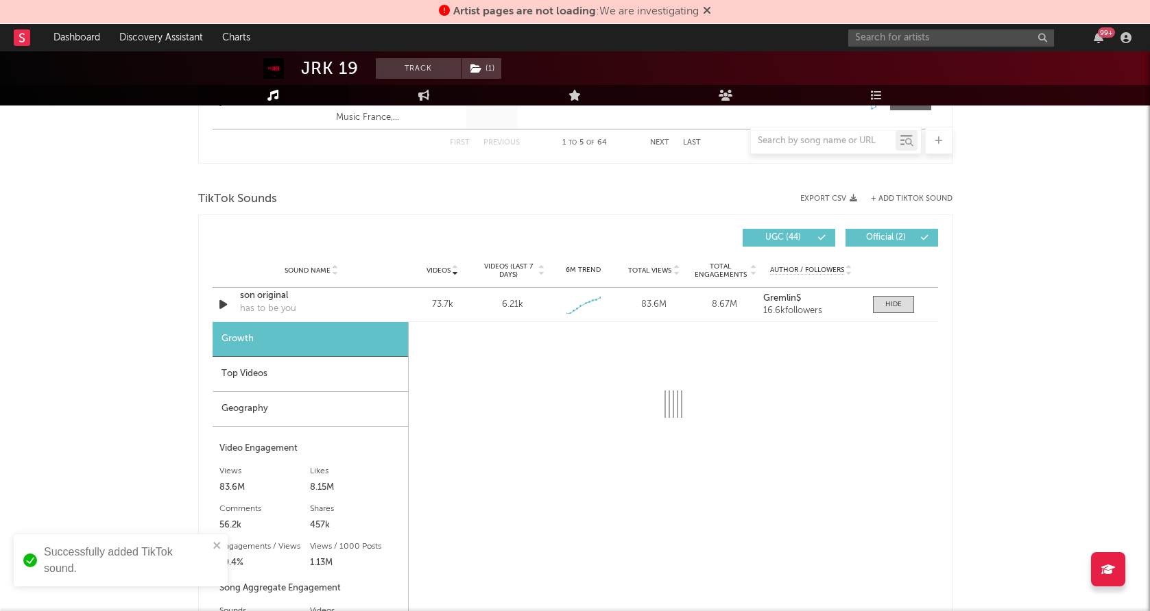
click at [339, 418] on div "Geography" at bounding box center [309, 409] width 195 height 35
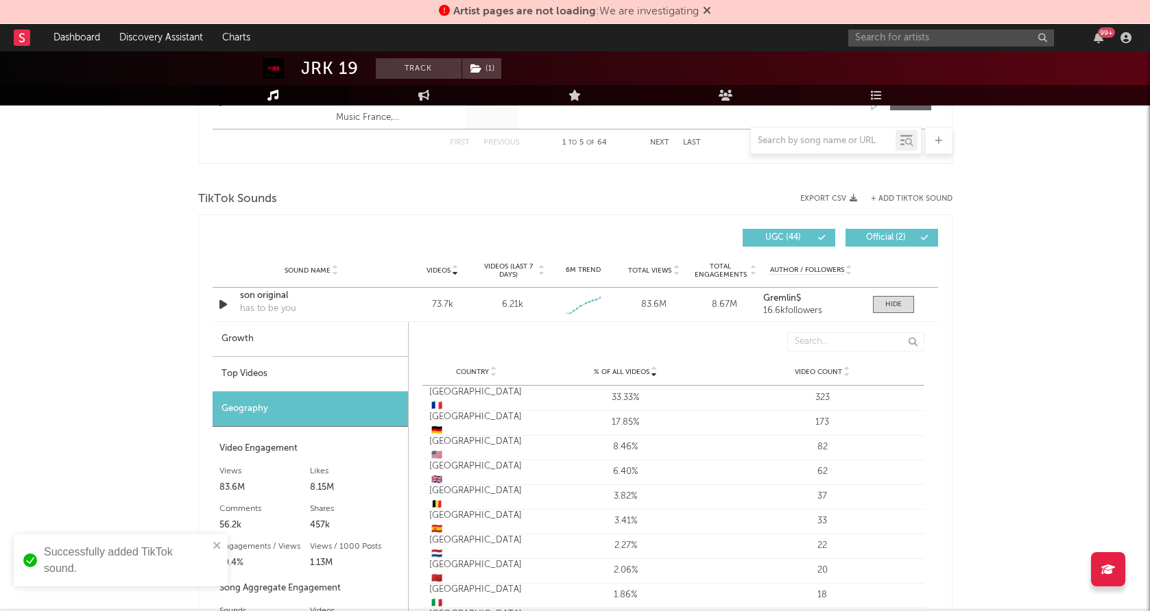
click at [329, 378] on div "Top Videos" at bounding box center [309, 374] width 195 height 35
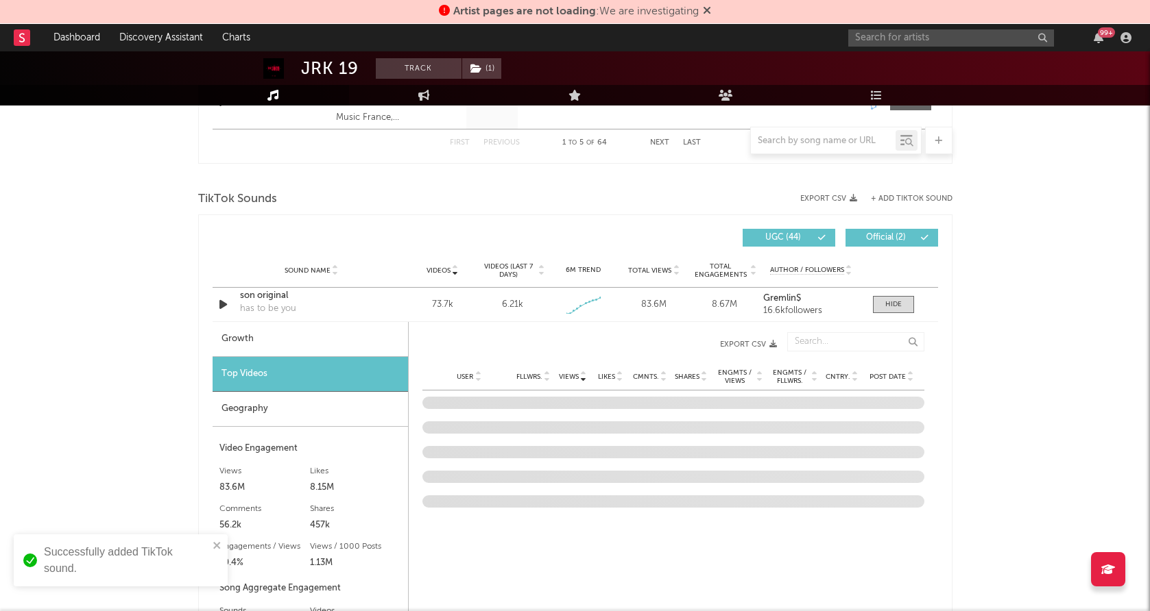
click at [876, 375] on span "Post Date" at bounding box center [887, 377] width 36 height 8
click at [294, 396] on div "Geography" at bounding box center [309, 409] width 195 height 35
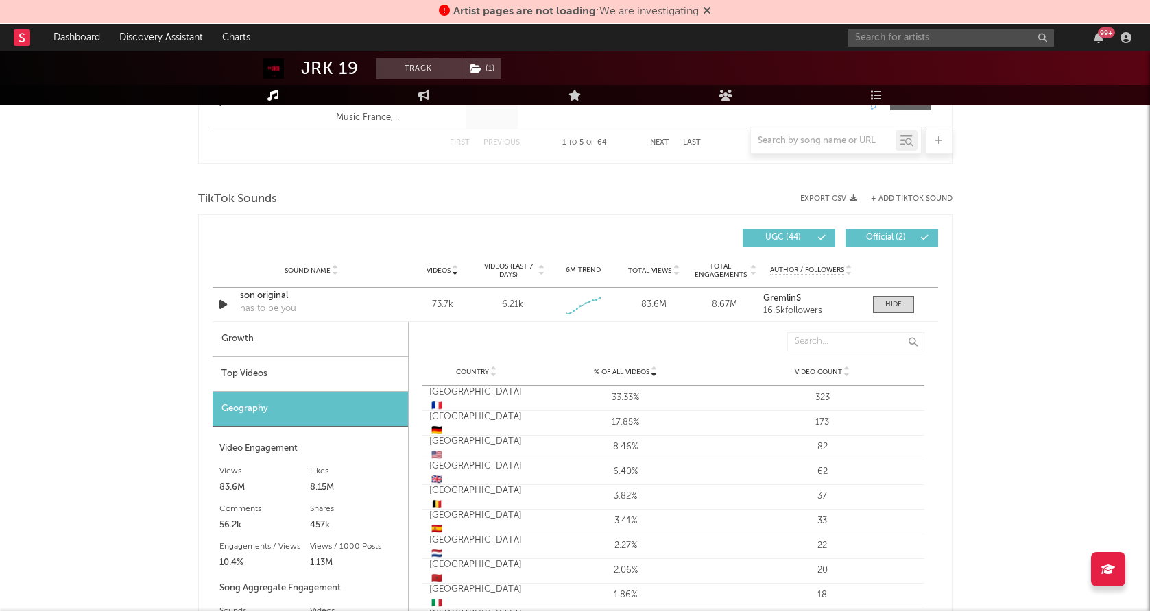
click at [318, 372] on div "Top Videos" at bounding box center [309, 374] width 195 height 35
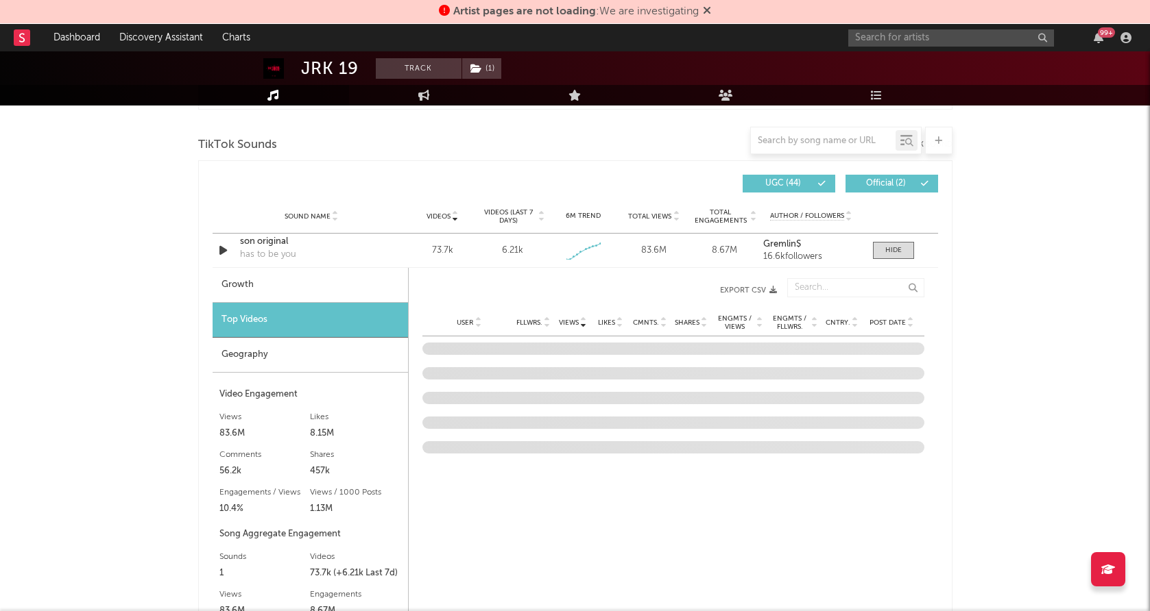
scroll to position [910, 0]
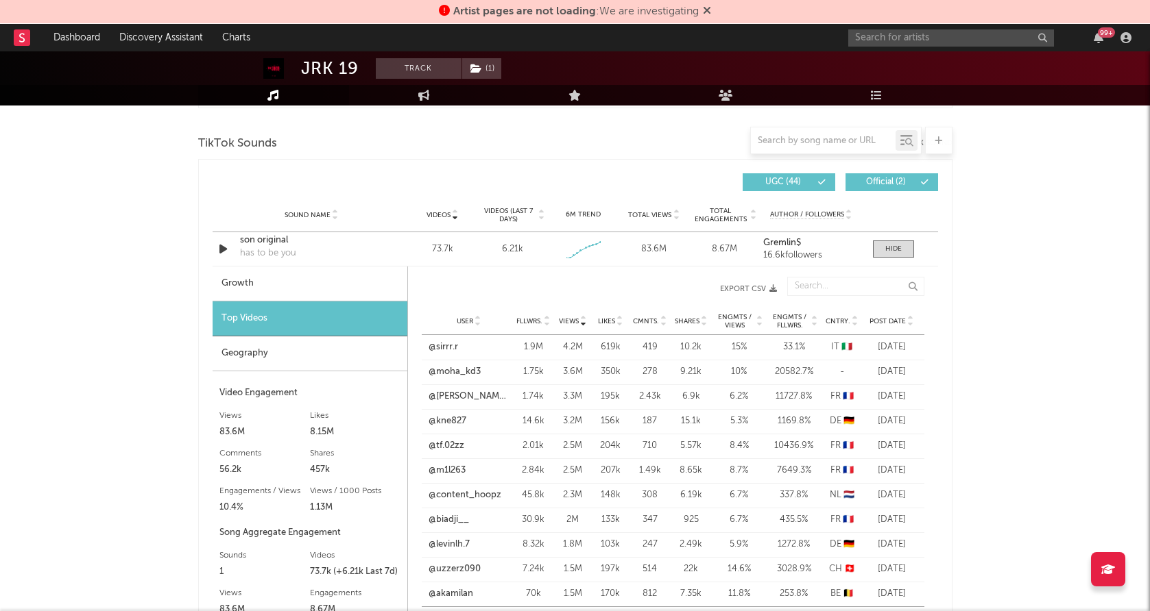
click at [884, 322] on span "Post Date" at bounding box center [887, 321] width 36 height 8
click at [1113, 417] on div "JRK 19 Track ( 1 ) [GEOGRAPHIC_DATA] | Hip-Hop/Rap Edit Track ( 1 ) Benchmark S…" at bounding box center [575, 366] width 1150 height 2448
click at [458, 397] on link "@tomiauto" at bounding box center [452, 397] width 46 height 14
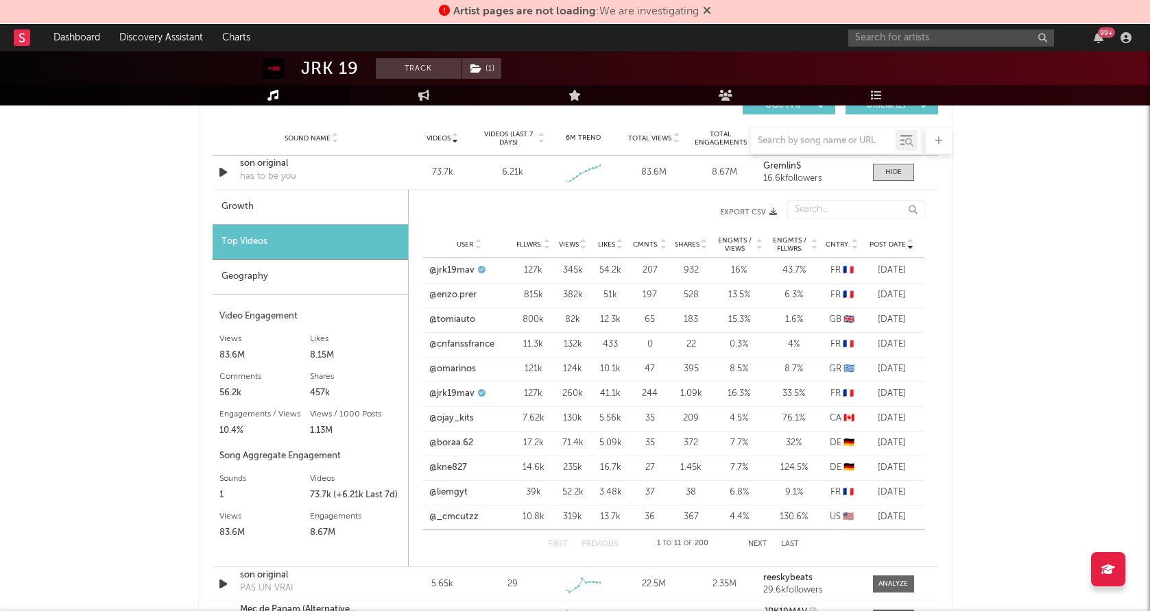
scroll to position [988, 0]
click at [444, 517] on link "@_cmcutzz" at bounding box center [453, 516] width 49 height 14
click at [457, 421] on link "@ojay_kits" at bounding box center [451, 418] width 45 height 14
click at [763, 539] on button "Next" at bounding box center [757, 543] width 19 height 8
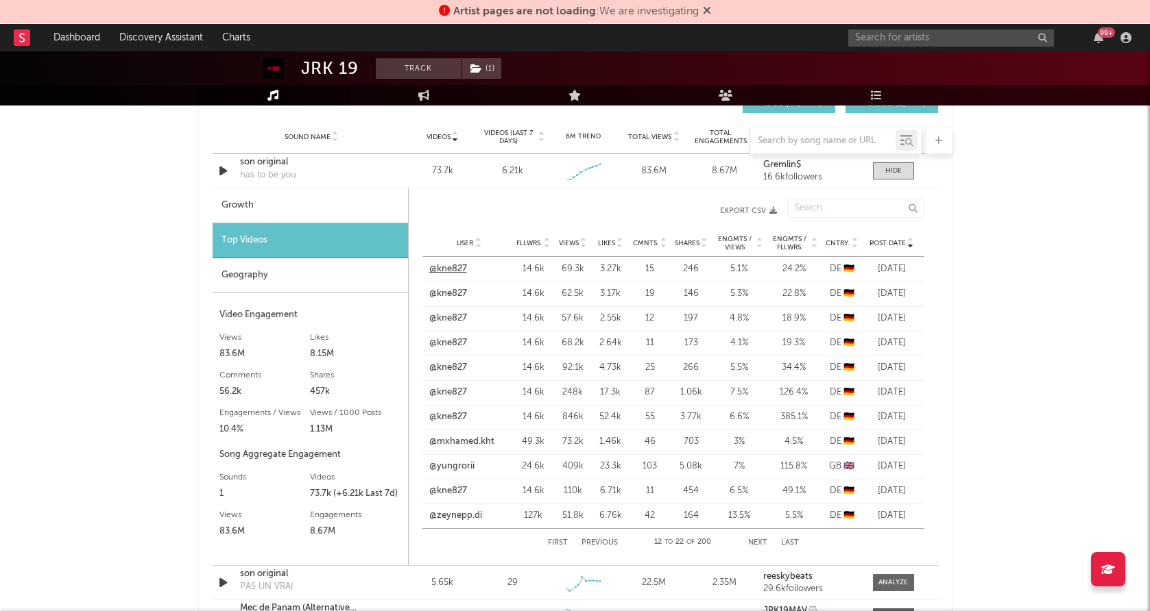
click at [455, 273] on link "@kne827" at bounding box center [448, 270] width 38 height 14
click at [456, 295] on link "@kne827" at bounding box center [448, 294] width 38 height 14
click at [463, 465] on link "@yungrorii" at bounding box center [451, 467] width 45 height 14
click at [458, 445] on link "@mxhamed.kht" at bounding box center [461, 442] width 65 height 14
click at [474, 513] on link "@zeynepp.di" at bounding box center [455, 516] width 53 height 14
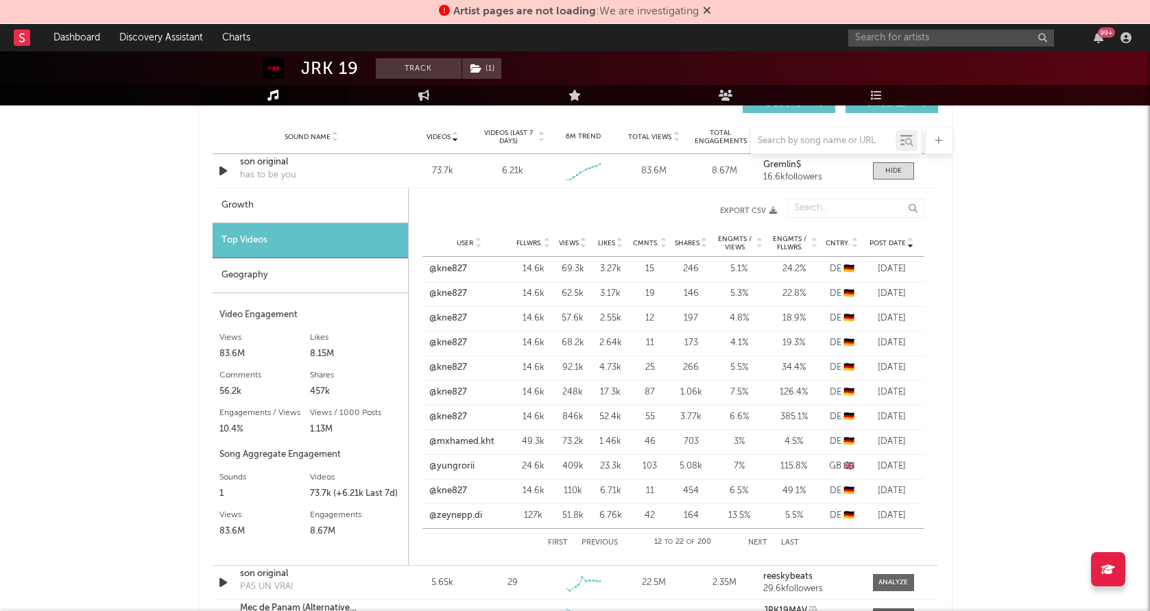
click at [746, 540] on div "First Previous 12 to 22 of 200 Next Last" at bounding box center [673, 542] width 251 height 27
click at [755, 542] on button "Next" at bounding box center [757, 543] width 19 height 8
click at [559, 539] on button "First" at bounding box center [558, 543] width 20 height 8
click at [445, 271] on link "@jrk19mav" at bounding box center [451, 270] width 45 height 14
click at [906, 38] on input "text" at bounding box center [951, 37] width 206 height 17
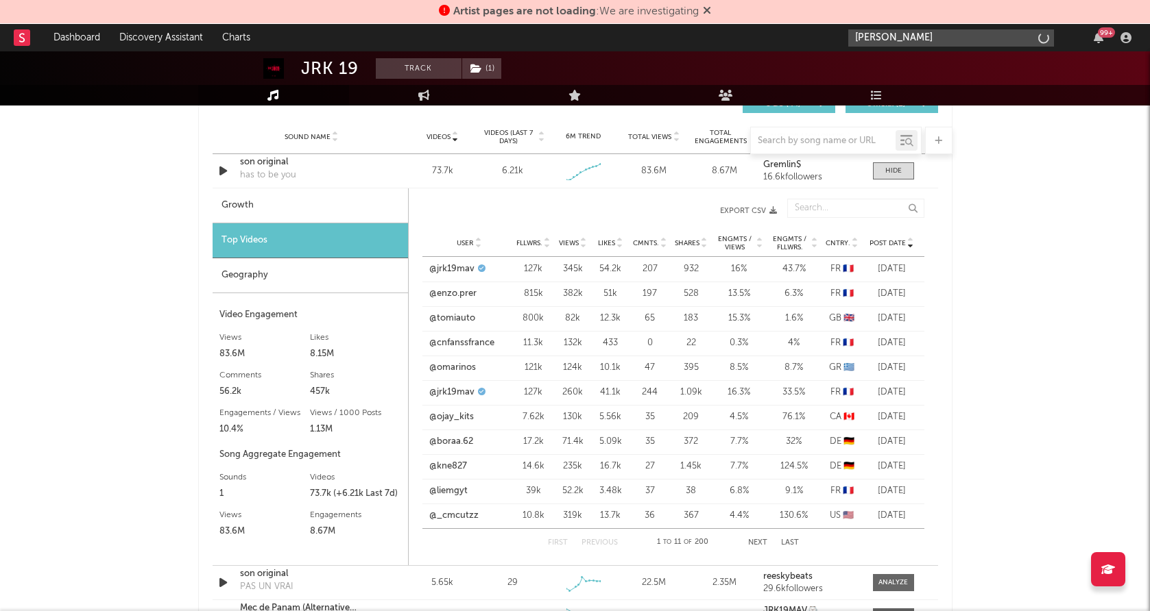
click at [897, 36] on input "[PERSON_NAME]" at bounding box center [951, 37] width 206 height 17
click at [903, 31] on input "[PERSON_NAME]" at bounding box center [951, 37] width 206 height 17
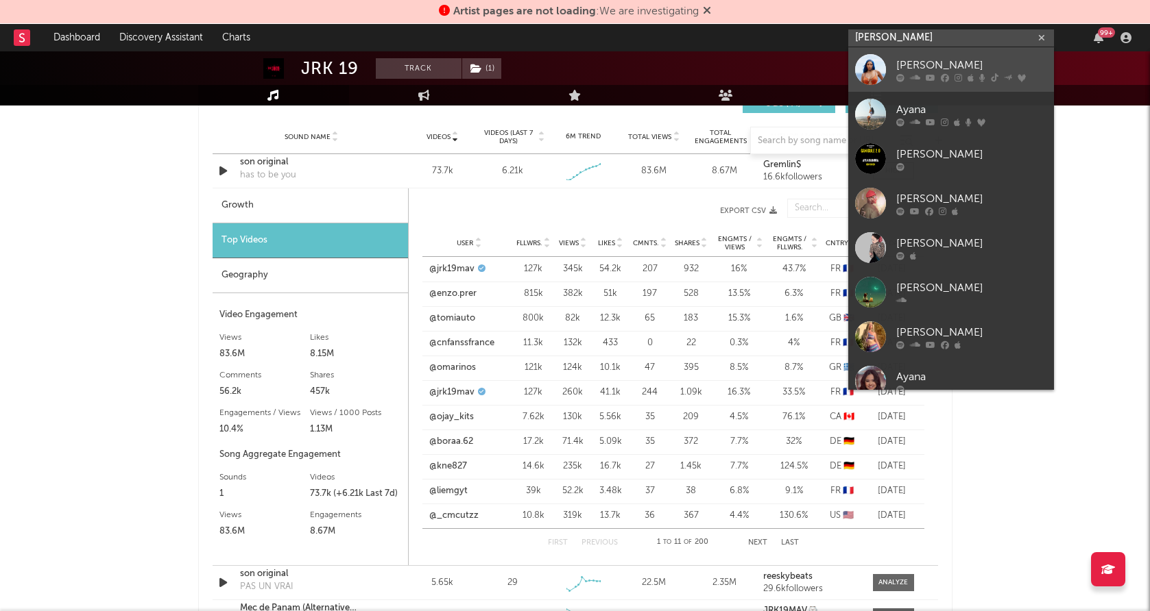
type input "[PERSON_NAME]"
click at [871, 64] on div at bounding box center [870, 69] width 31 height 31
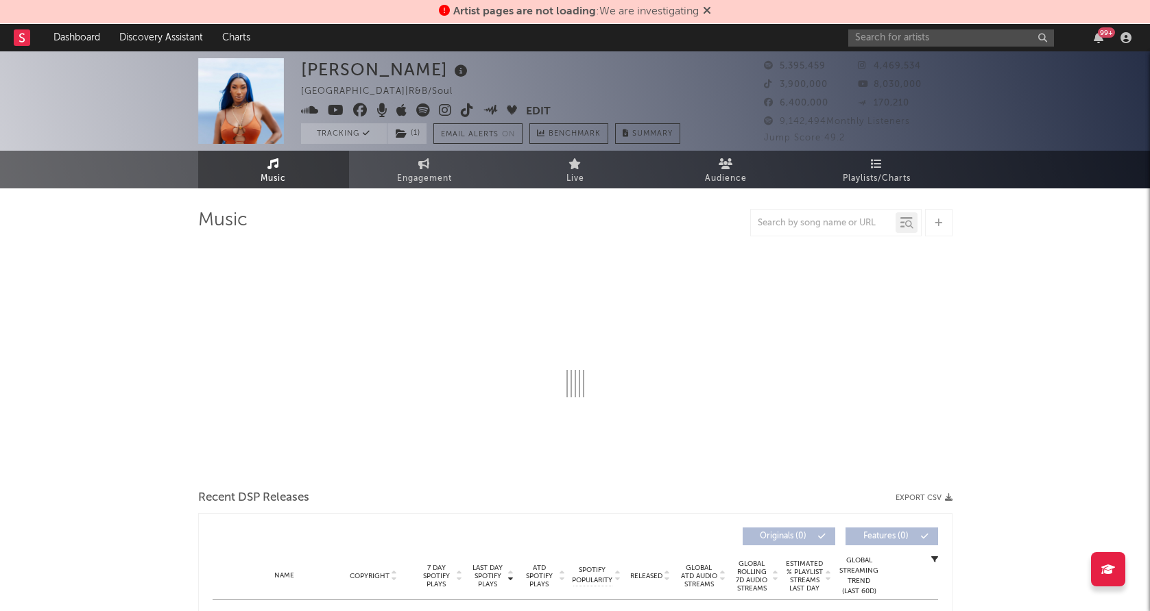
select select "6m"
